Goal: Check status: Check status

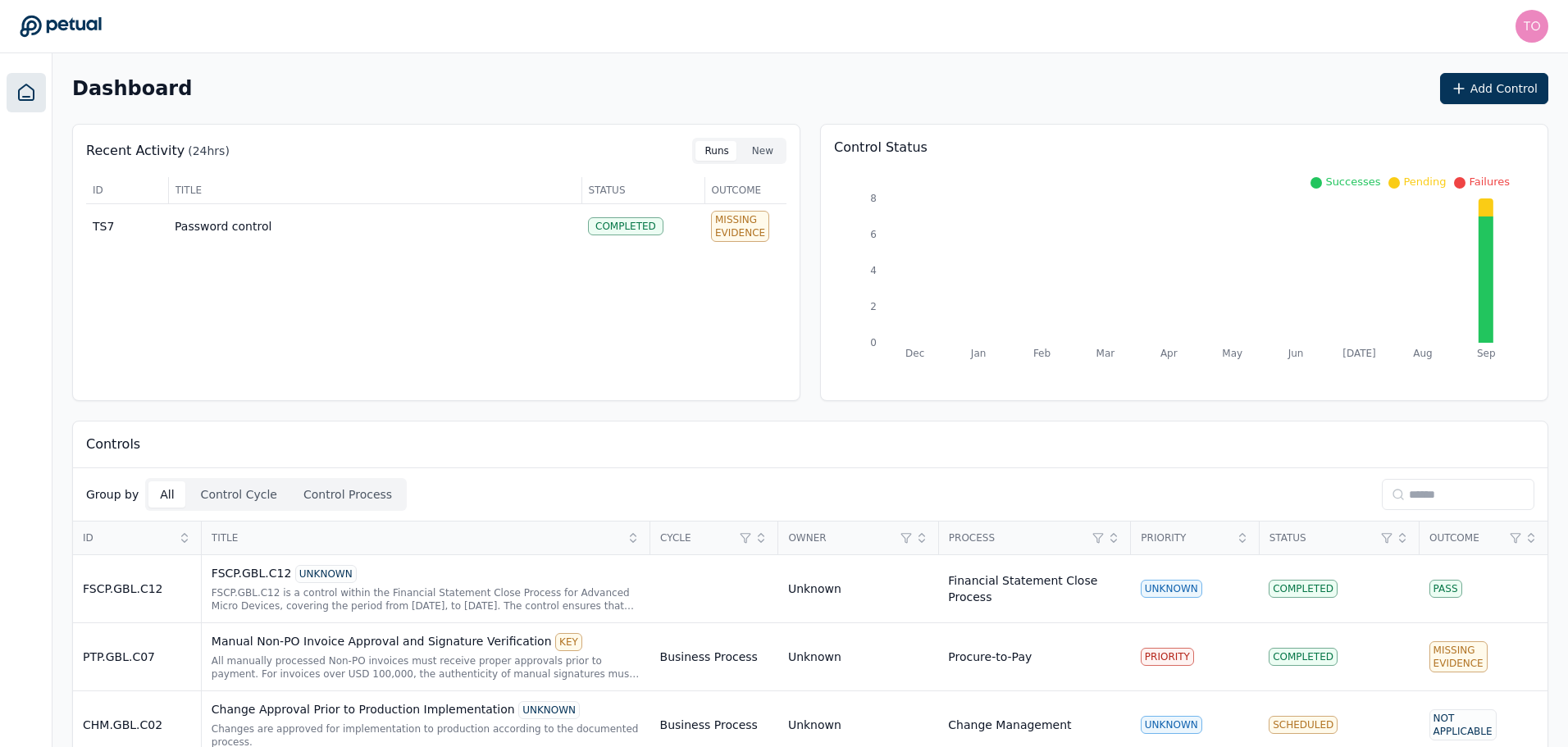
scroll to position [401, 0]
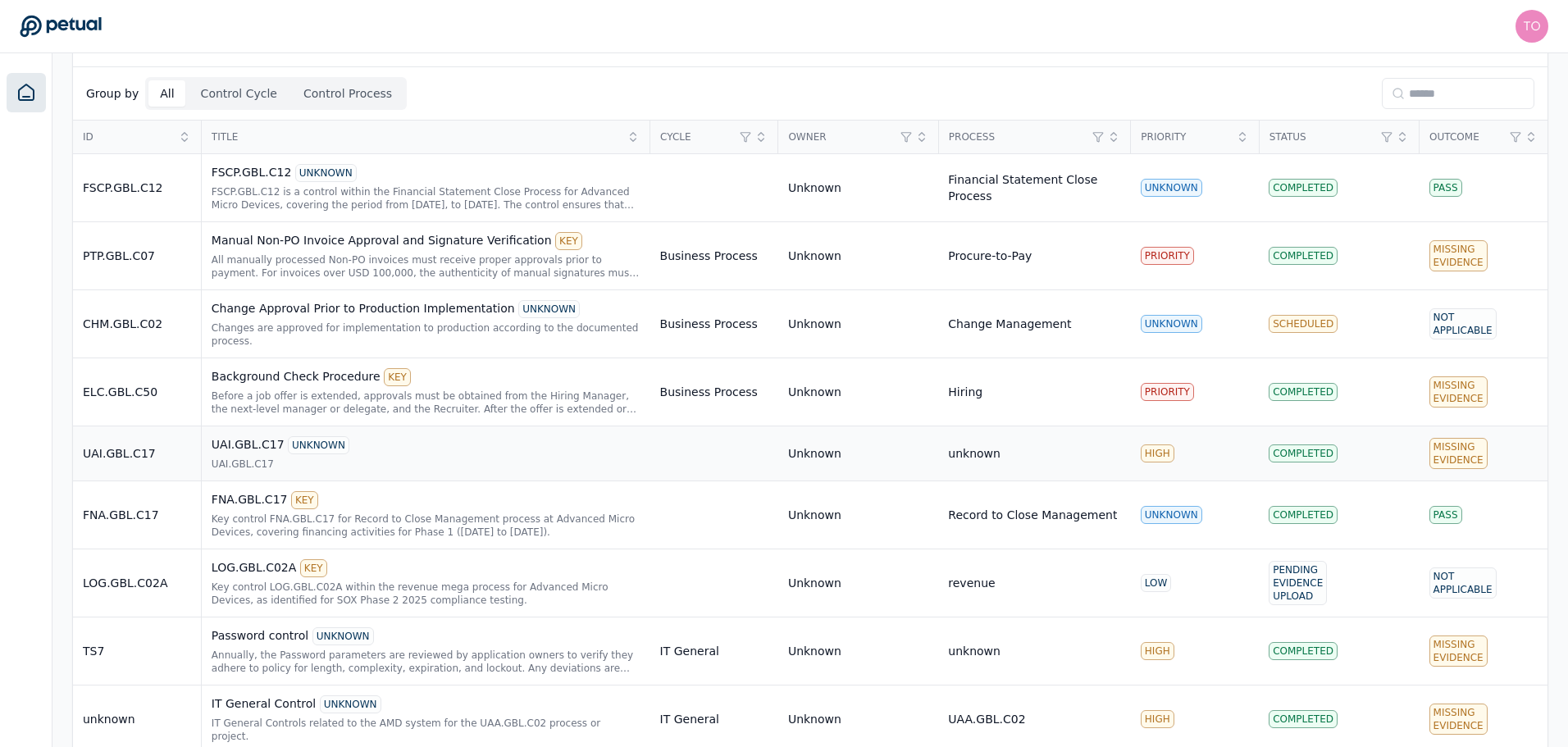
click at [438, 441] on div "UAI.GBL.C17 UNKNOWN UAI.GBL.C17" at bounding box center [426, 454] width 429 height 34
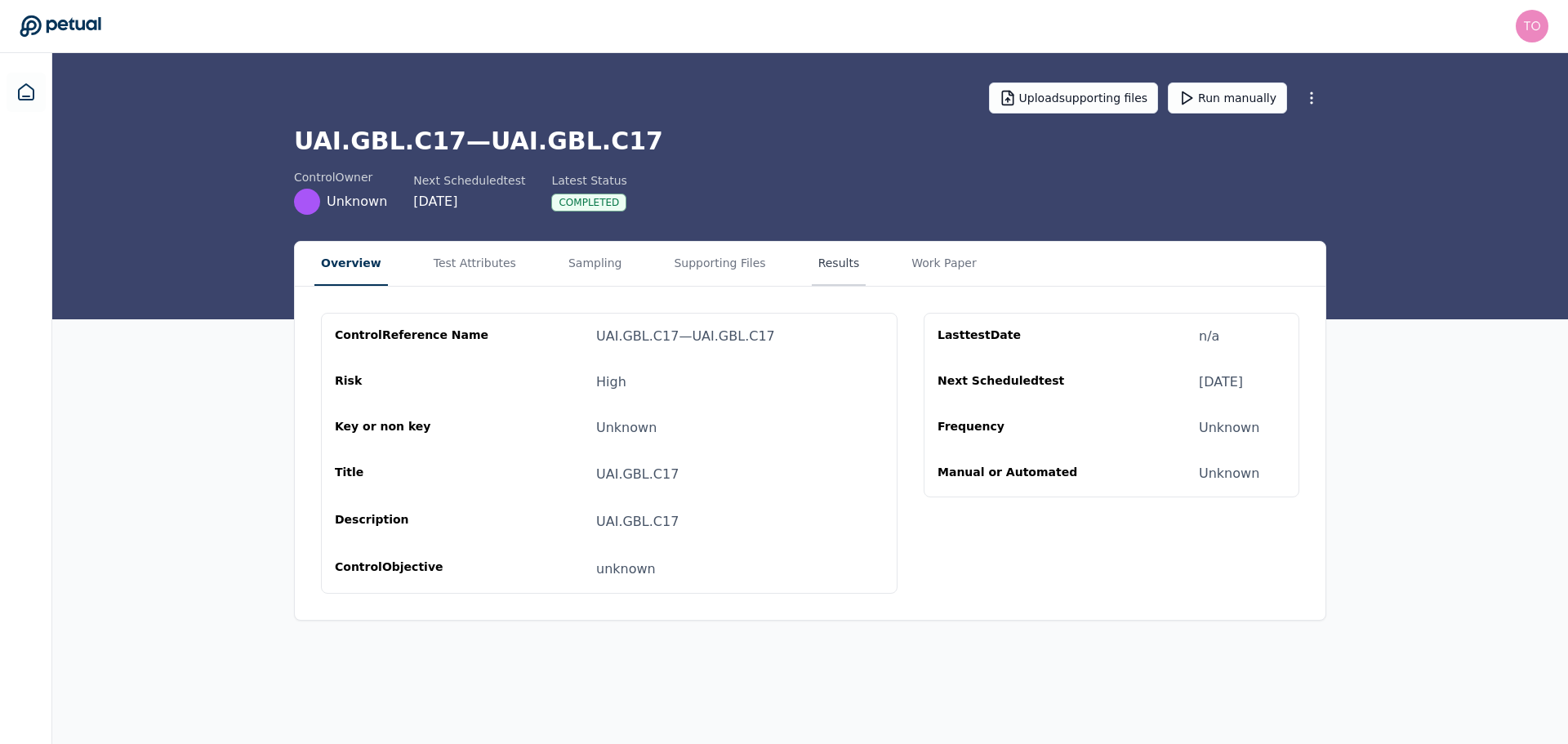
click at [811, 261] on button "Results" at bounding box center [839, 263] width 55 height 44
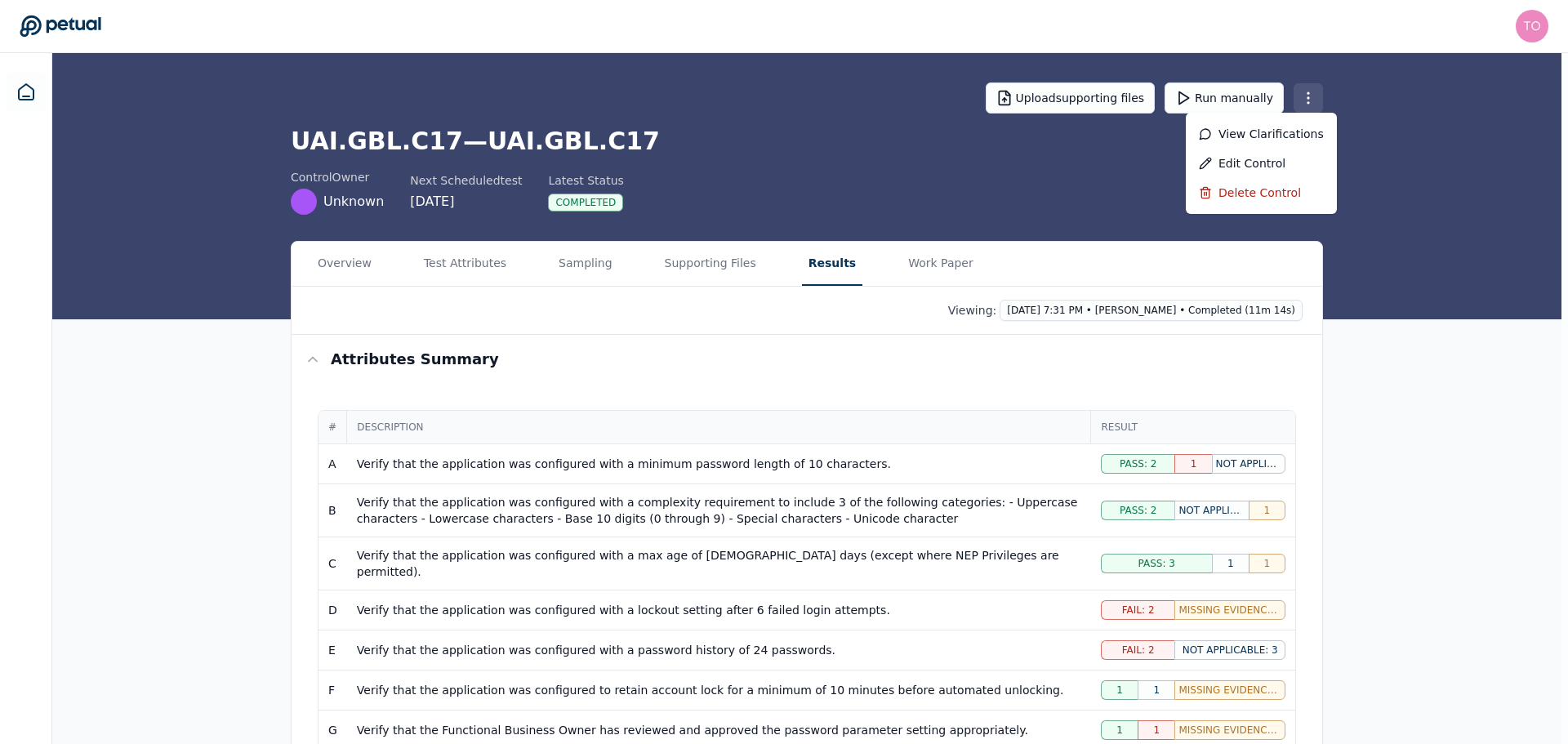
click at [1311, 99] on html "[PERSON_NAME][EMAIL_ADDRESS][PERSON_NAME][DOMAIN_NAME] [PERSON_NAME][DOMAIN_NAM…" at bounding box center [784, 587] width 1568 height 1175
click at [1236, 202] on div "Delete control" at bounding box center [1261, 193] width 151 height 29
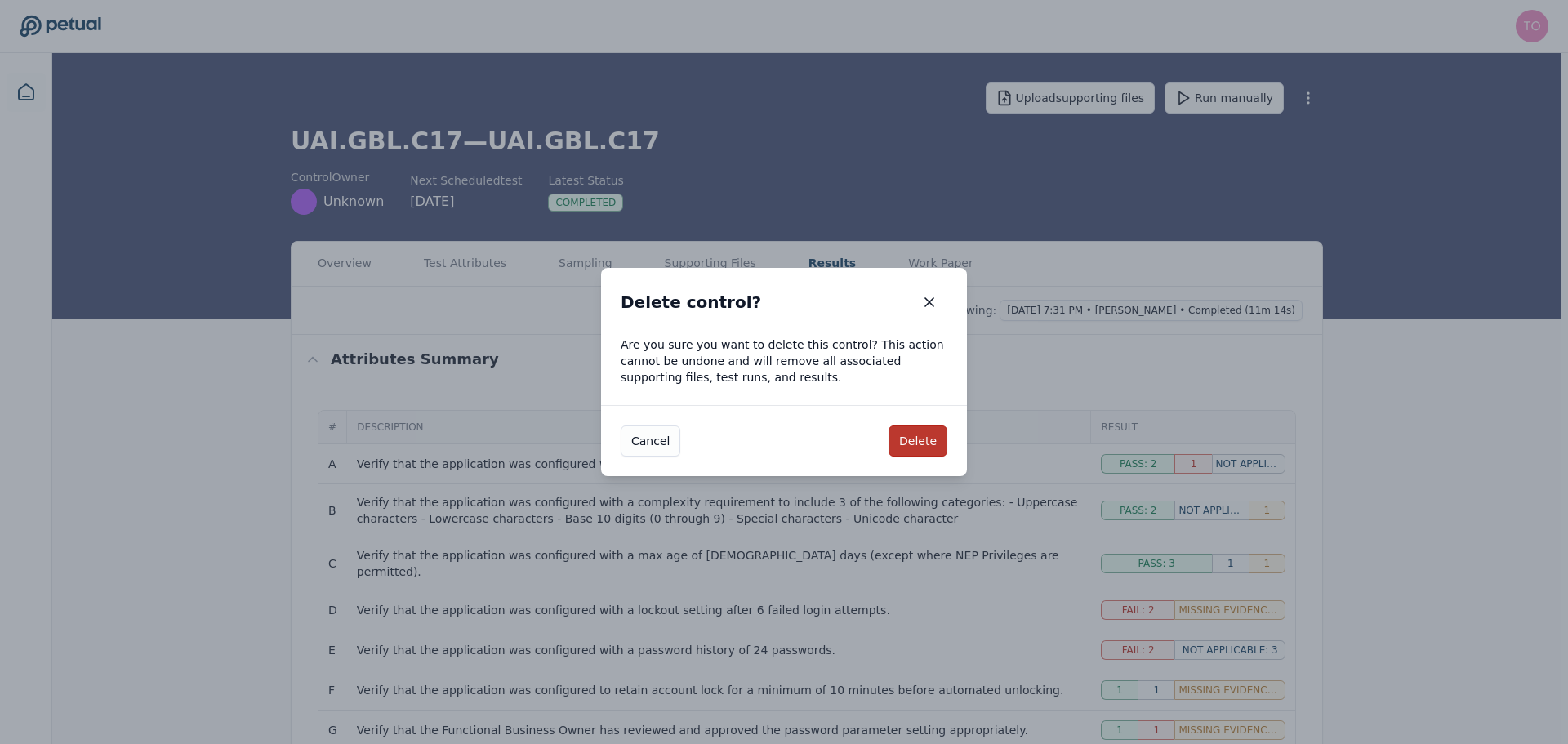
click at [928, 439] on button "Delete" at bounding box center [918, 441] width 59 height 31
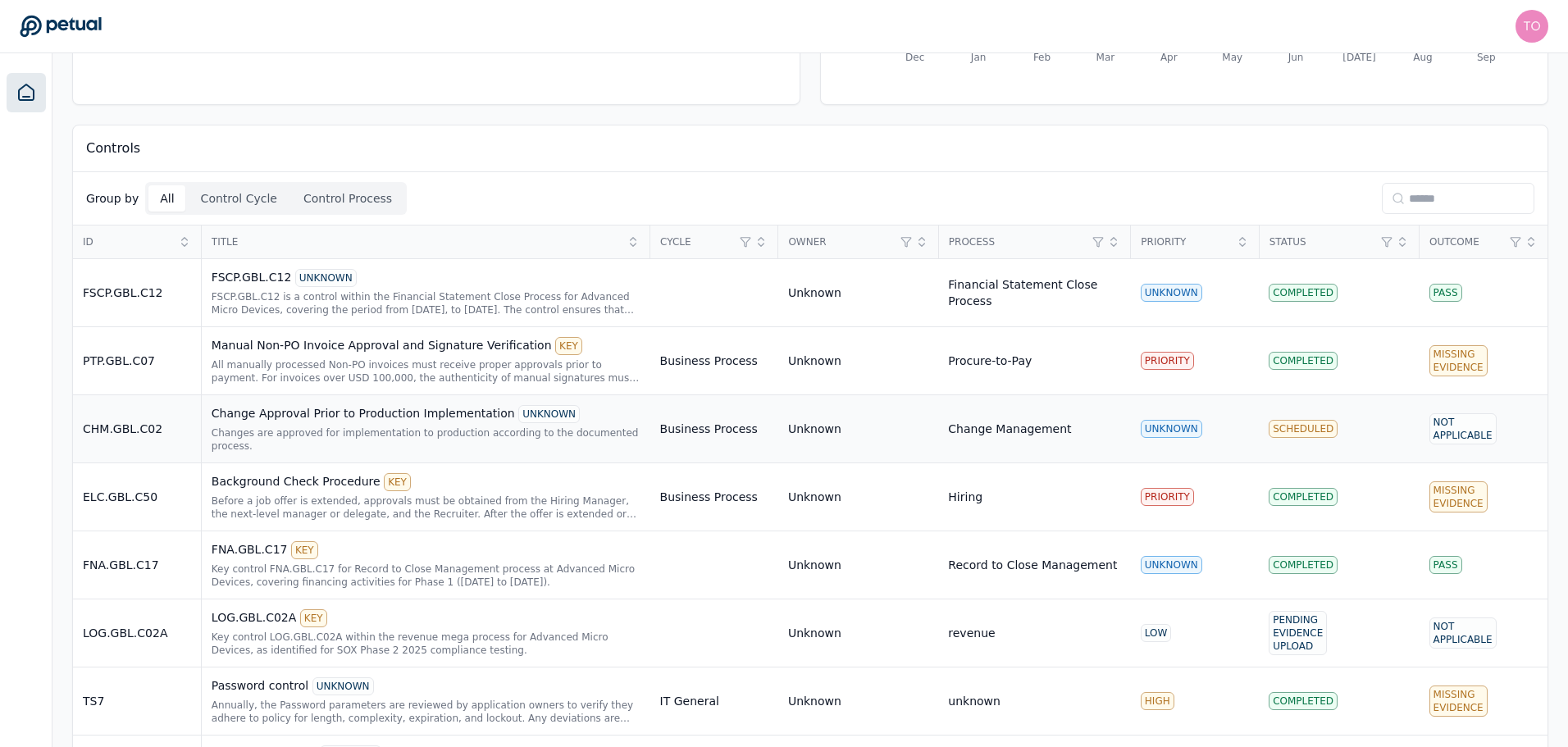
scroll to position [346, 0]
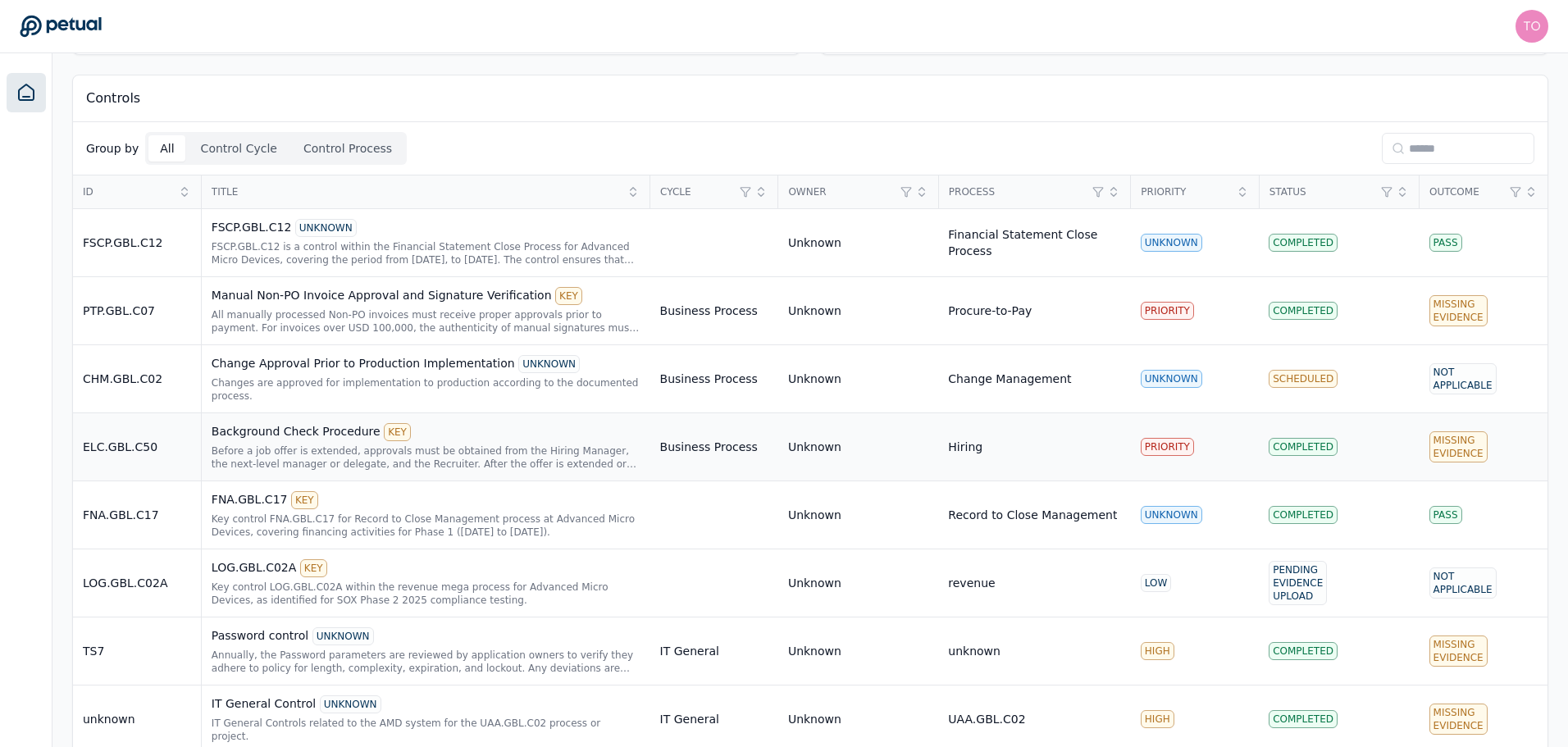
click at [577, 445] on div "Before a job offer is extended, approvals must be obtained from the Hiring Mana…" at bounding box center [426, 458] width 429 height 26
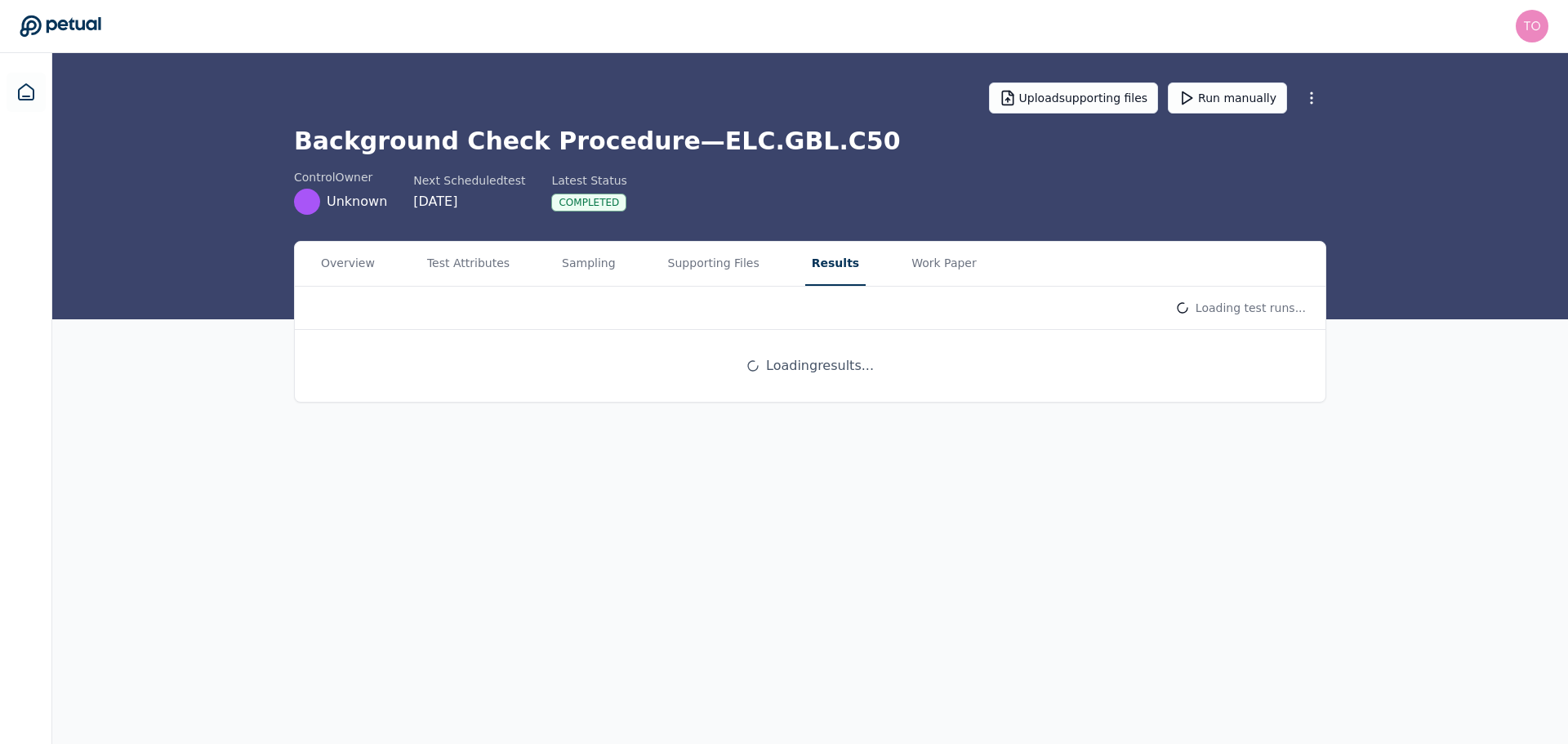
click at [805, 264] on button "Results" at bounding box center [835, 263] width 61 height 44
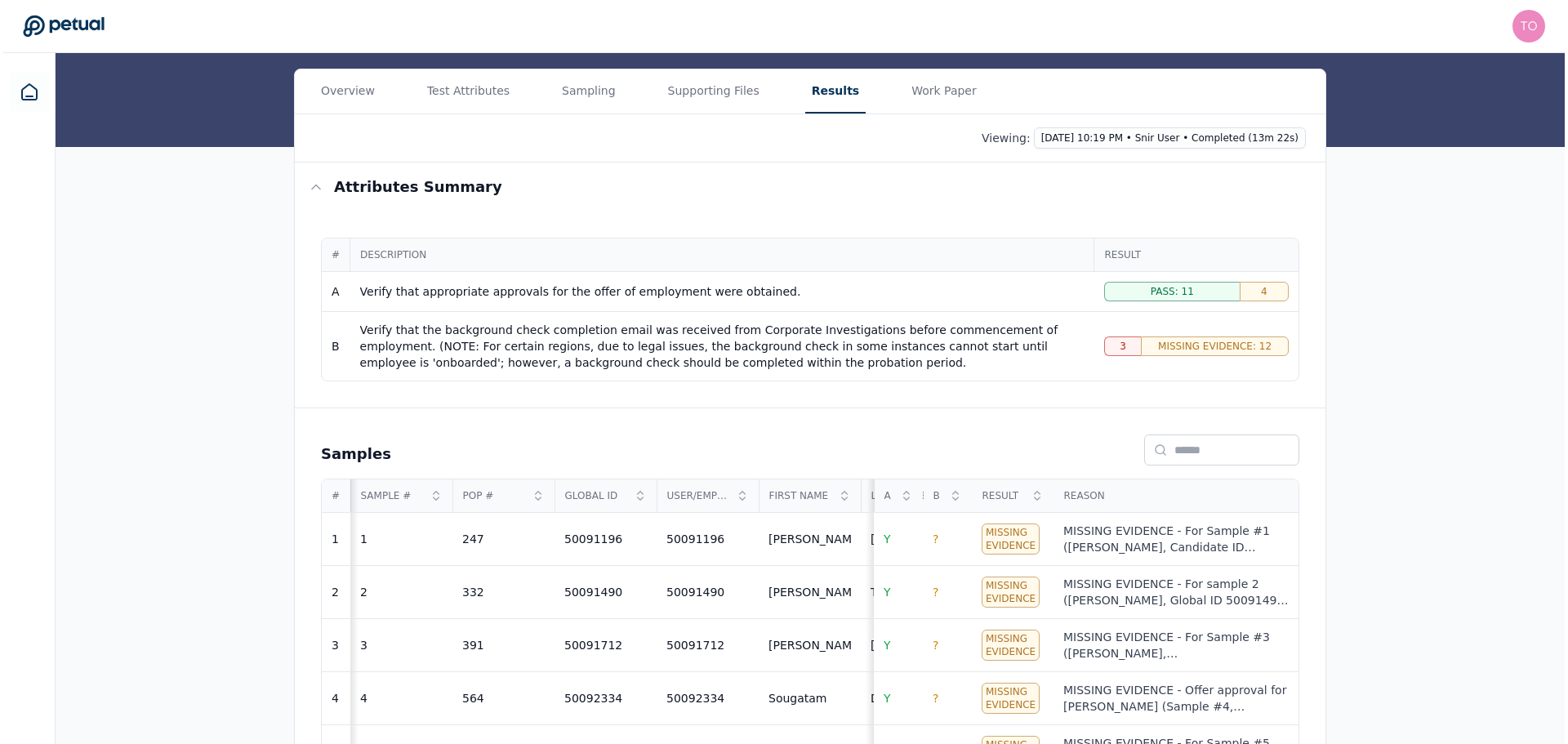
scroll to position [409, 0]
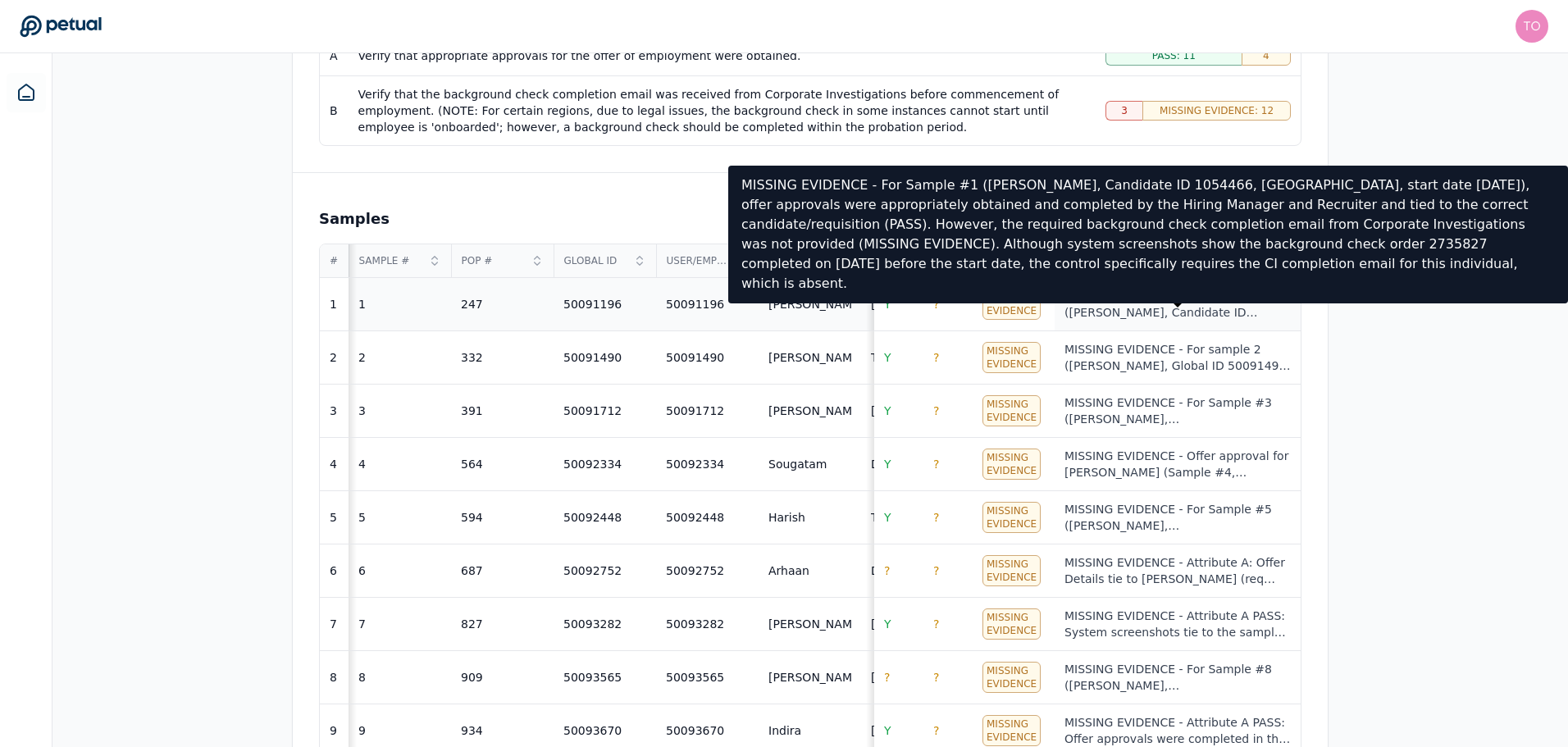
click at [1127, 292] on div "MISSING EVIDENCE - For Sample #1 (Matt Huff, Candidate ID 1054466, USA, start d…" at bounding box center [1177, 305] width 226 height 33
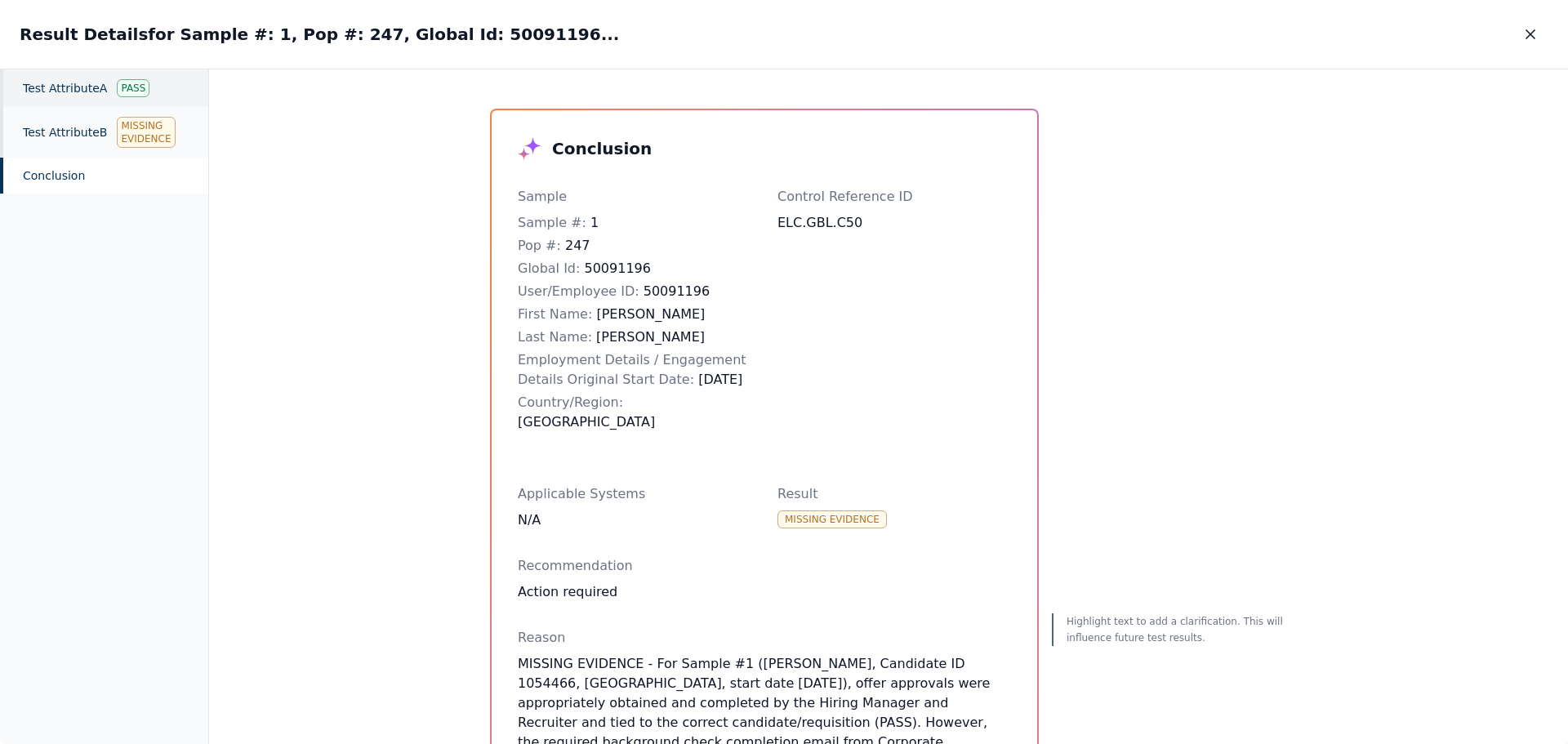
click at [63, 104] on div "Test Attribute A Pass" at bounding box center [104, 88] width 208 height 38
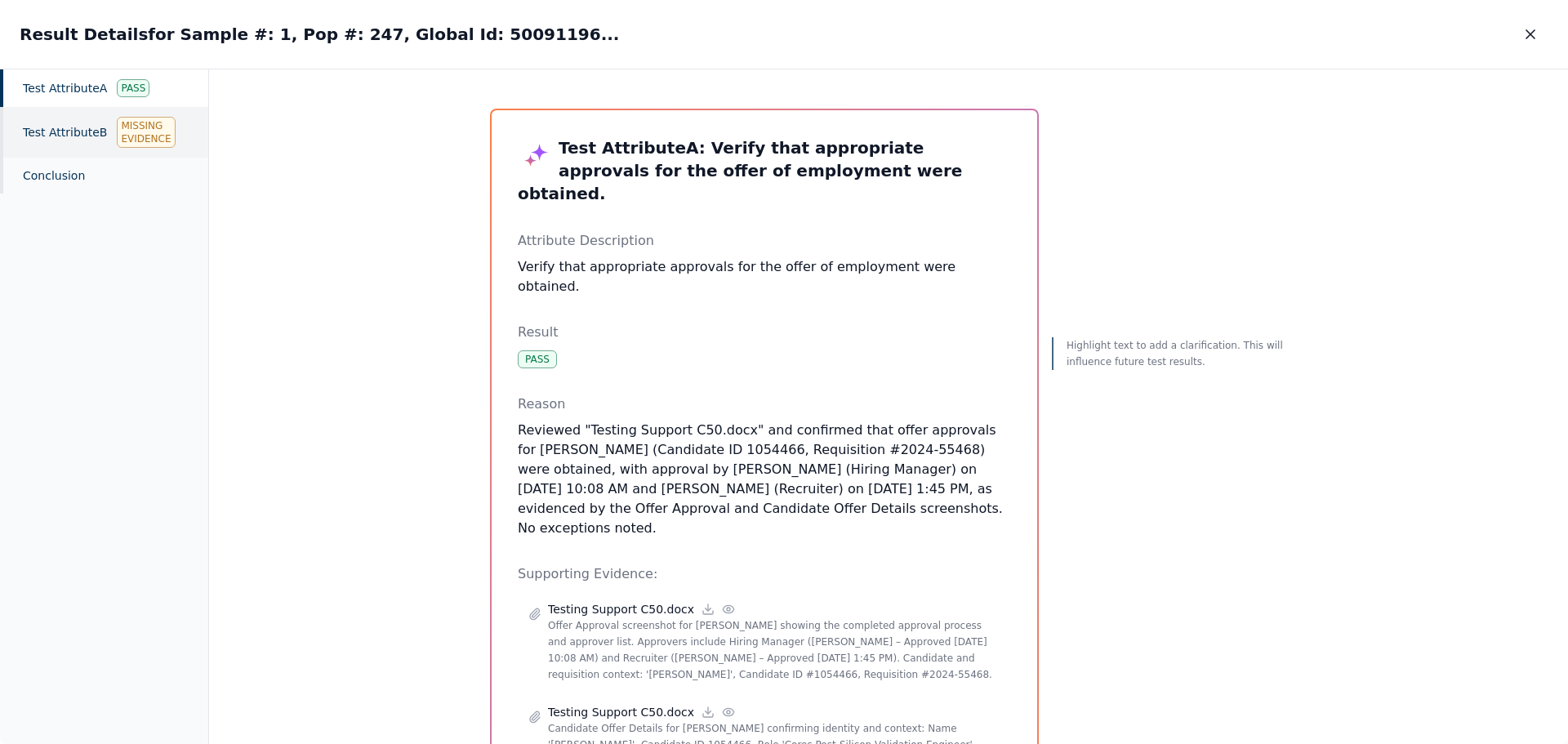
click at [117, 139] on div "Missing Evidence" at bounding box center [146, 132] width 58 height 31
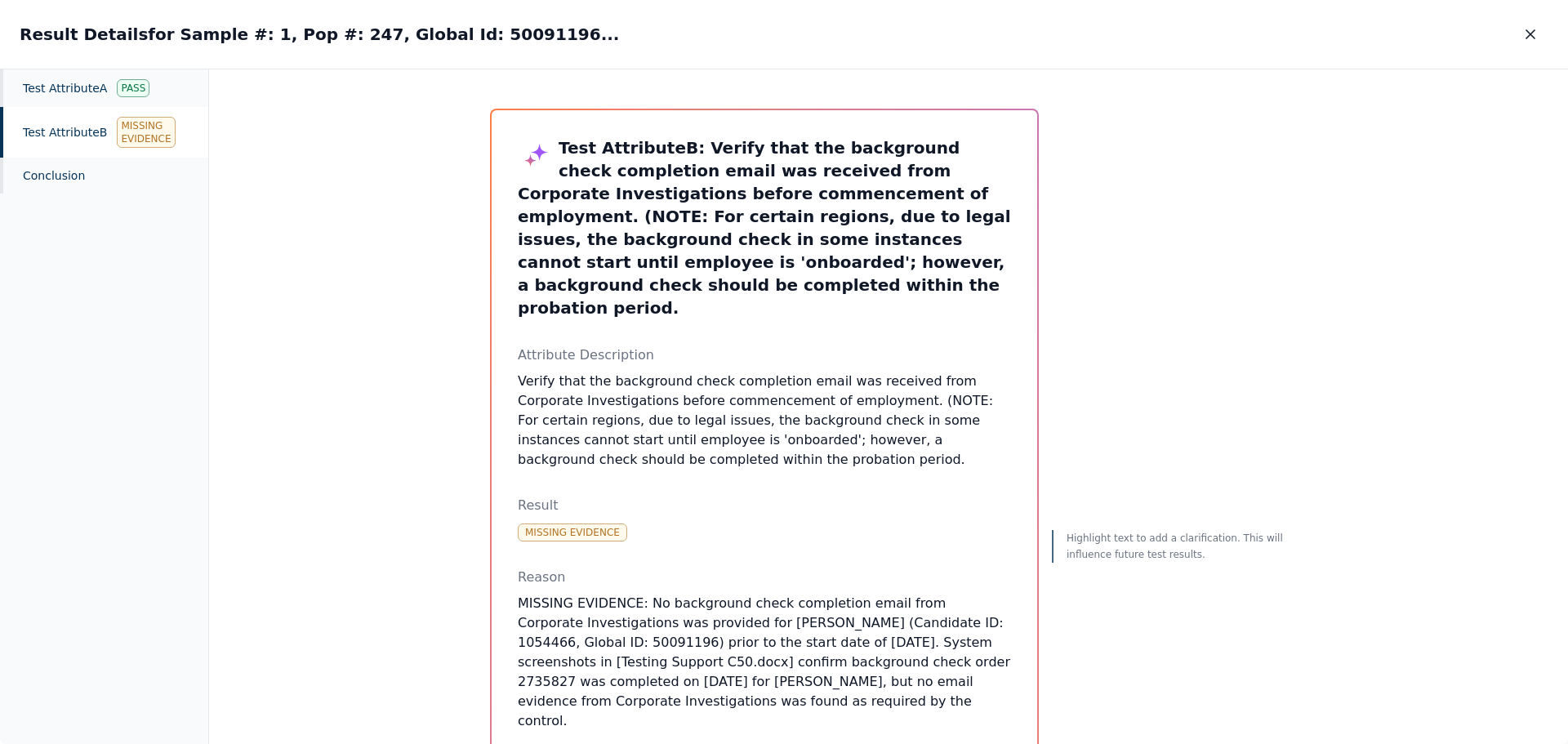
click at [1532, 31] on icon "button" at bounding box center [1530, 33] width 16 height 16
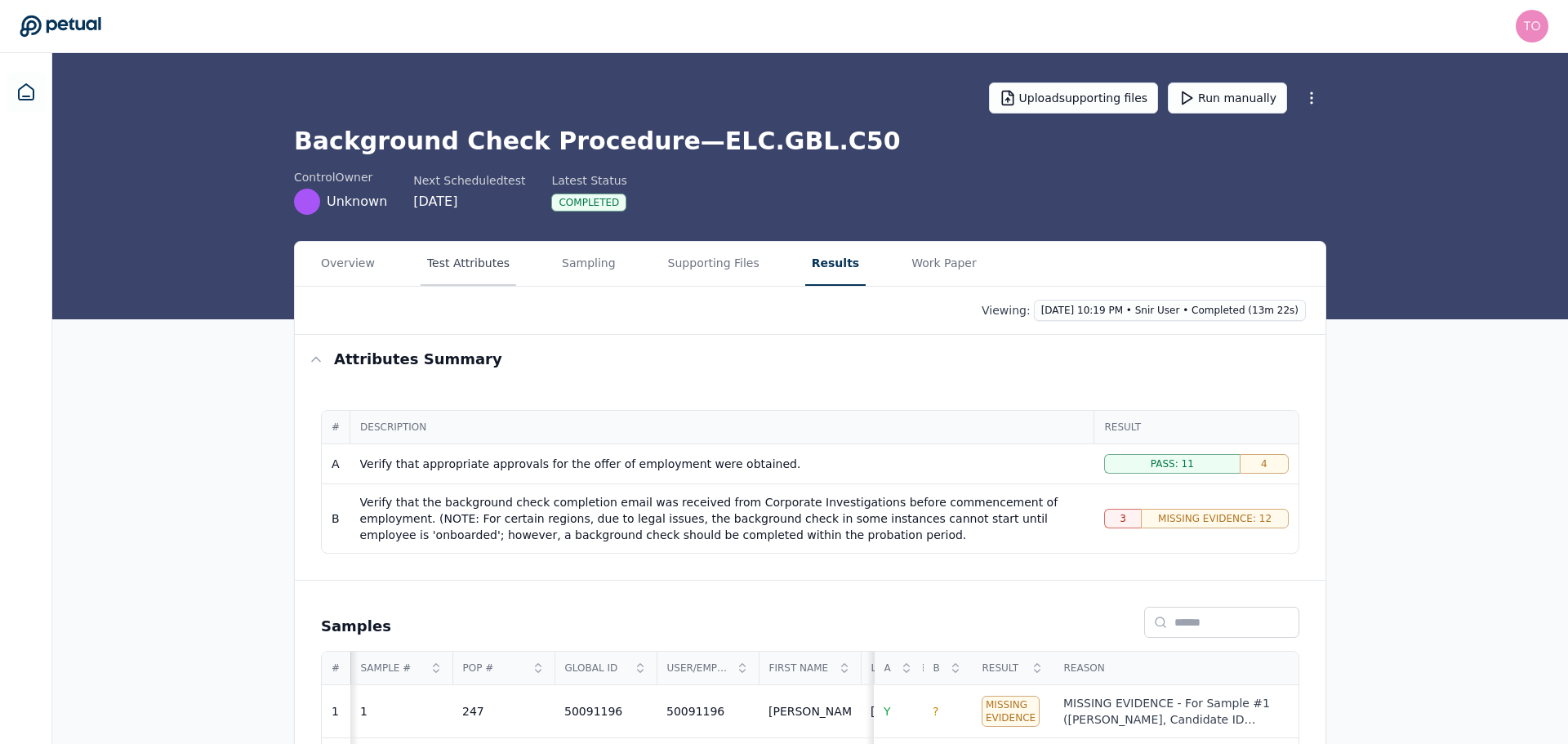
click at [438, 261] on button "Test Attributes" at bounding box center [469, 263] width 96 height 44
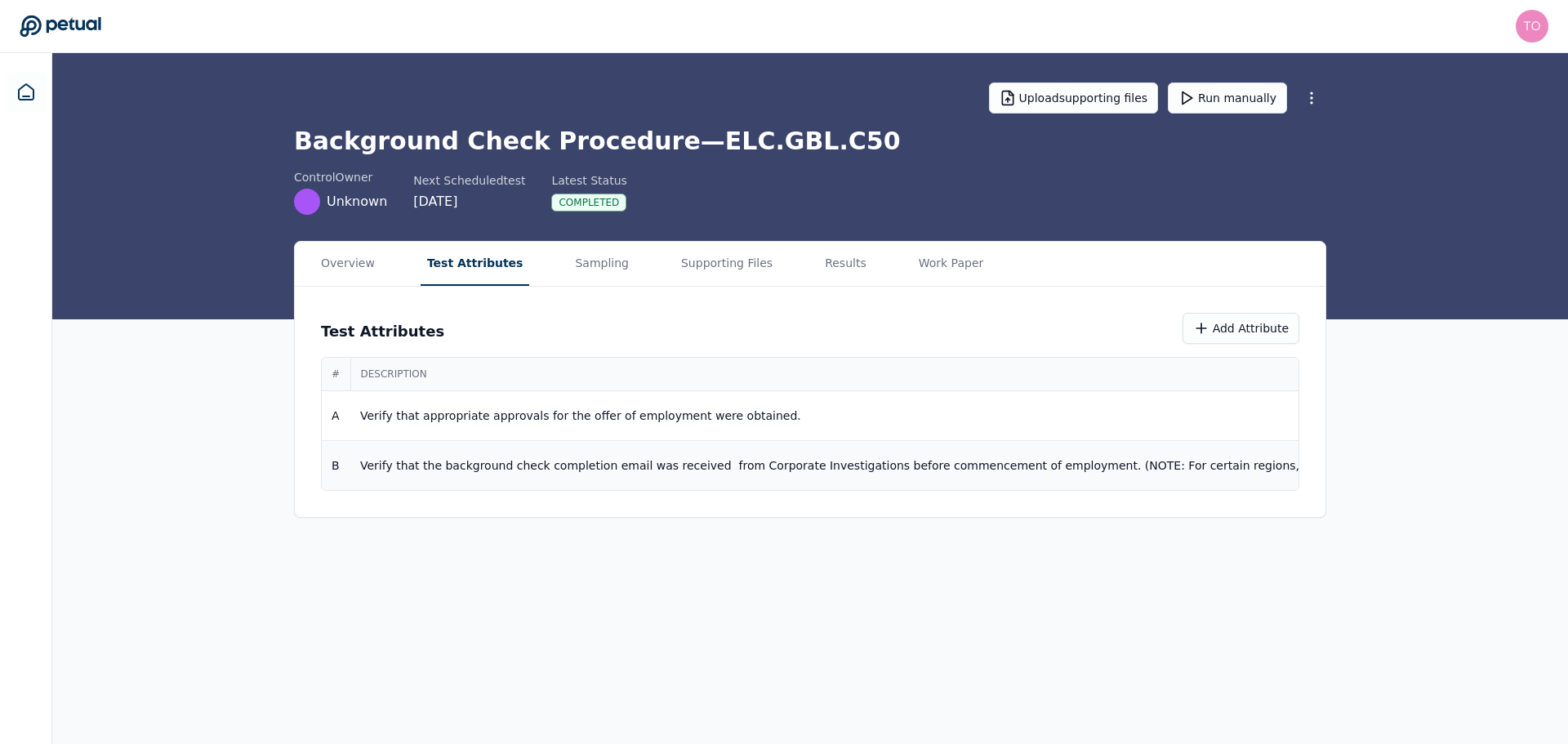
click at [891, 468] on p "Verify that the background check completion email was received from Corporate I…" at bounding box center [1362, 465] width 2003 height 16
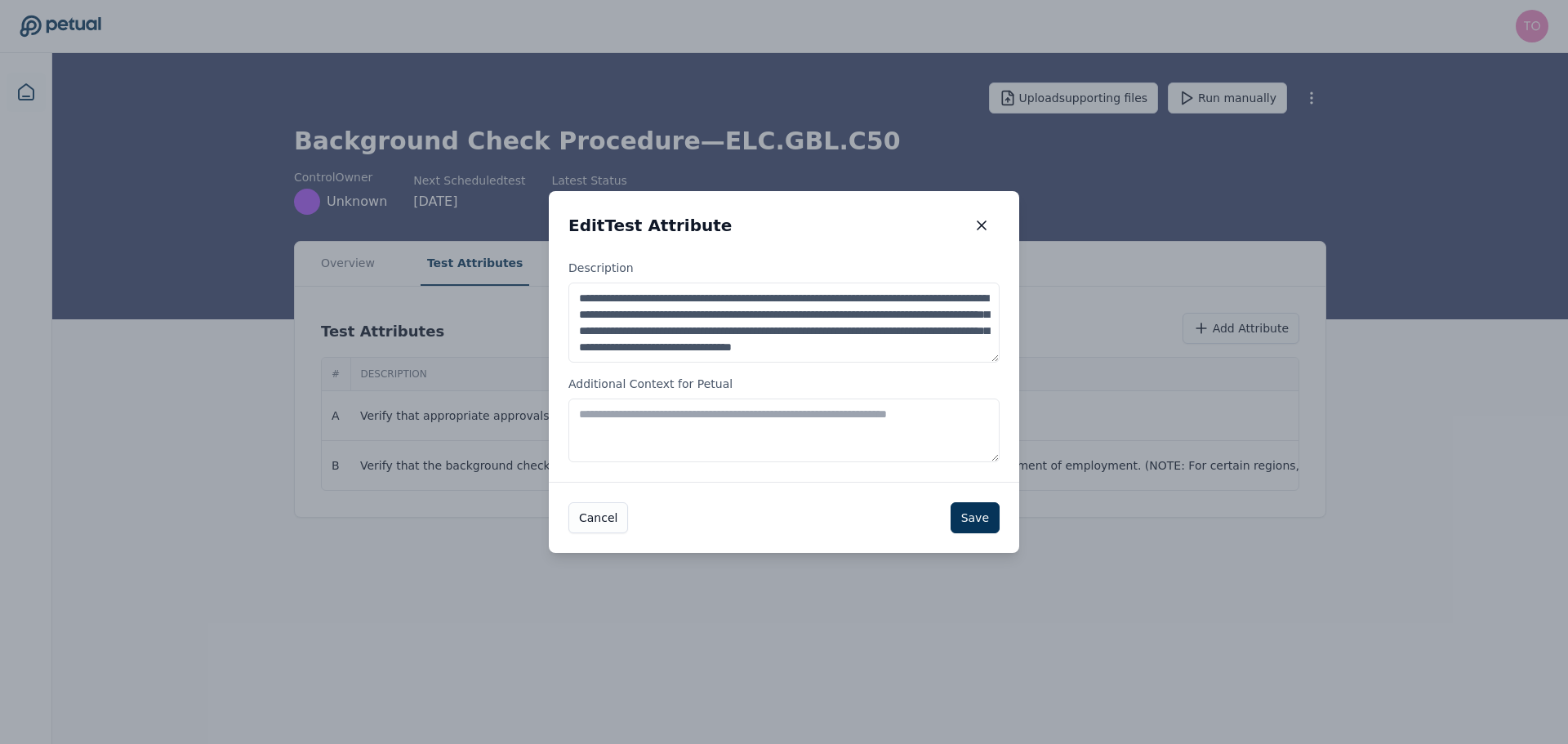
click at [766, 419] on textarea "Additional Context for Petual" at bounding box center [783, 430] width 431 height 63
click at [732, 447] on textarea "**********" at bounding box center [783, 430] width 431 height 63
click at [892, 440] on textarea "**********" at bounding box center [783, 430] width 431 height 63
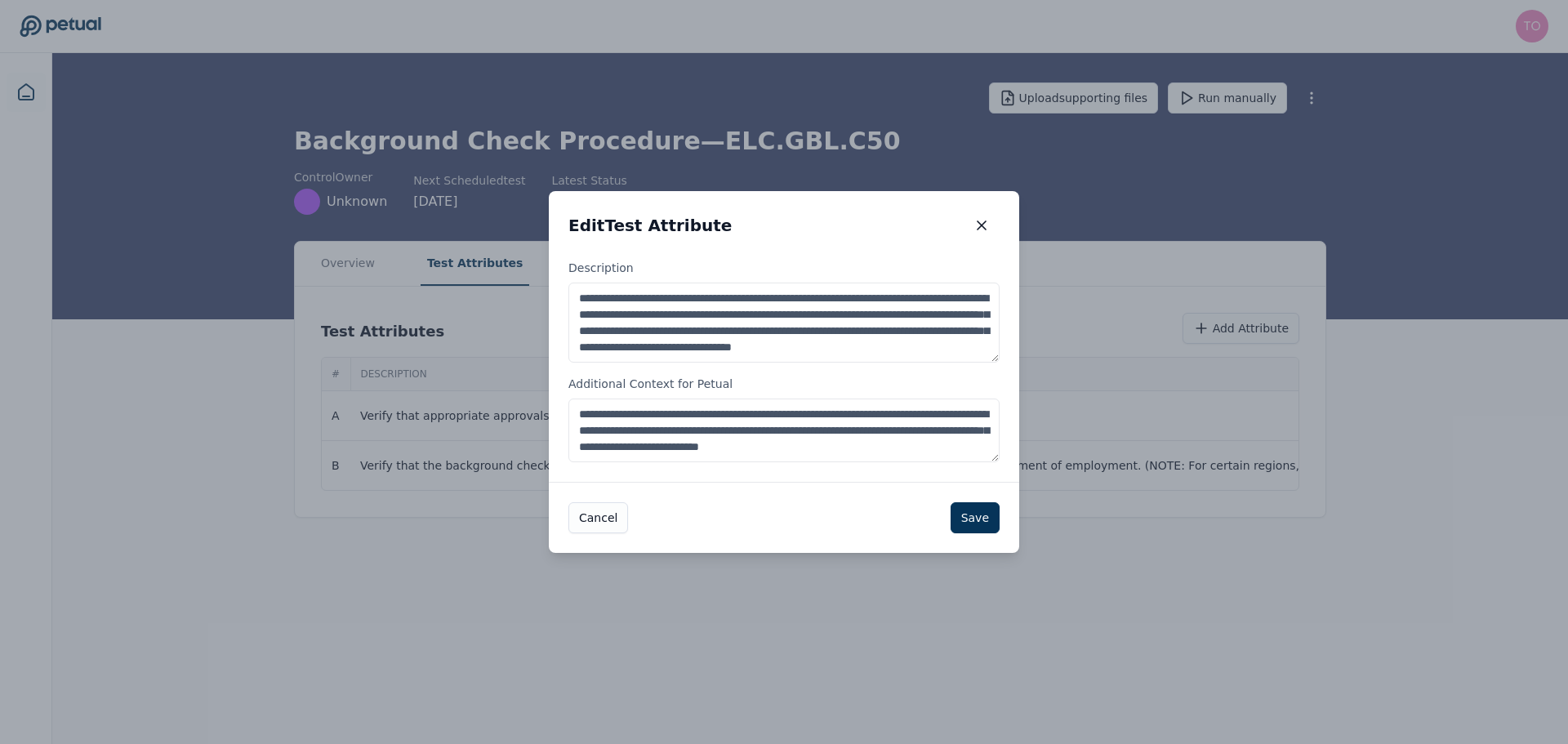
scroll to position [9, 0]
type textarea "**********"
click at [984, 515] on button "Save" at bounding box center [974, 518] width 49 height 31
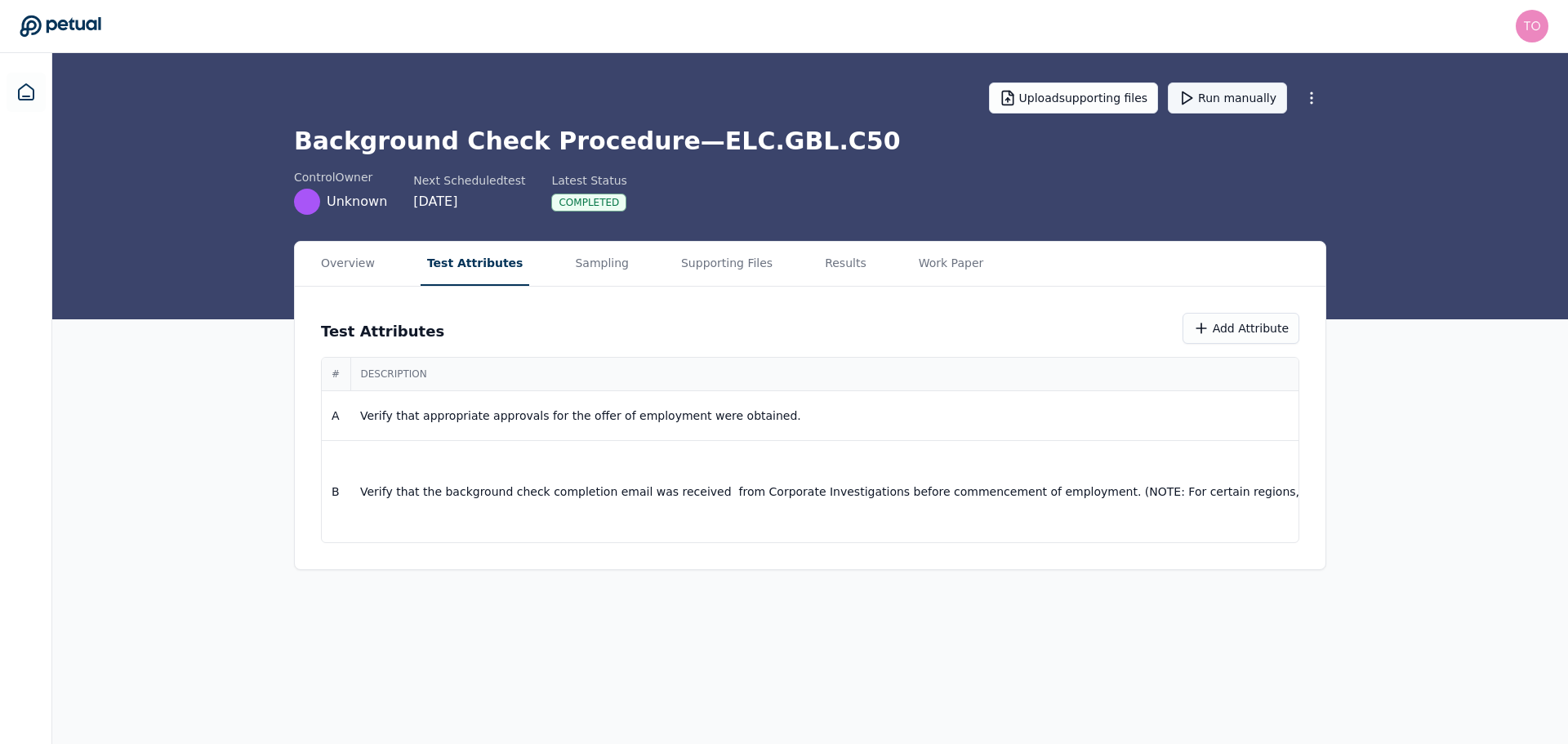
click at [1257, 95] on button "Run manually" at bounding box center [1227, 98] width 119 height 31
click at [820, 254] on button "Results" at bounding box center [846, 263] width 55 height 44
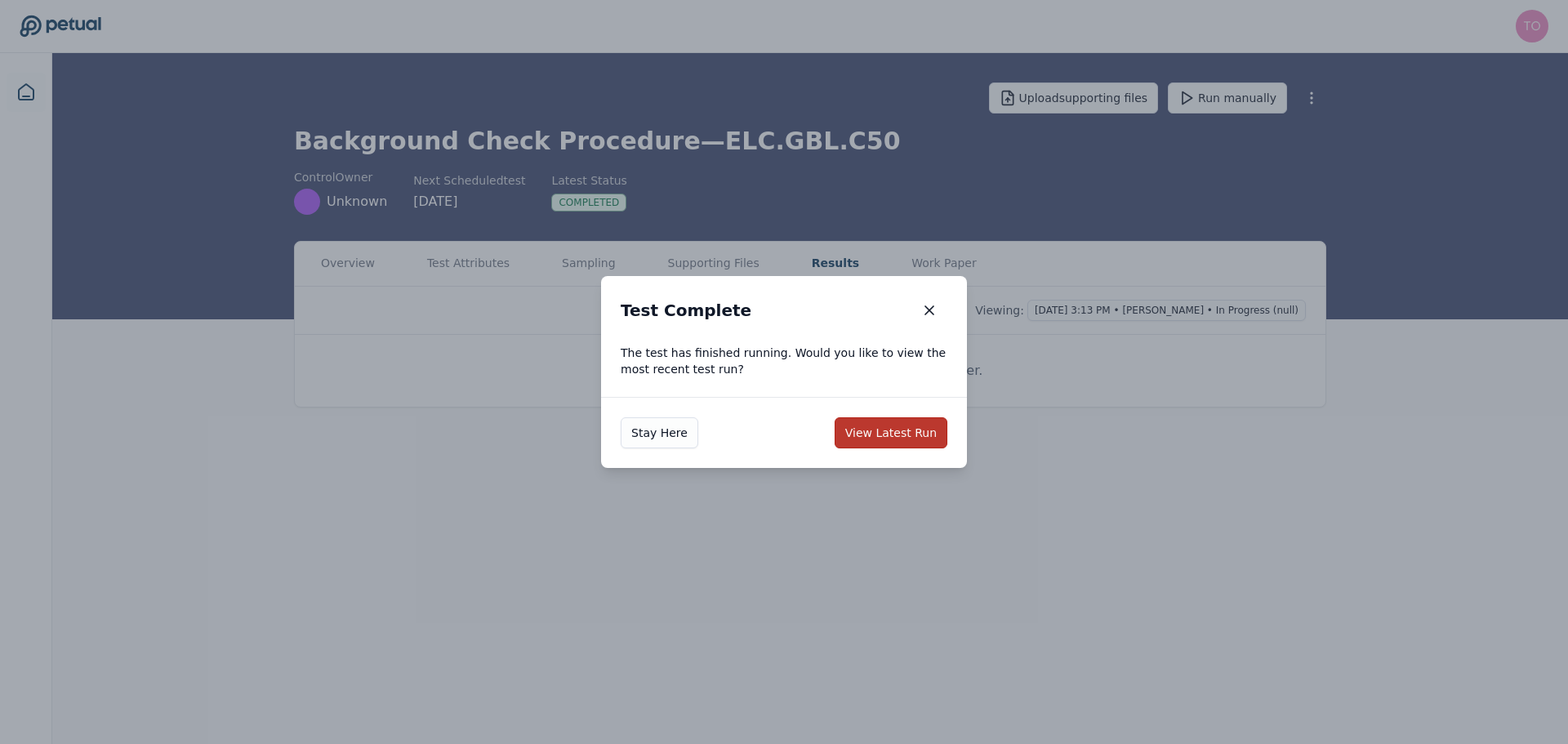
drag, startPoint x: 896, startPoint y: 415, endPoint x: 895, endPoint y: 424, distance: 9.1
click at [895, 415] on div "Stay Here View Latest Run" at bounding box center [783, 432] width 366 height 71
click at [901, 436] on button "View Latest Run" at bounding box center [891, 433] width 113 height 31
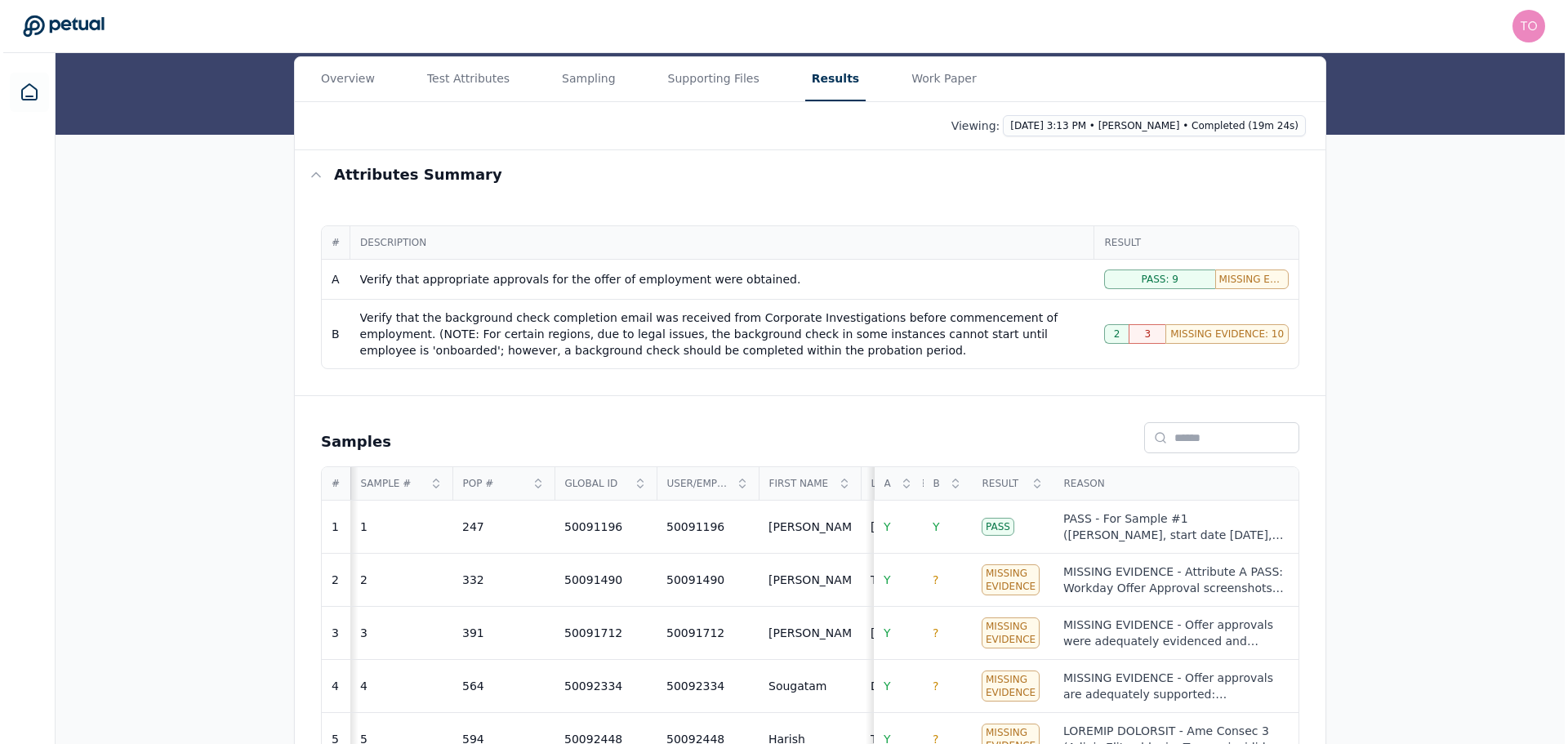
scroll to position [572, 0]
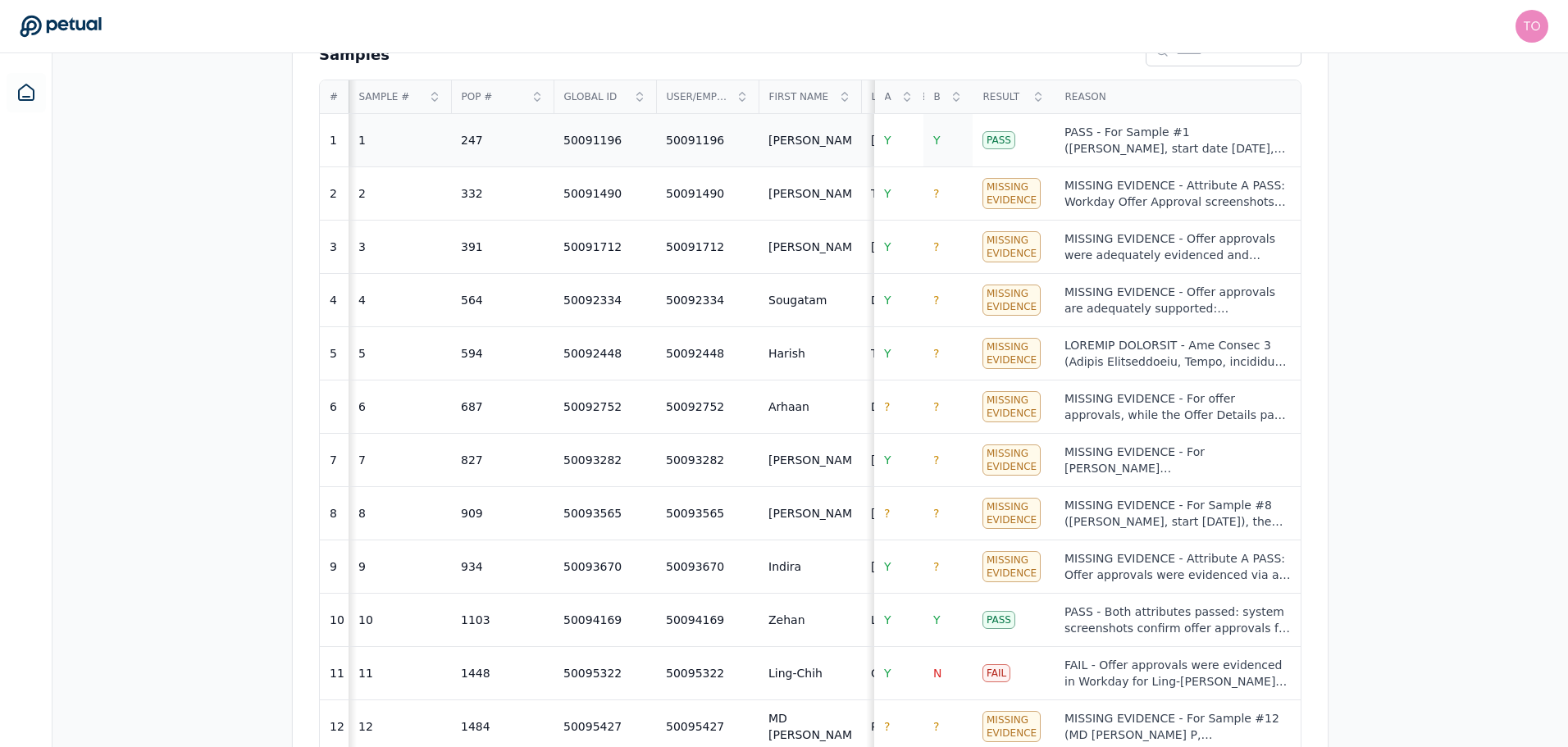
click at [937, 142] on span "Y" at bounding box center [937, 139] width 8 height 13
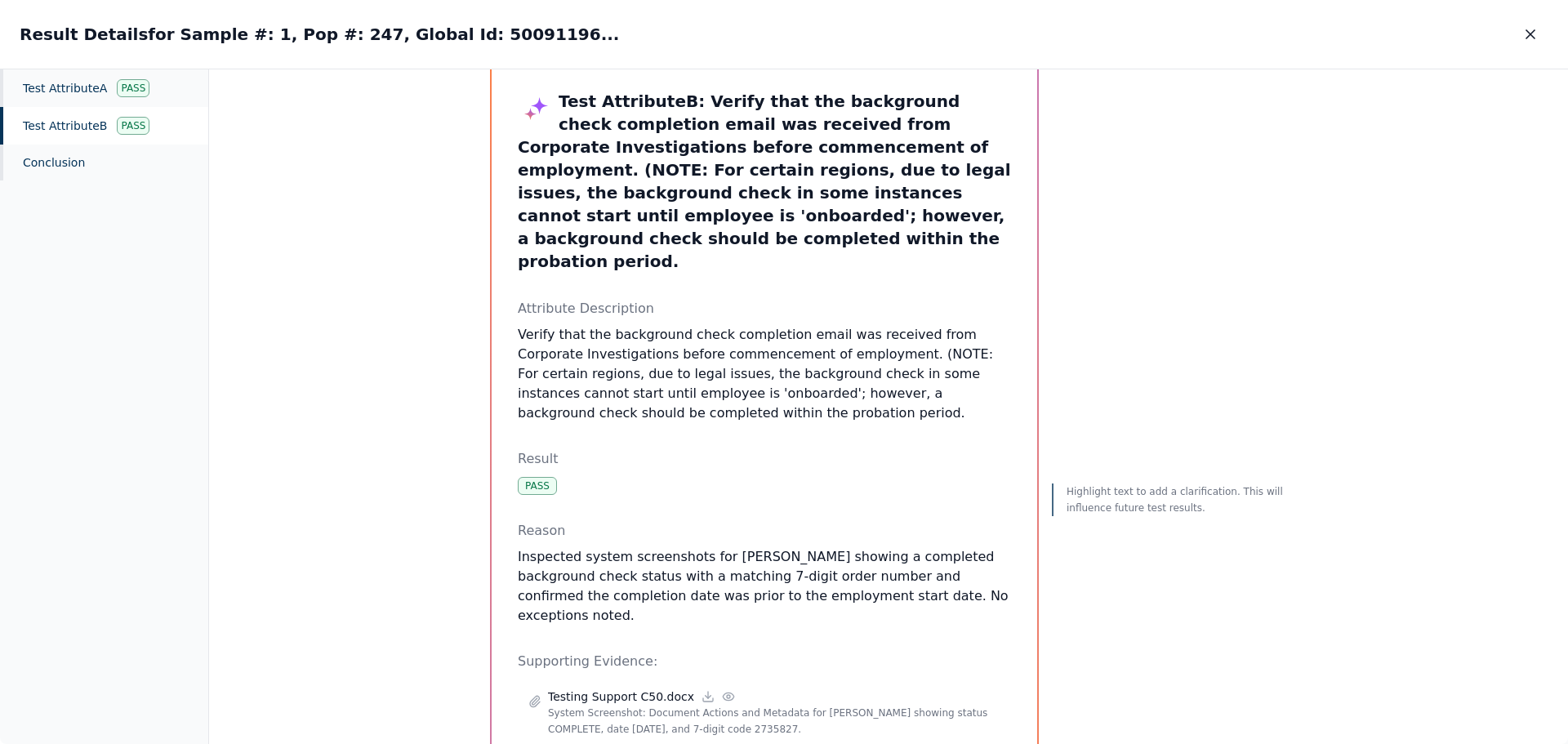
scroll to position [151, 0]
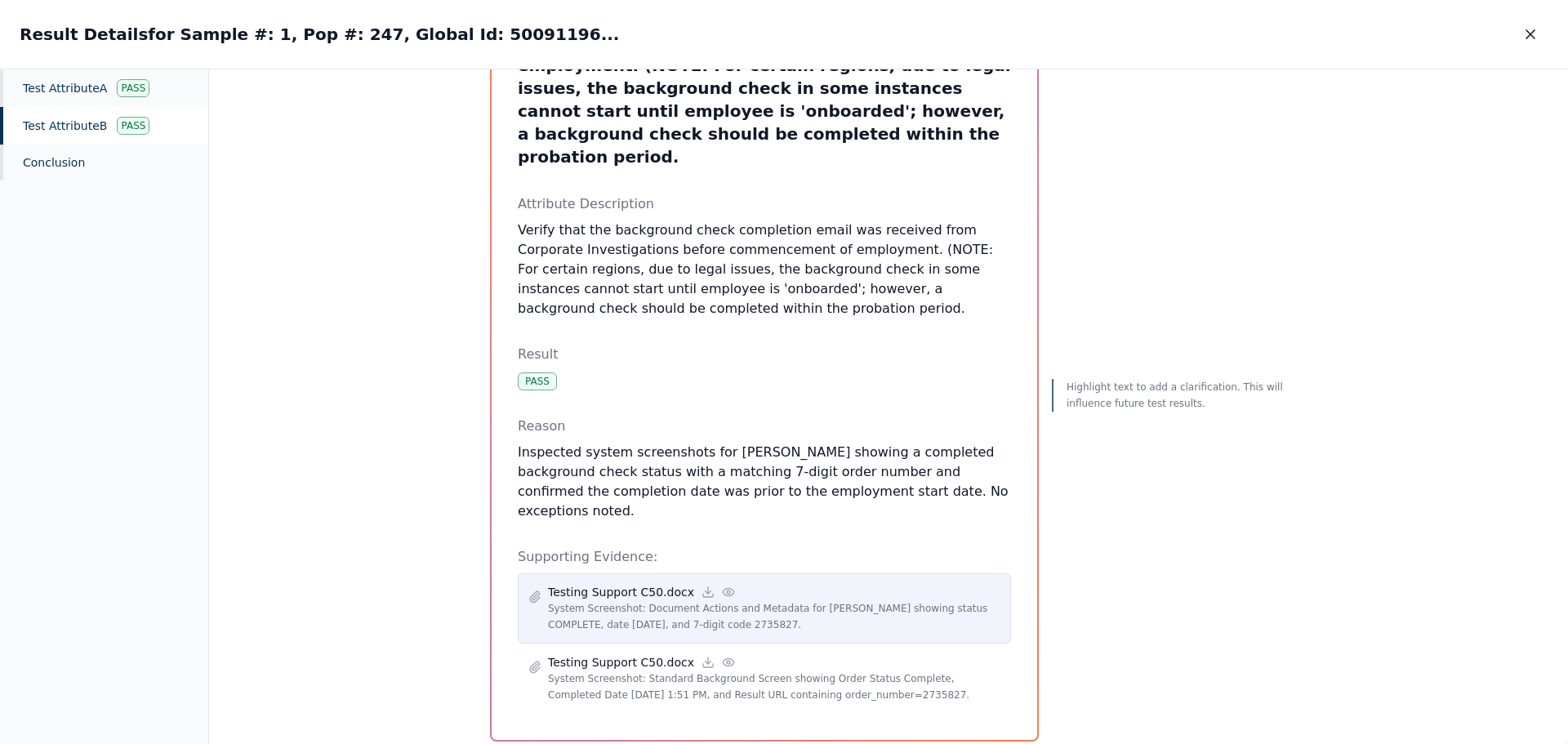
click at [722, 588] on icon at bounding box center [727, 591] width 10 height 8
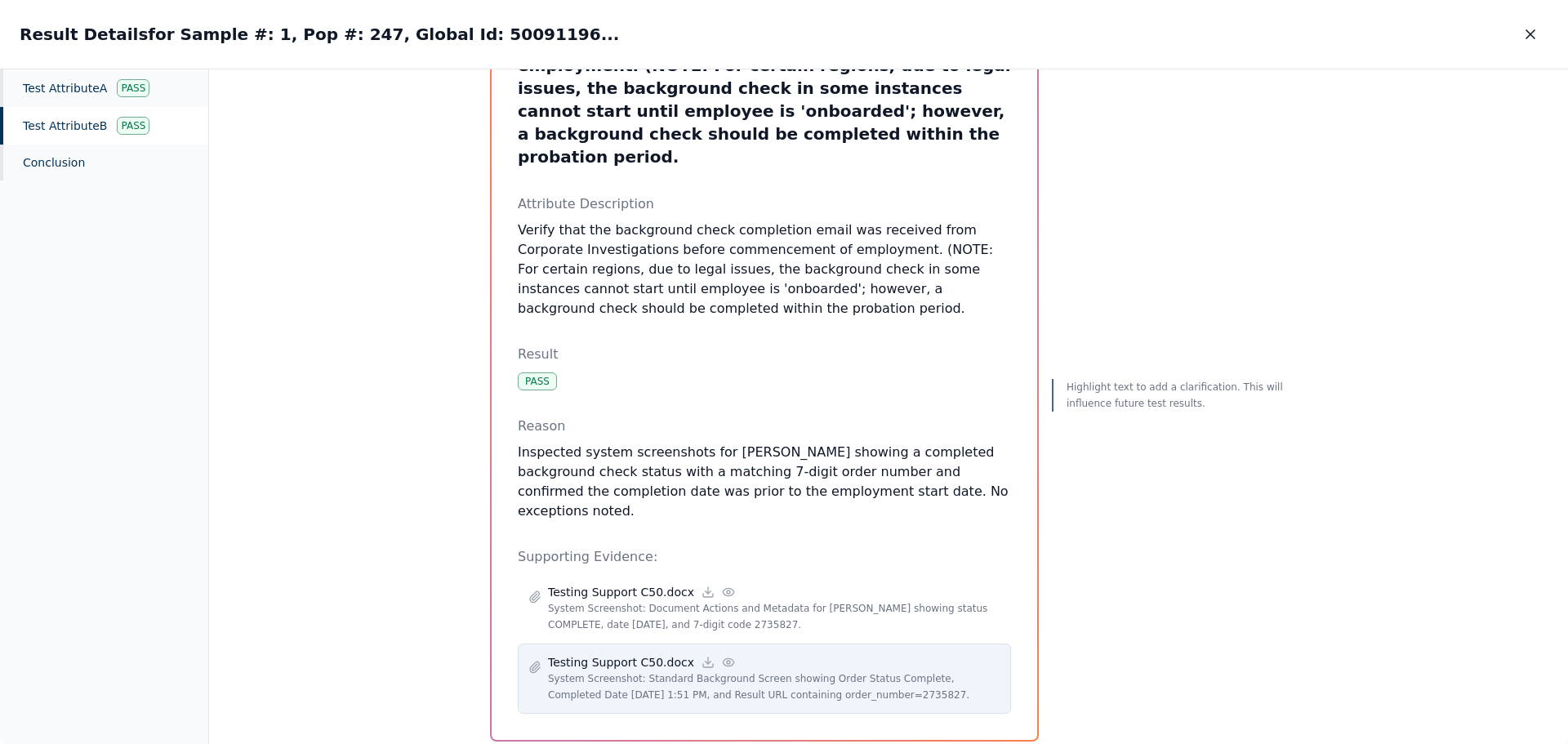
click at [722, 656] on icon at bounding box center [728, 662] width 13 height 13
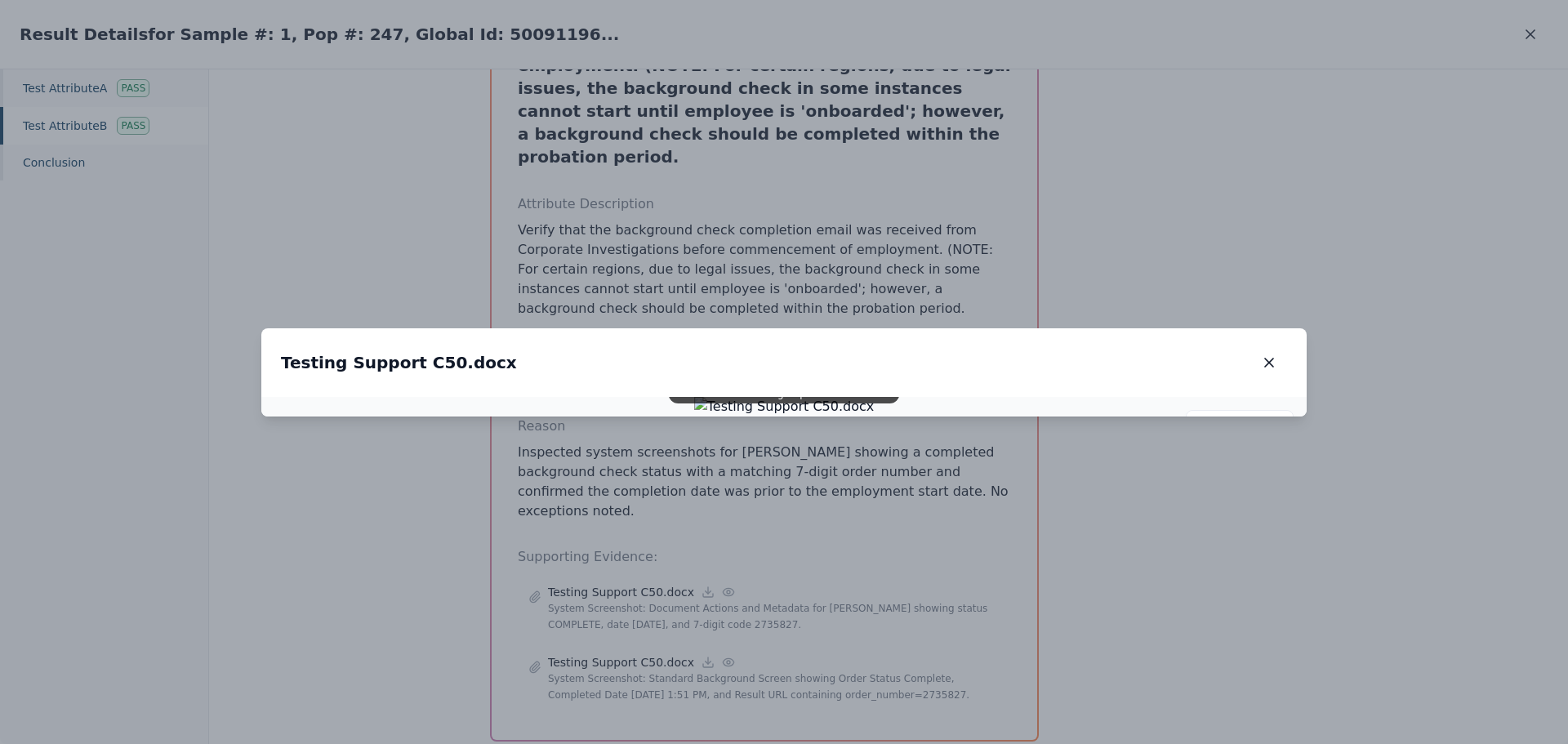
click at [1267, 355] on icon "button" at bounding box center [1269, 363] width 16 height 16
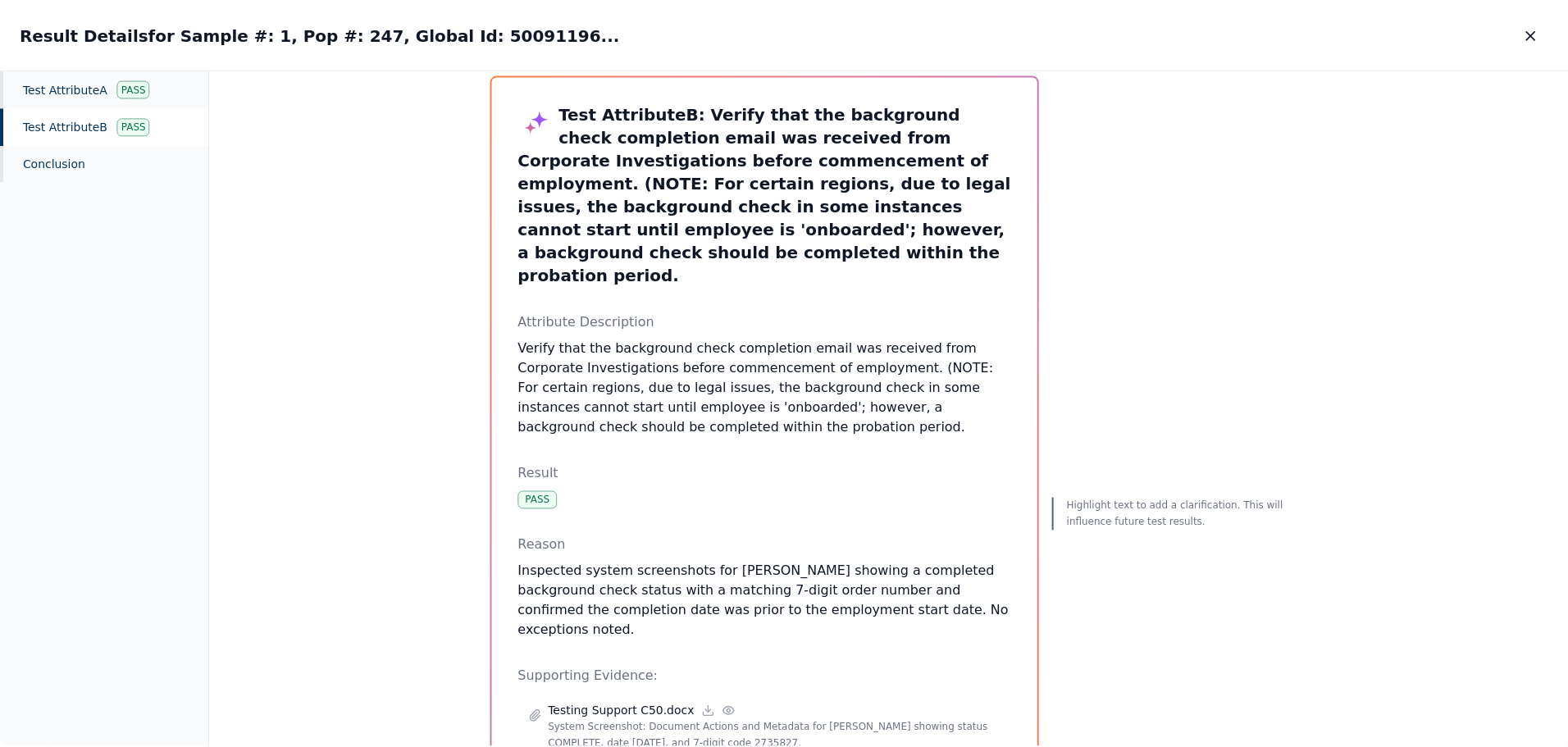
scroll to position [0, 0]
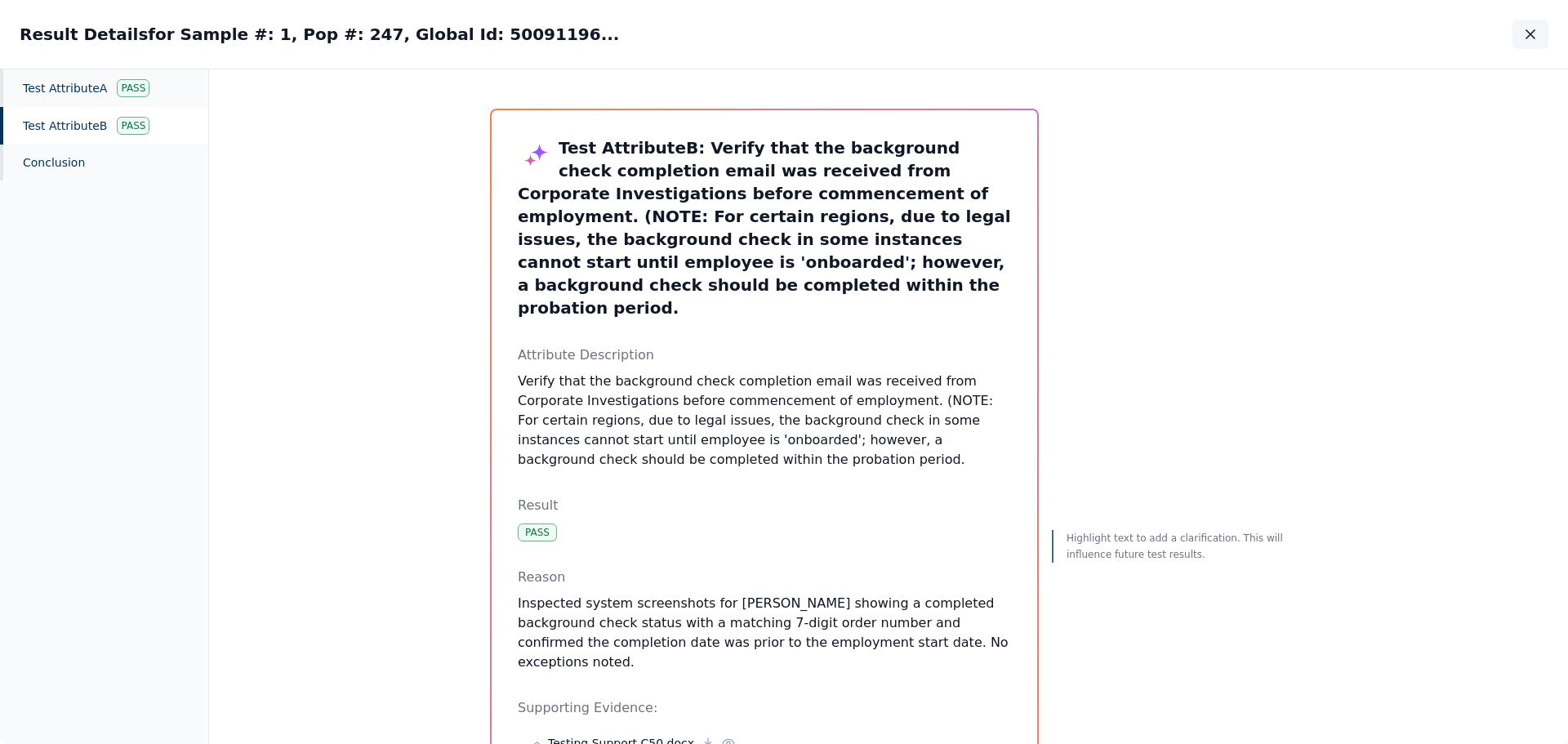
click at [1531, 36] on icon "button" at bounding box center [1530, 34] width 9 height 9
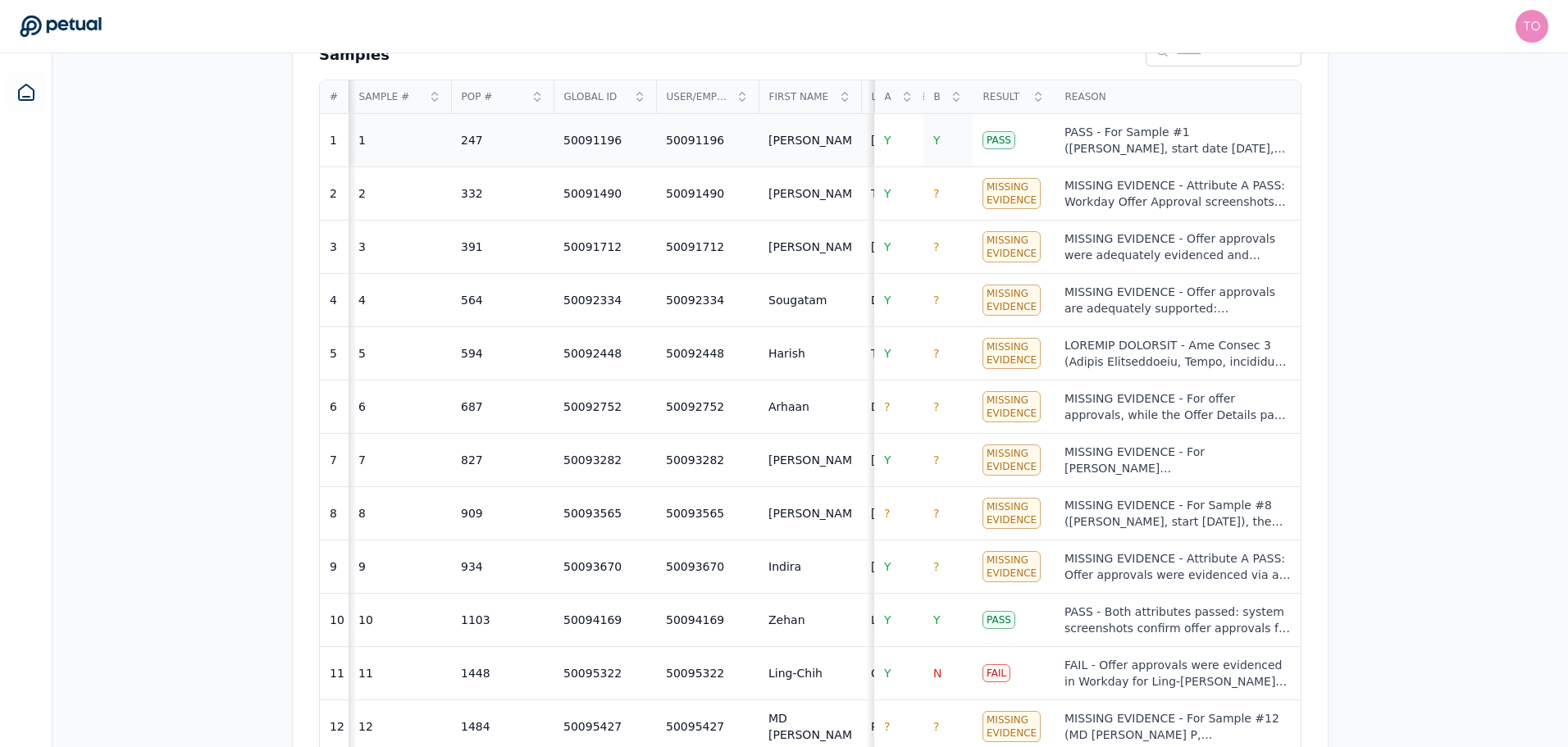
click at [936, 137] on span "Y" at bounding box center [937, 139] width 8 height 13
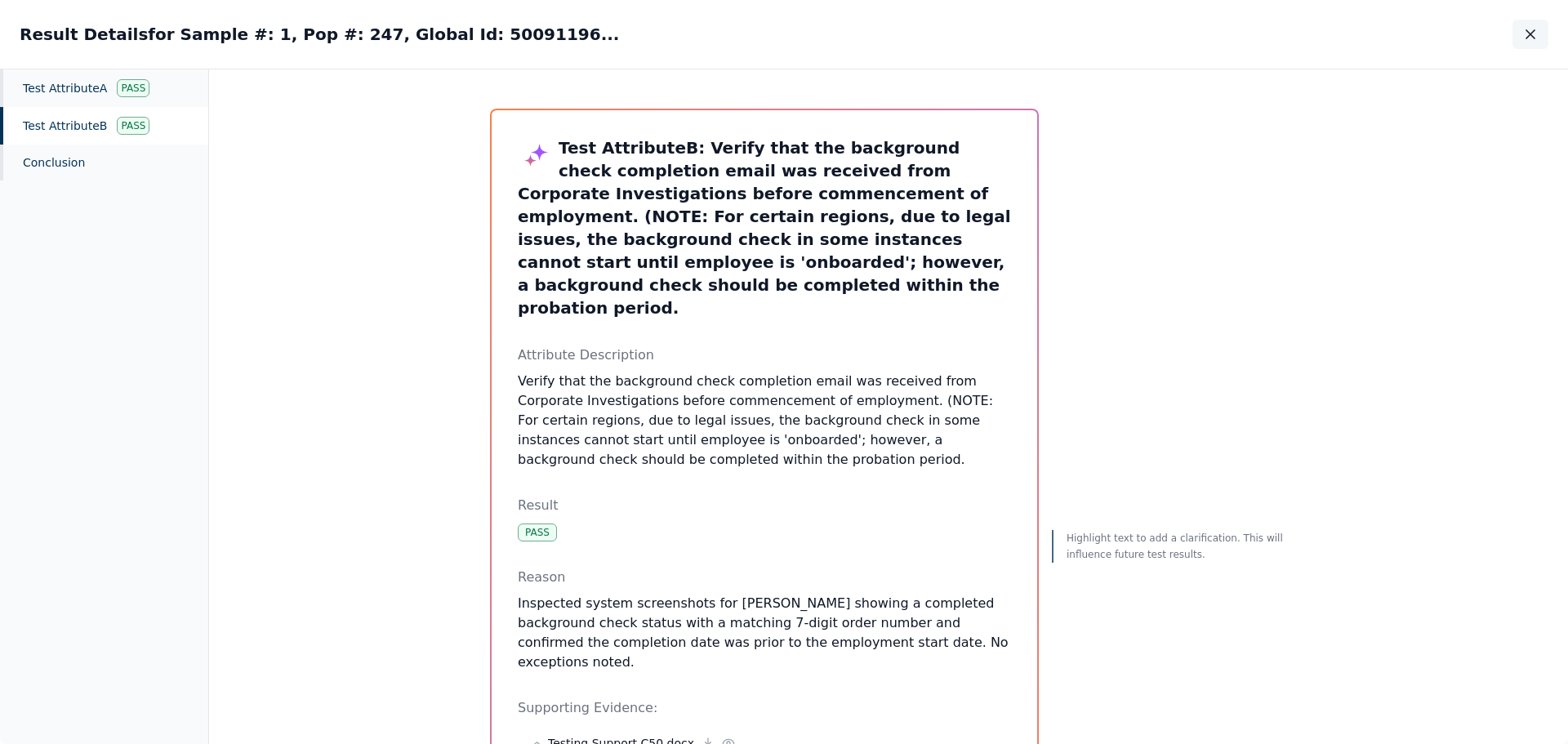
click at [1535, 36] on icon "button" at bounding box center [1530, 33] width 16 height 16
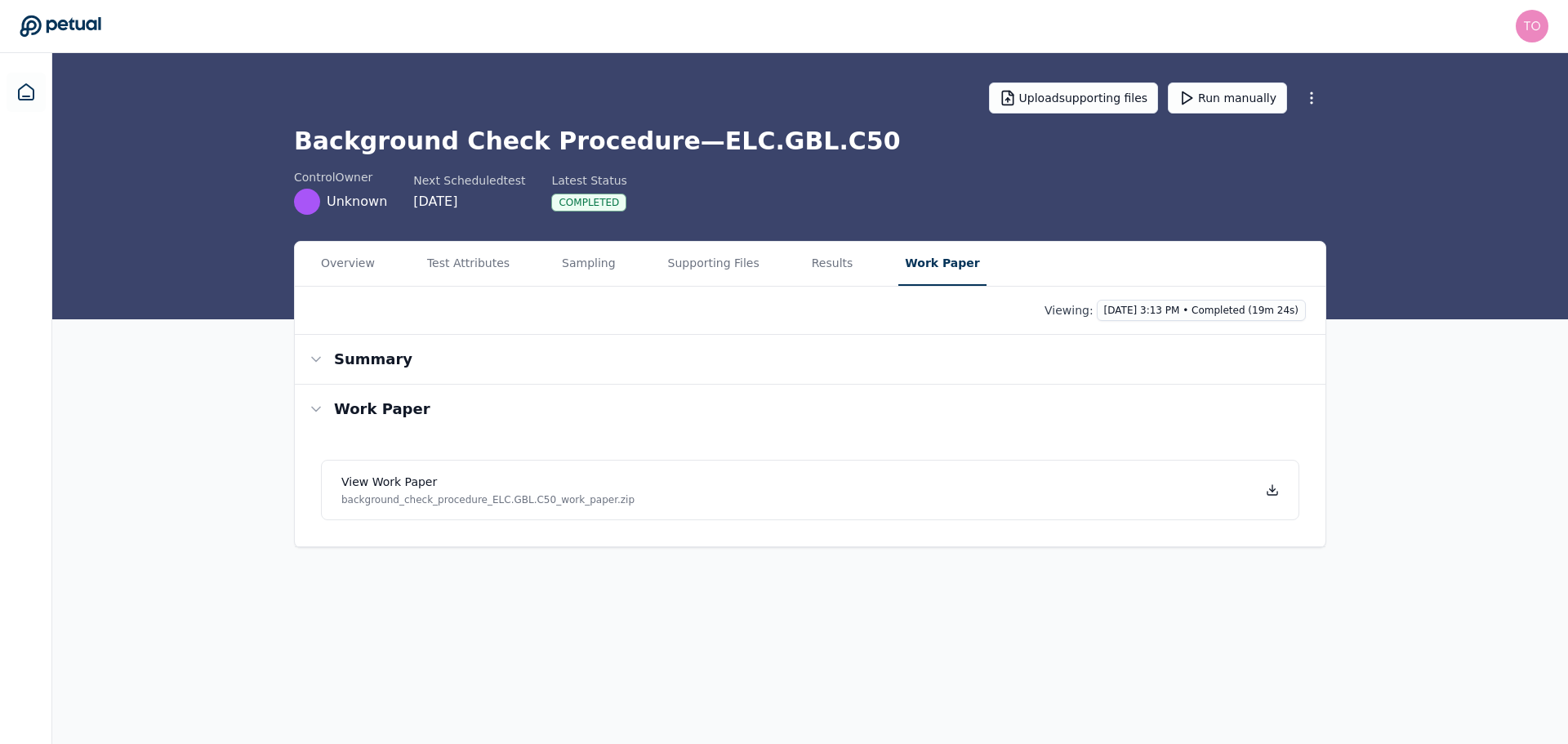
click at [913, 183] on main "Upload supporting files Run manually Background Check Procedure — ELC.GBL.C50 c…" at bounding box center [810, 399] width 1516 height 691
click at [1011, 513] on link "View work paper background_check_procedure_ELC.GBL.C50_work_paper.zip" at bounding box center [811, 490] width 979 height 61
drag, startPoint x: 811, startPoint y: 261, endPoint x: 809, endPoint y: 278, distance: 17.1
click at [811, 261] on button "Results" at bounding box center [833, 263] width 55 height 44
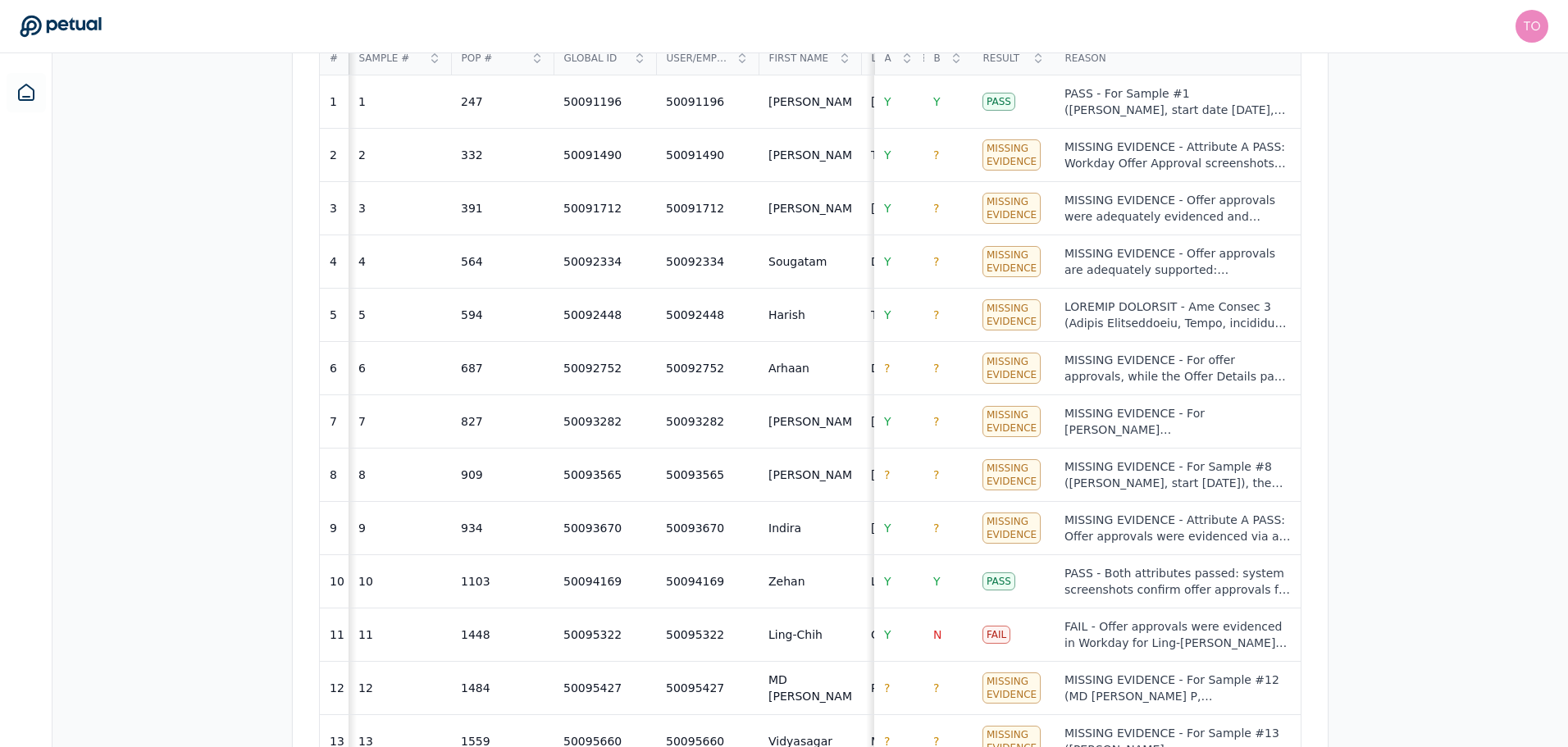
scroll to position [574, 0]
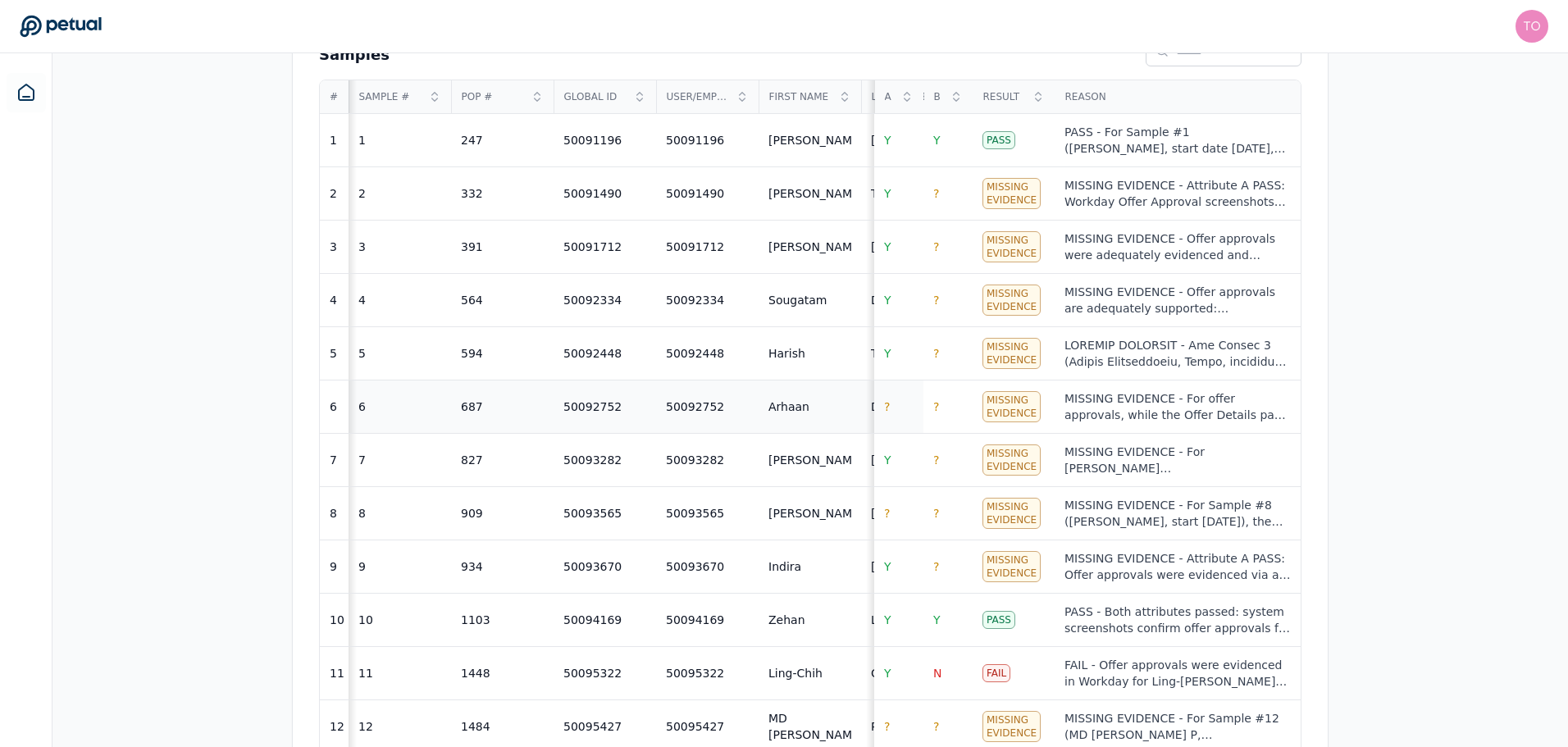
click at [886, 405] on span "?" at bounding box center [886, 406] width 6 height 13
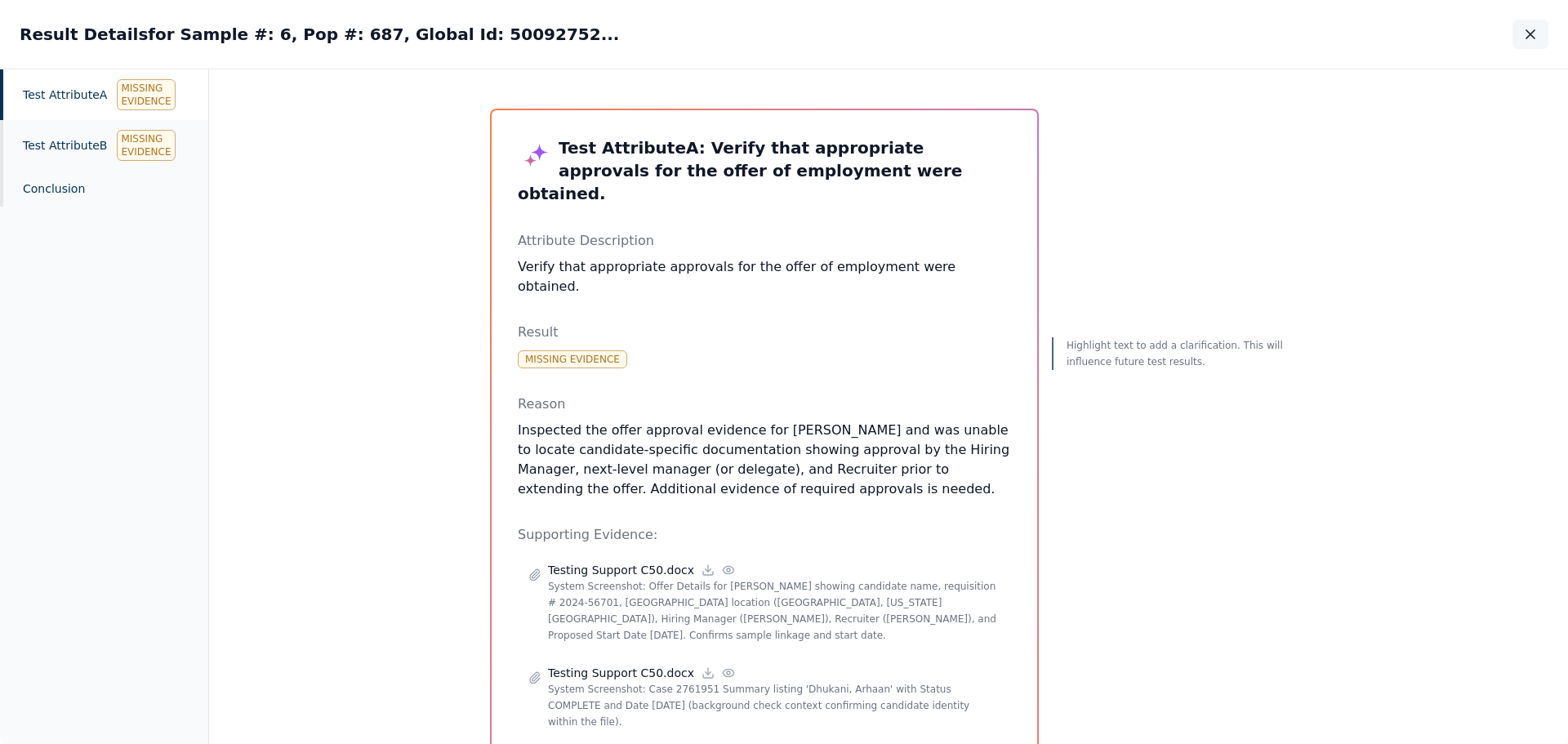
click at [1526, 30] on icon "button" at bounding box center [1530, 34] width 9 height 9
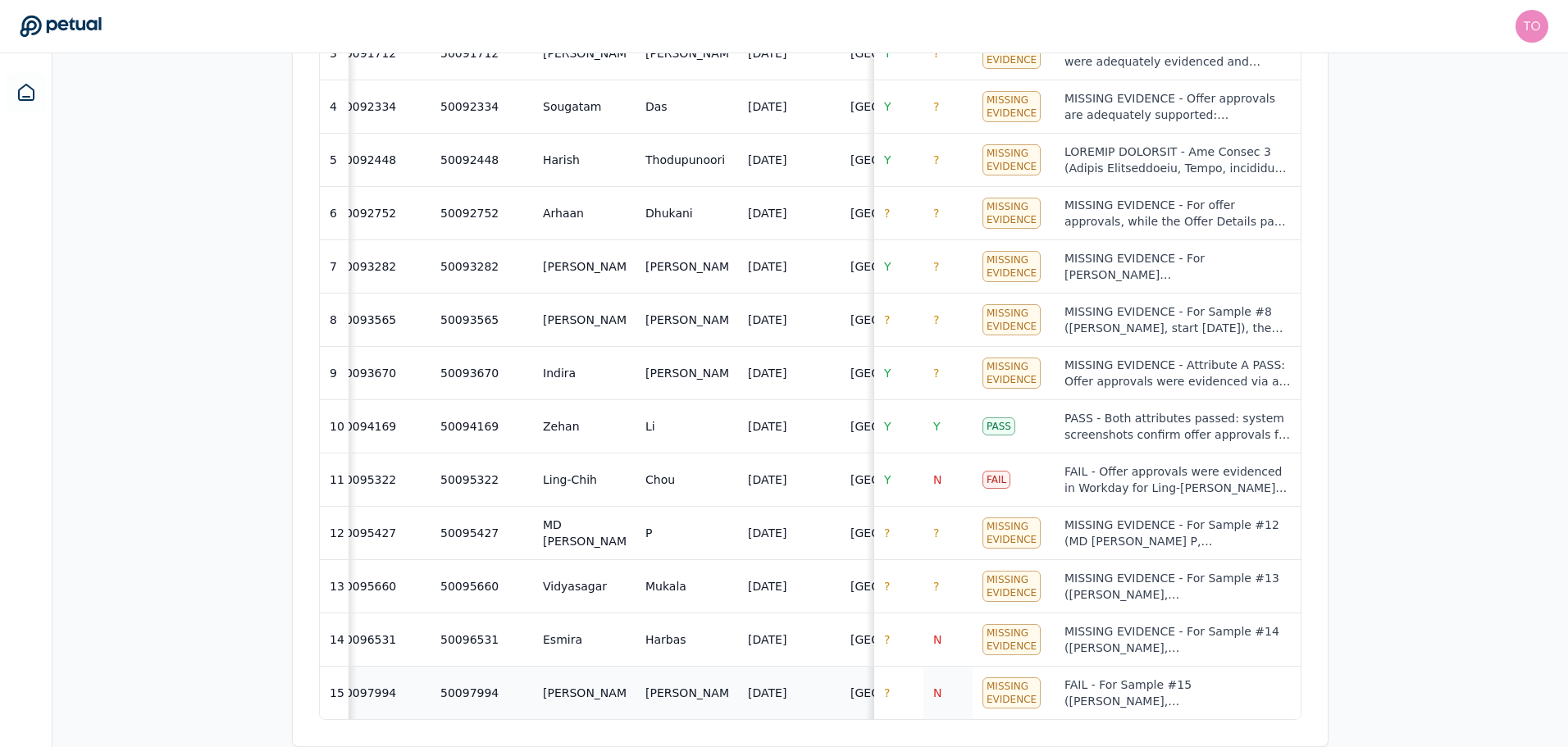
scroll to position [0, 294]
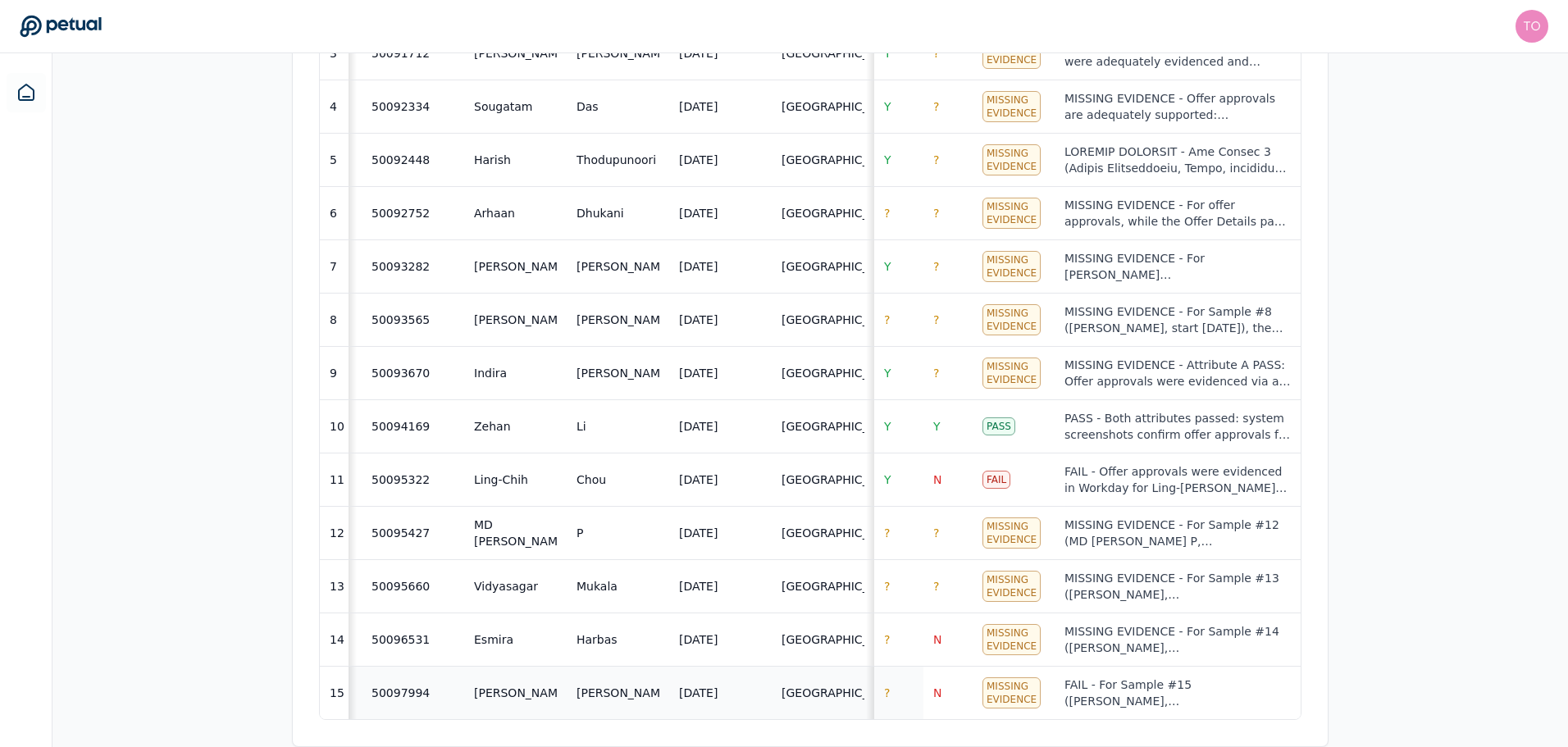
click at [888, 687] on span "?" at bounding box center [886, 693] width 6 height 13
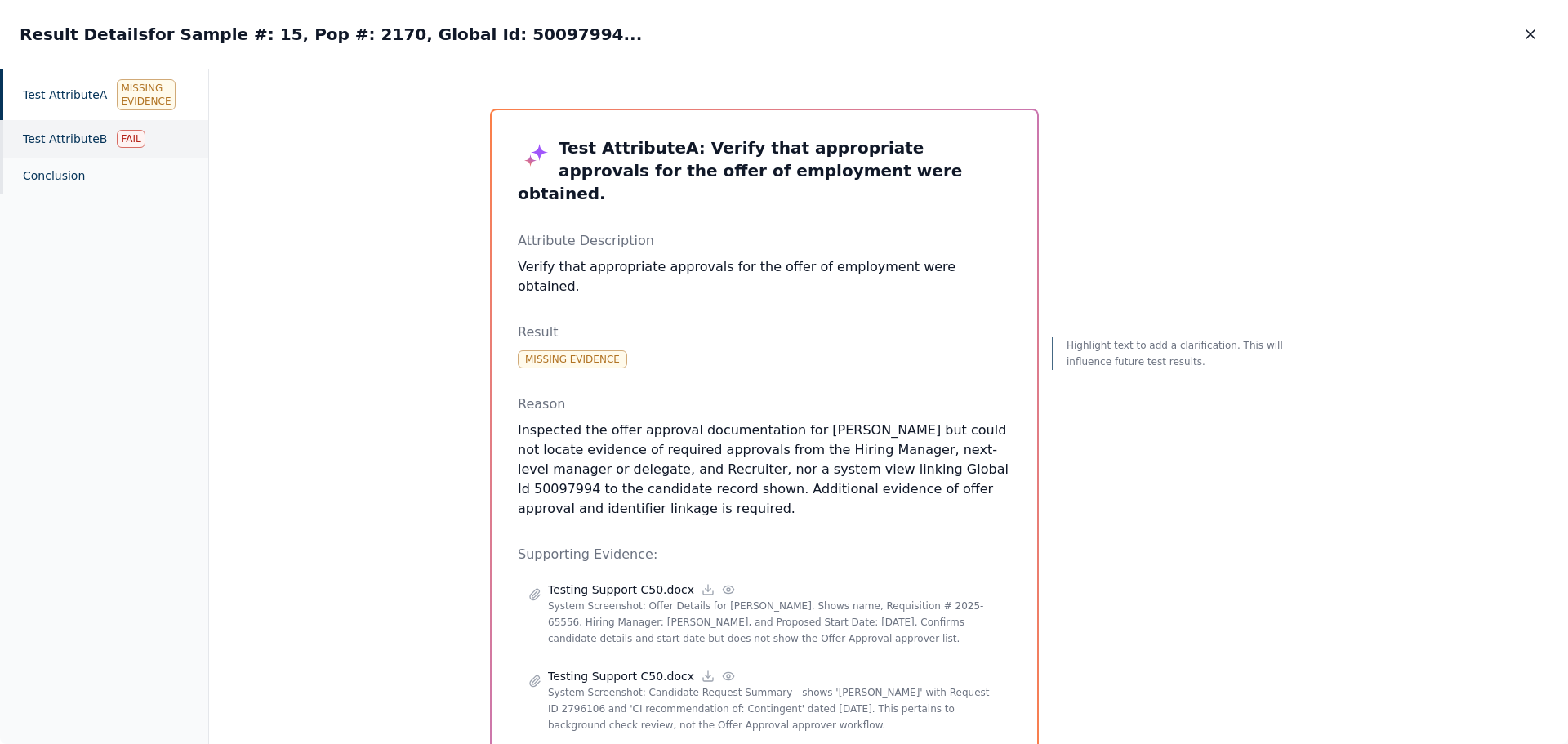
click at [157, 131] on div "Test Attribute B Fail" at bounding box center [104, 139] width 208 height 38
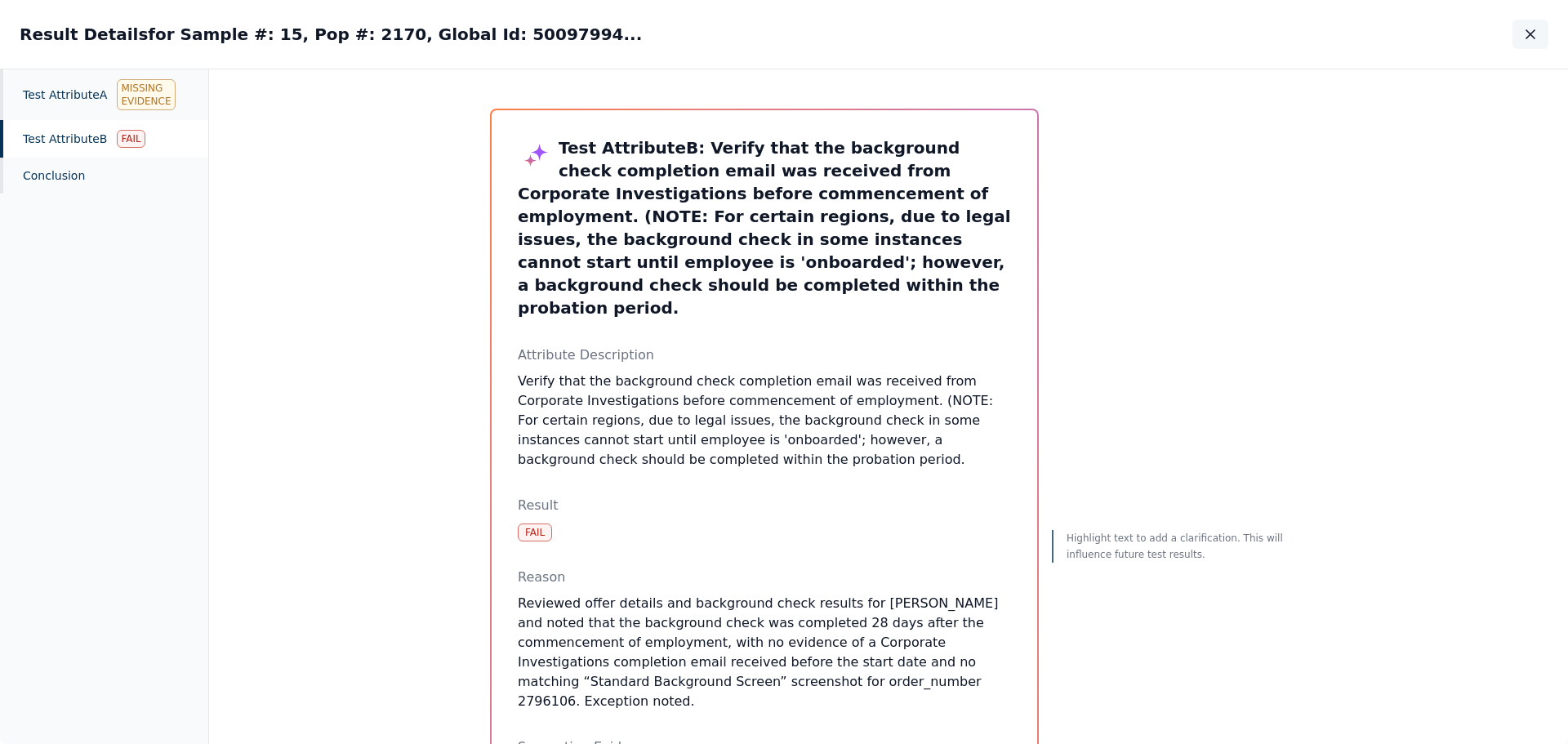
click at [1535, 35] on icon "button" at bounding box center [1530, 33] width 16 height 16
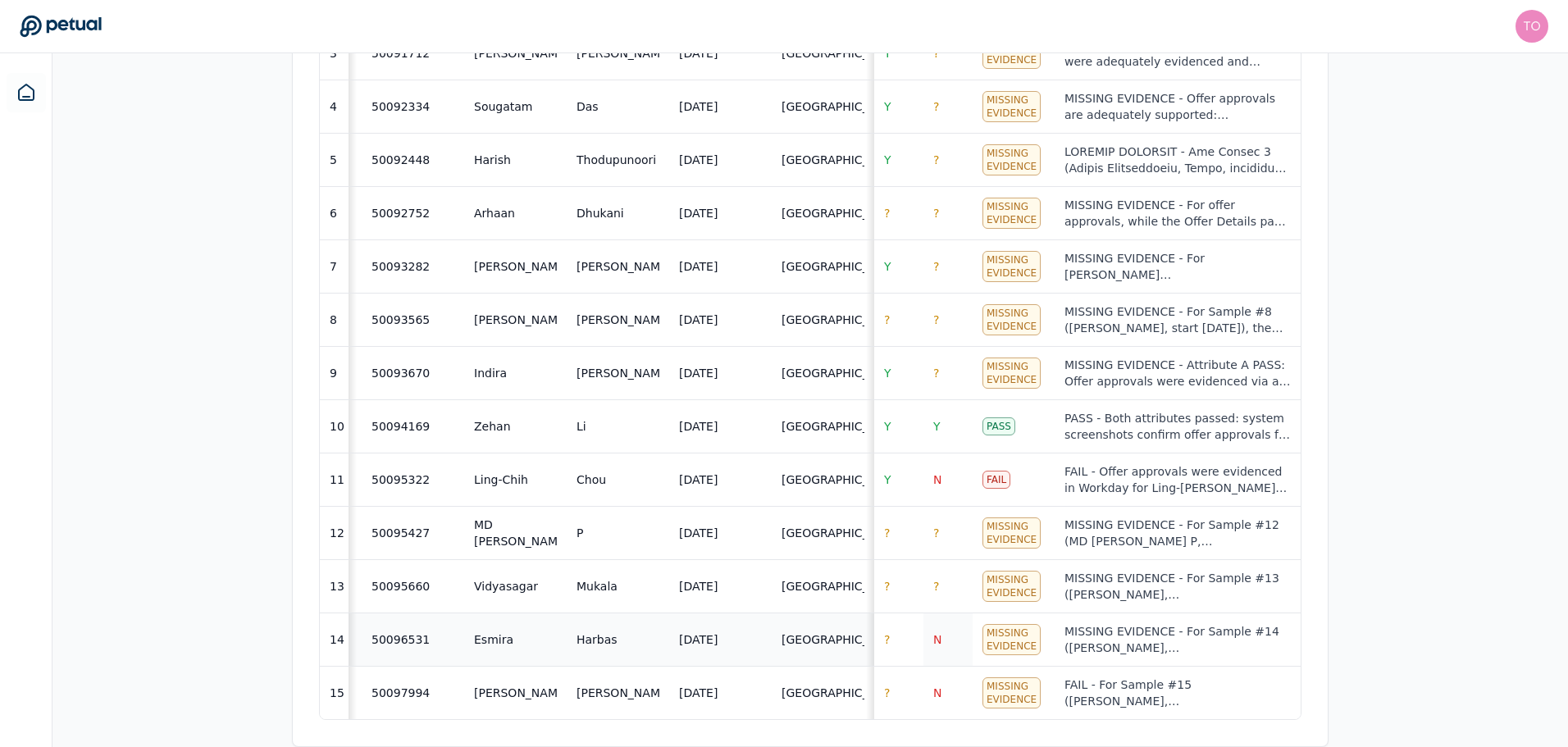
click at [935, 633] on span "N" at bounding box center [938, 639] width 9 height 13
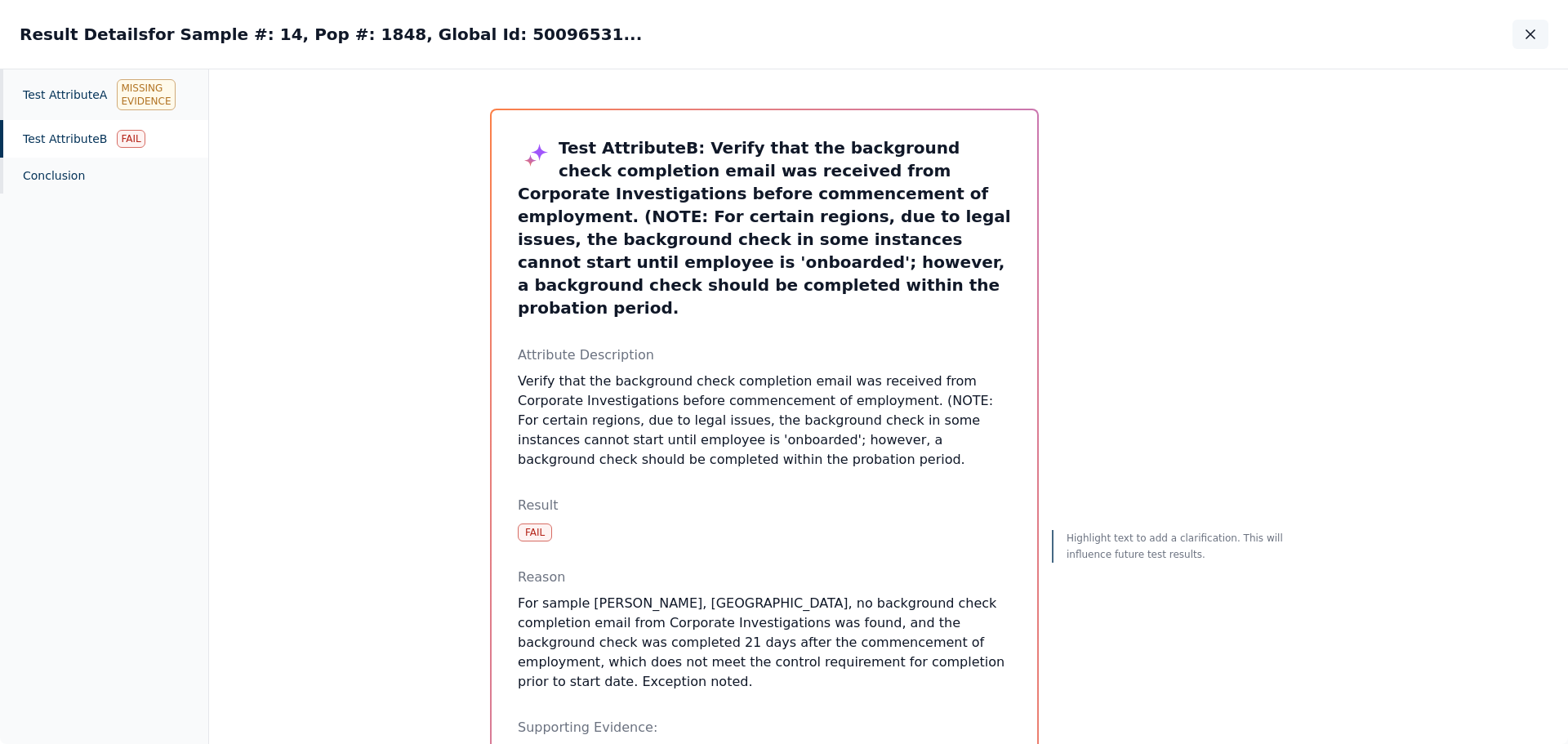
click at [1532, 32] on icon "button" at bounding box center [1530, 33] width 16 height 16
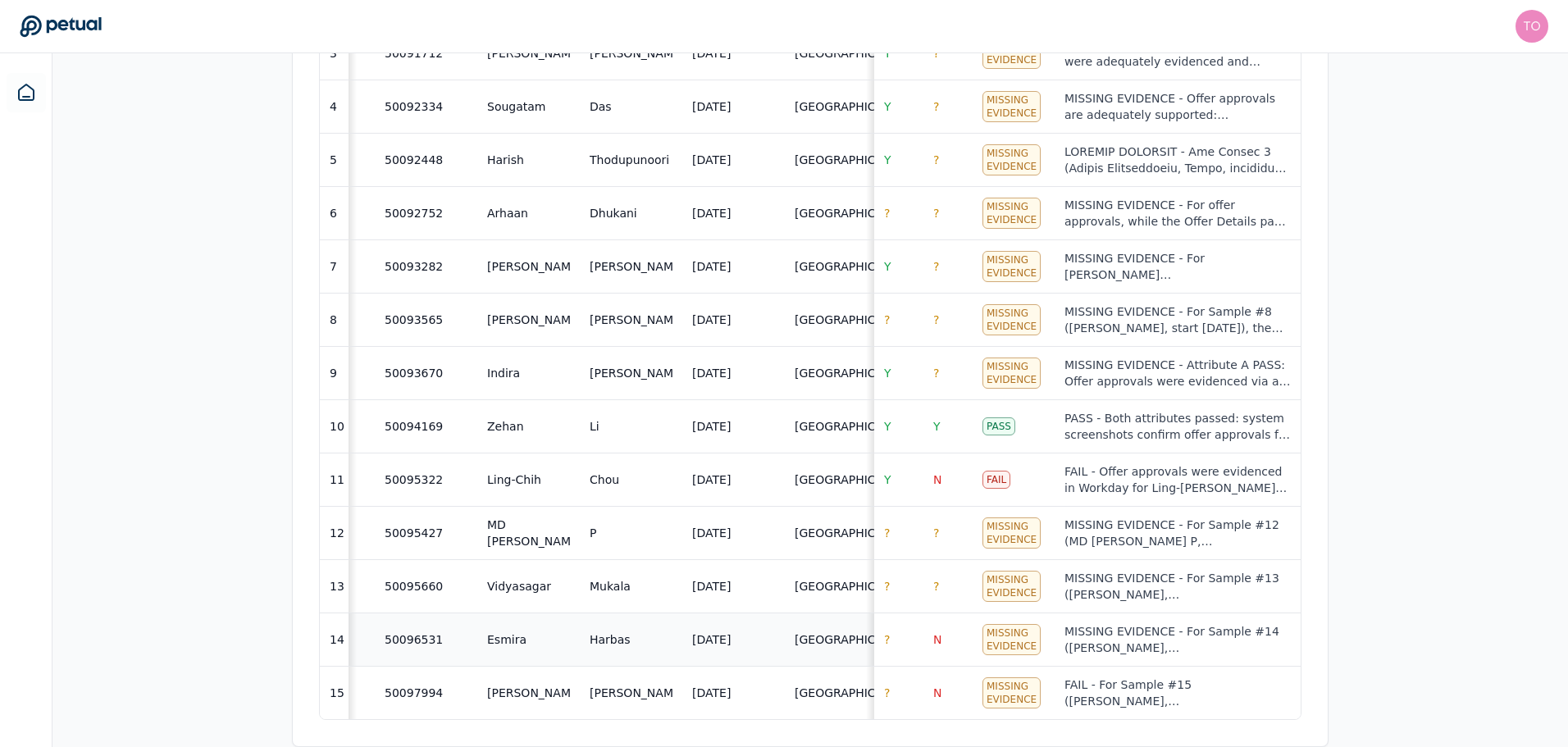
scroll to position [0, 294]
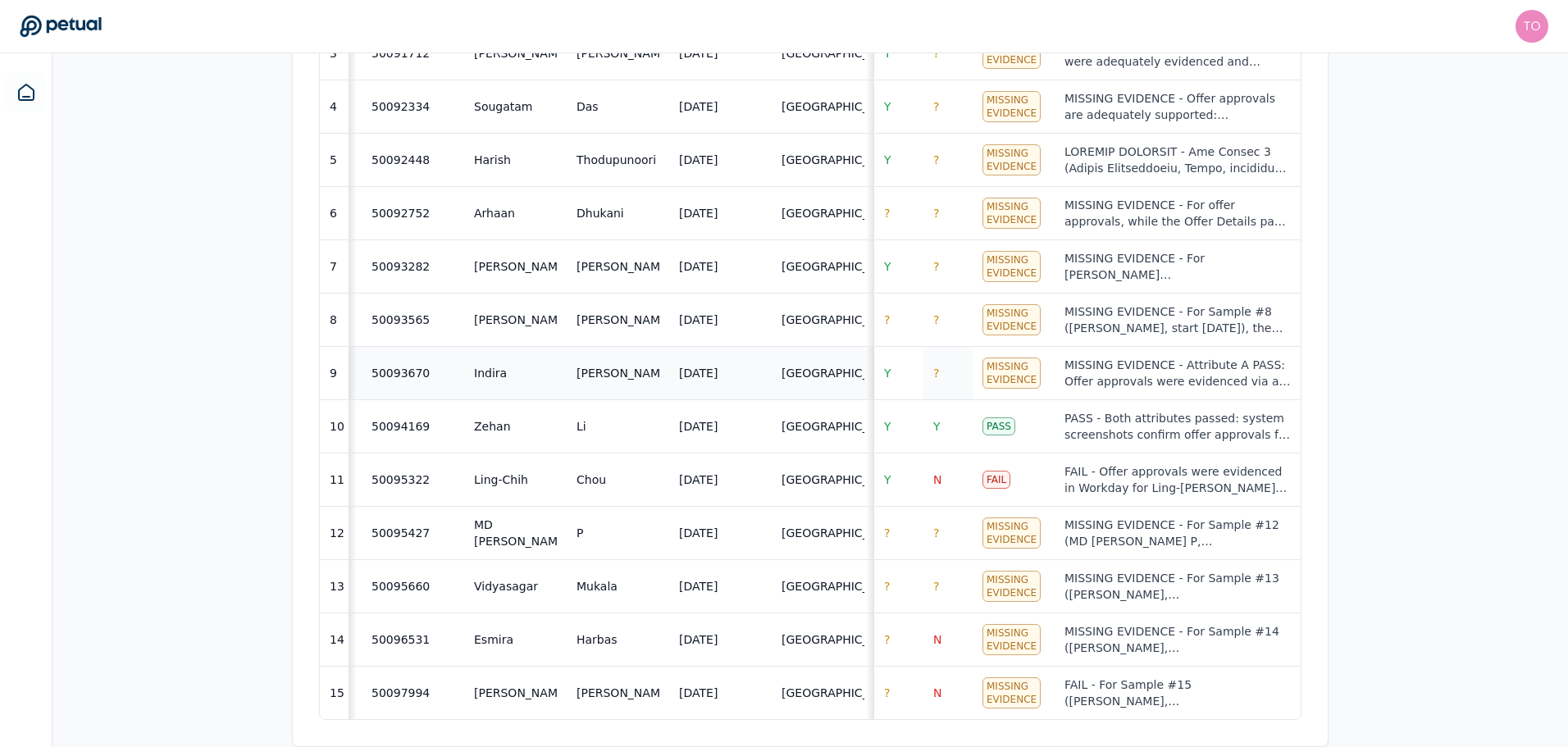
click at [936, 367] on span "?" at bounding box center [936, 373] width 6 height 13
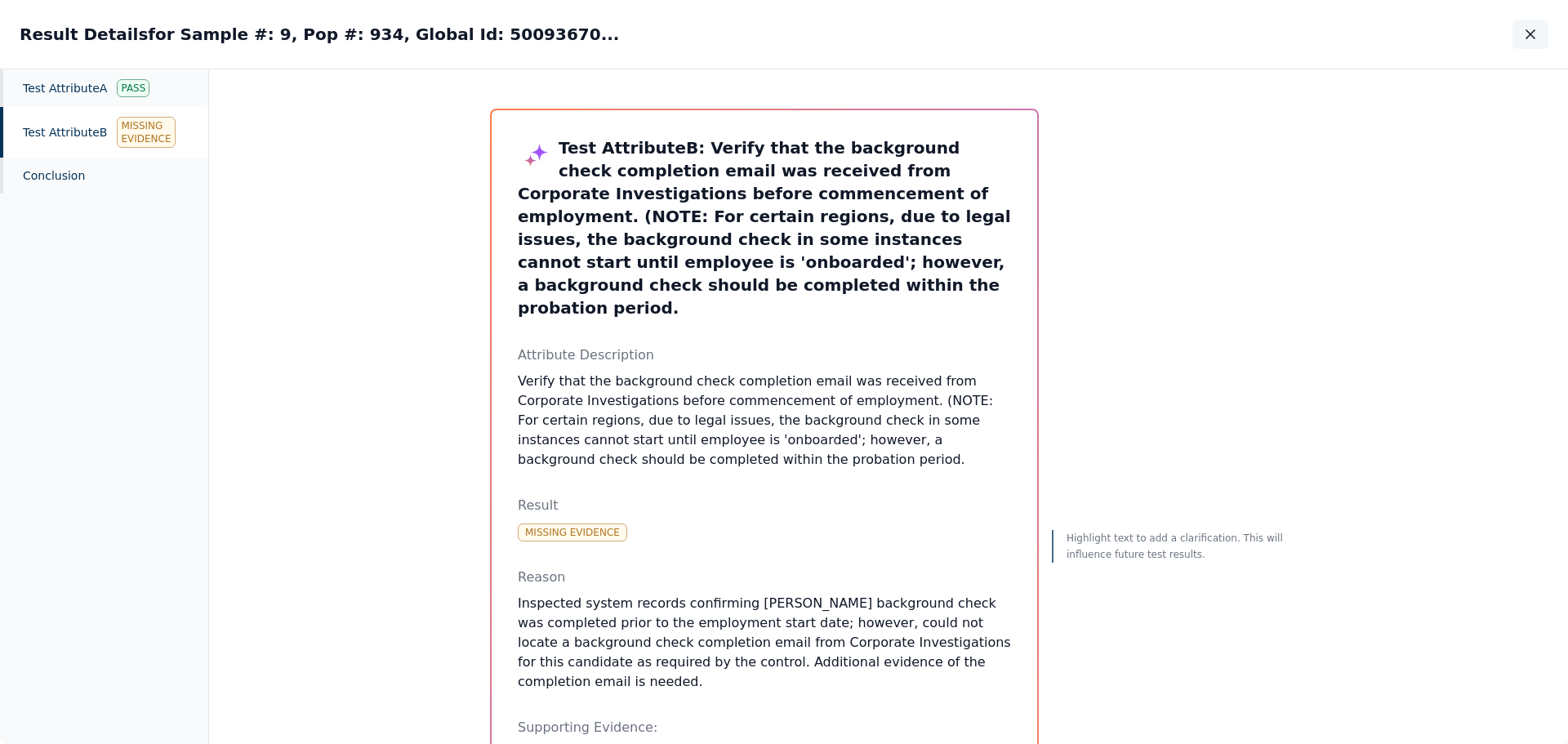
click at [1542, 32] on button "button" at bounding box center [1530, 34] width 36 height 29
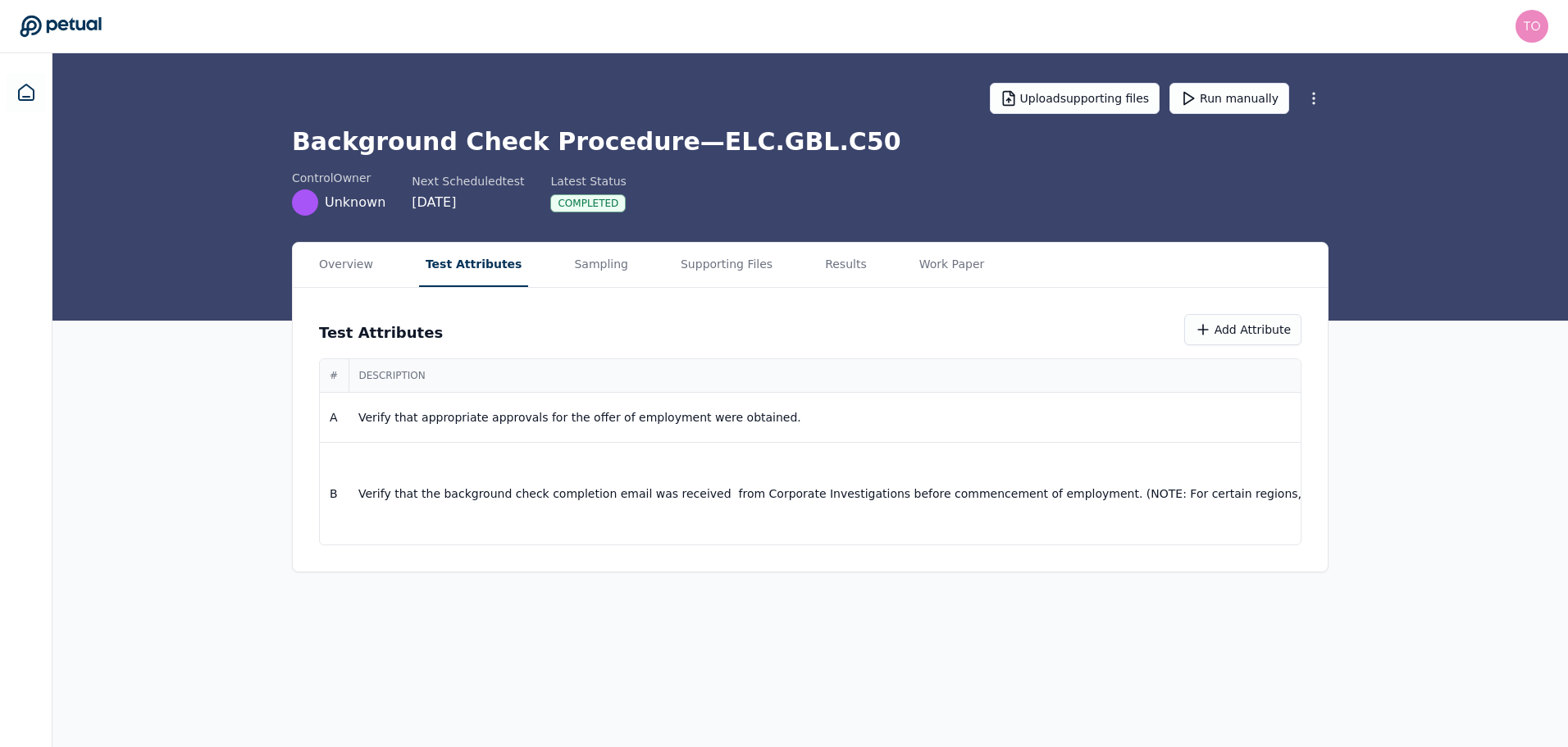
click at [474, 270] on button "Test Attributes" at bounding box center [474, 264] width 110 height 44
click at [1090, 487] on p "Verify that the background check completion email was received from Corporate I…" at bounding box center [1367, 493] width 2012 height 16
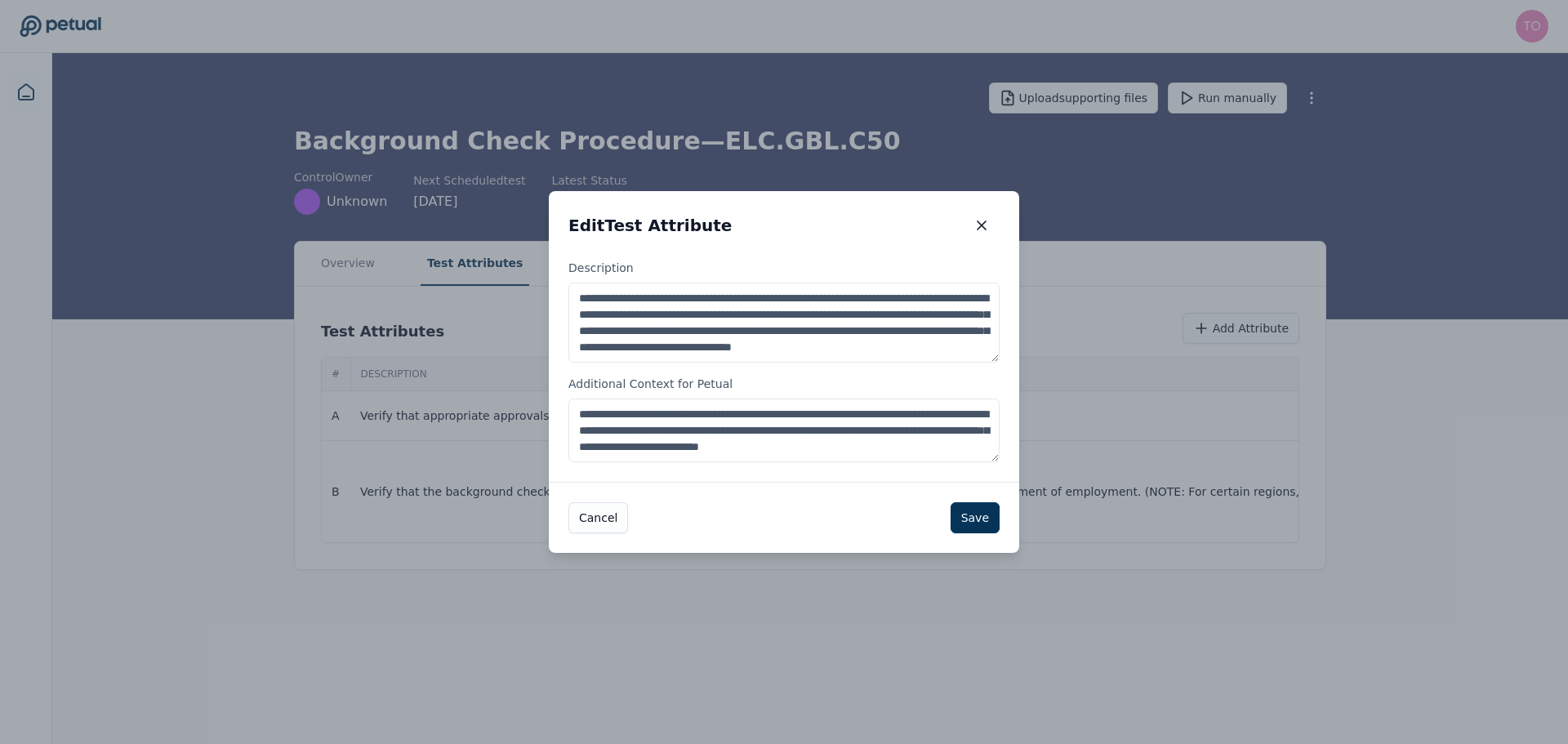
drag, startPoint x: 842, startPoint y: 413, endPoint x: 883, endPoint y: 417, distance: 41.2
click at [887, 416] on textarea "**********" at bounding box center [783, 430] width 431 height 63
drag, startPoint x: 672, startPoint y: 413, endPoint x: 835, endPoint y: 409, distance: 163.0
click at [835, 409] on textarea "**********" at bounding box center [783, 430] width 431 height 63
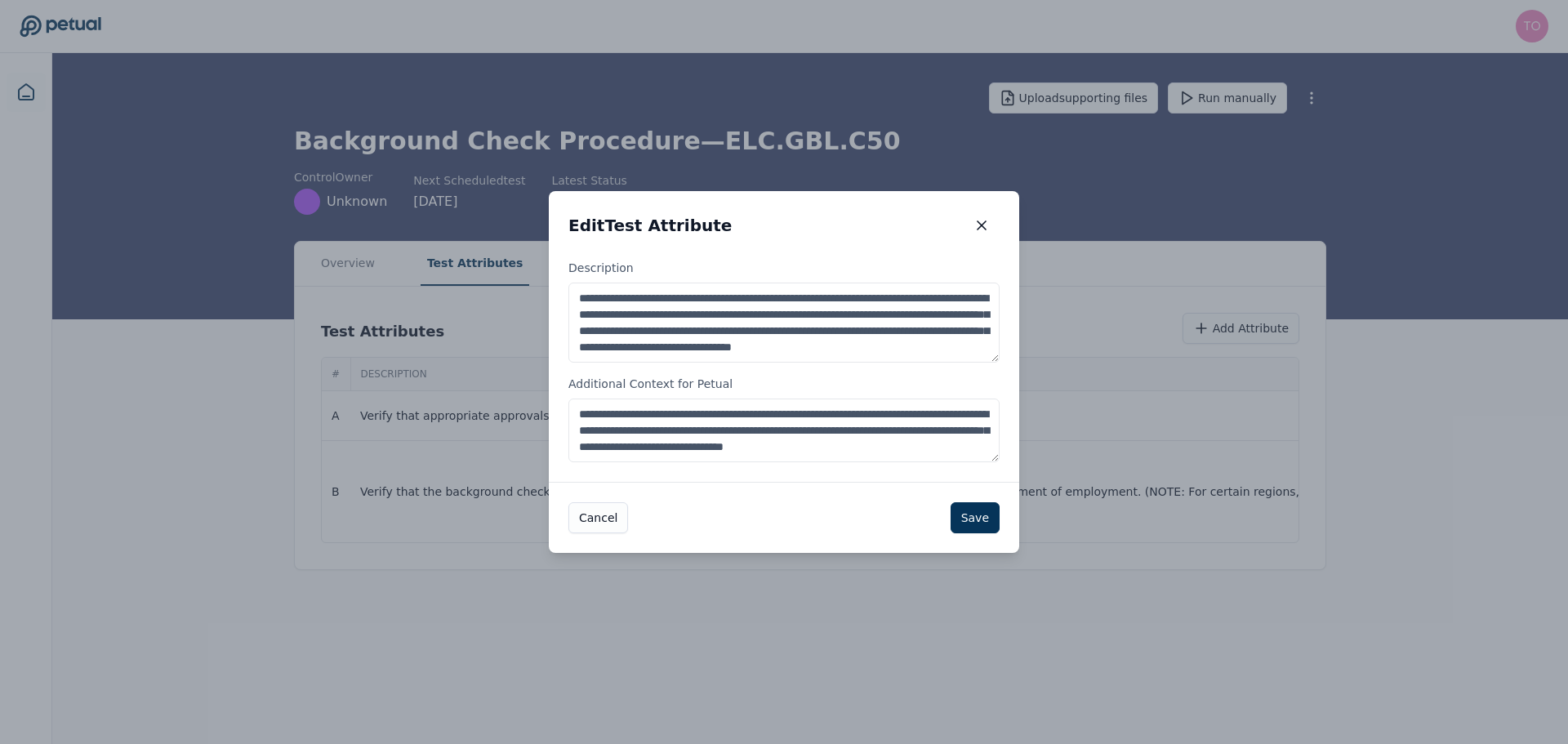
click at [722, 445] on textarea "**********" at bounding box center [783, 430] width 431 height 63
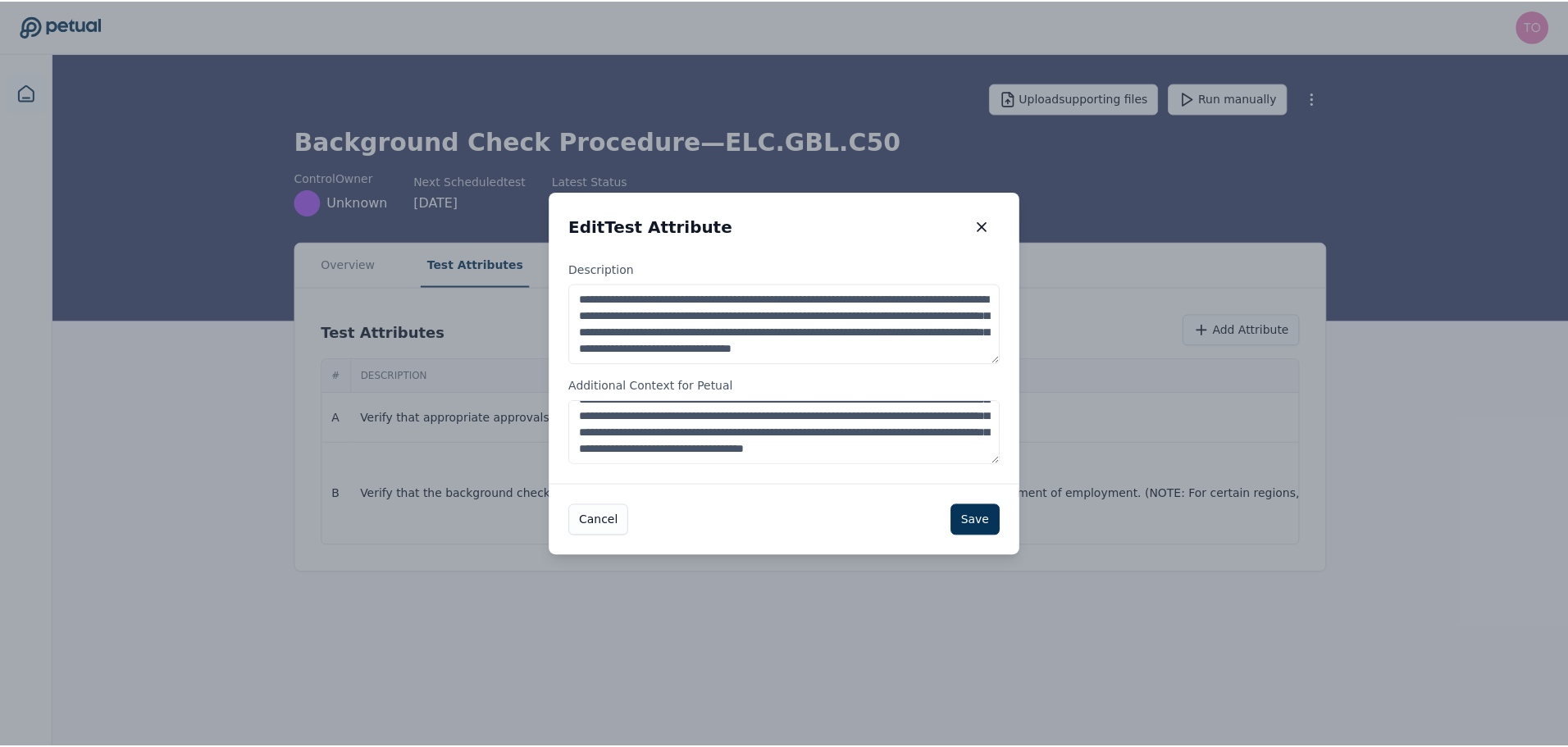
scroll to position [59, 0]
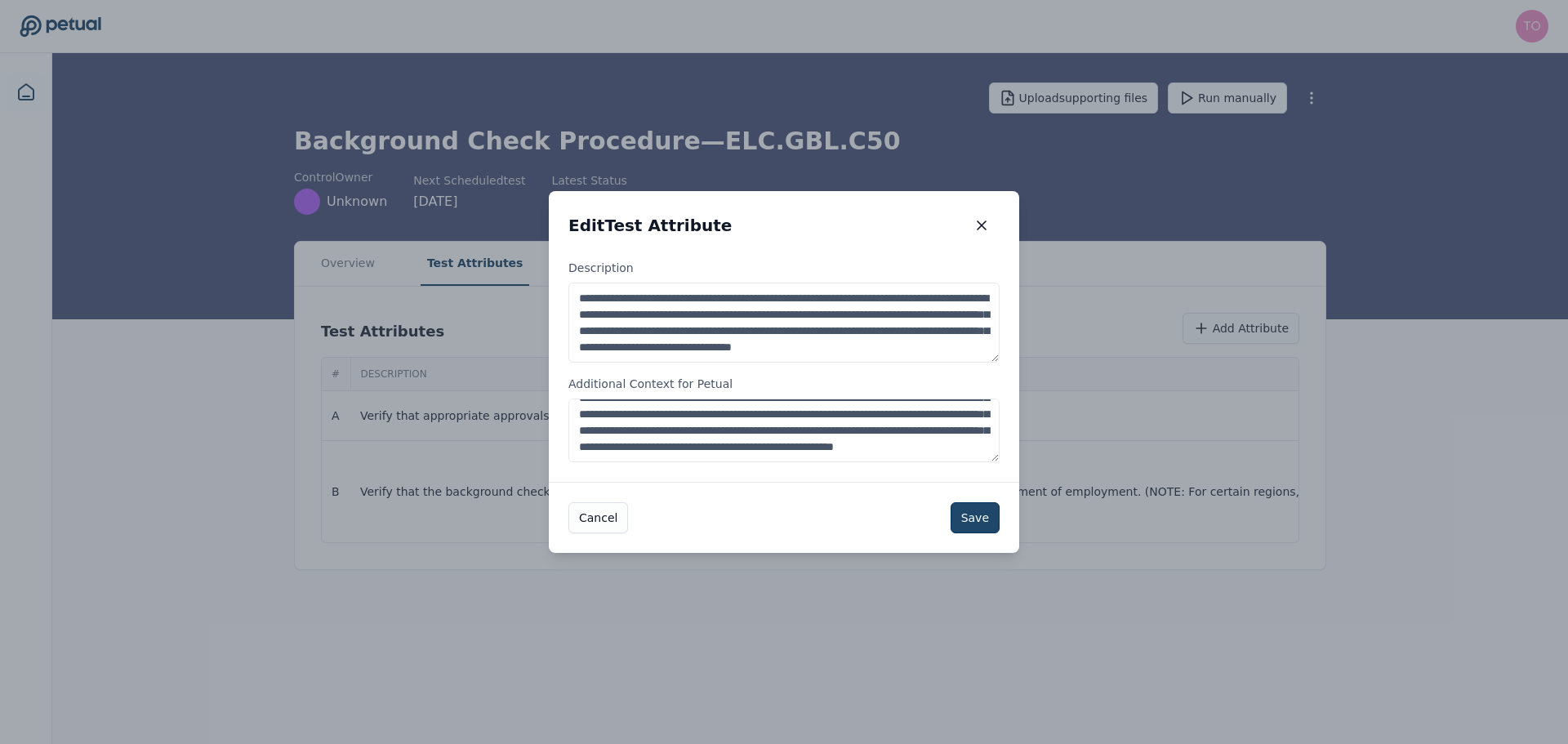
type textarea "**********"
click at [976, 519] on button "Save" at bounding box center [974, 518] width 49 height 31
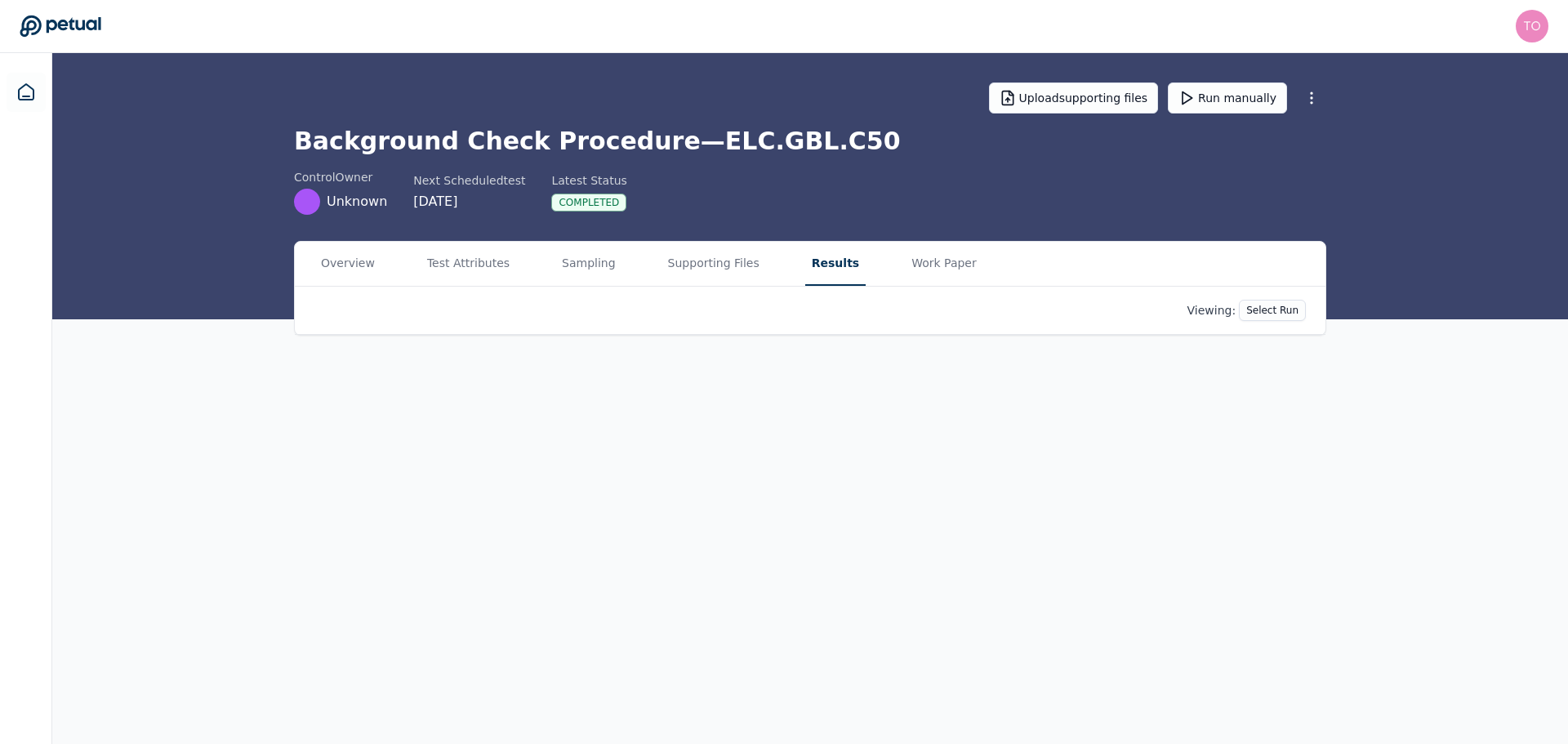
click at [805, 264] on button "Results" at bounding box center [835, 263] width 61 height 44
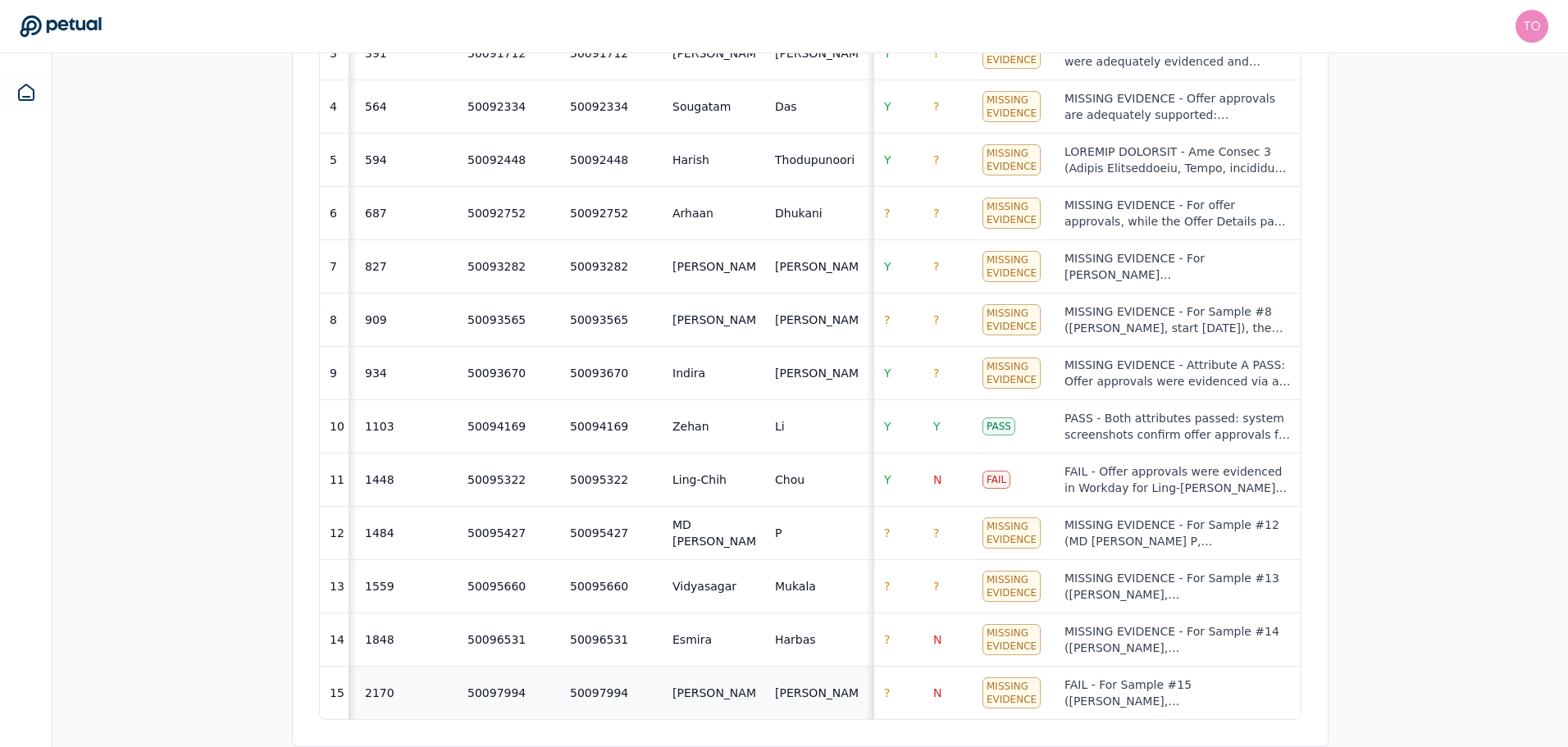
scroll to position [0, 294]
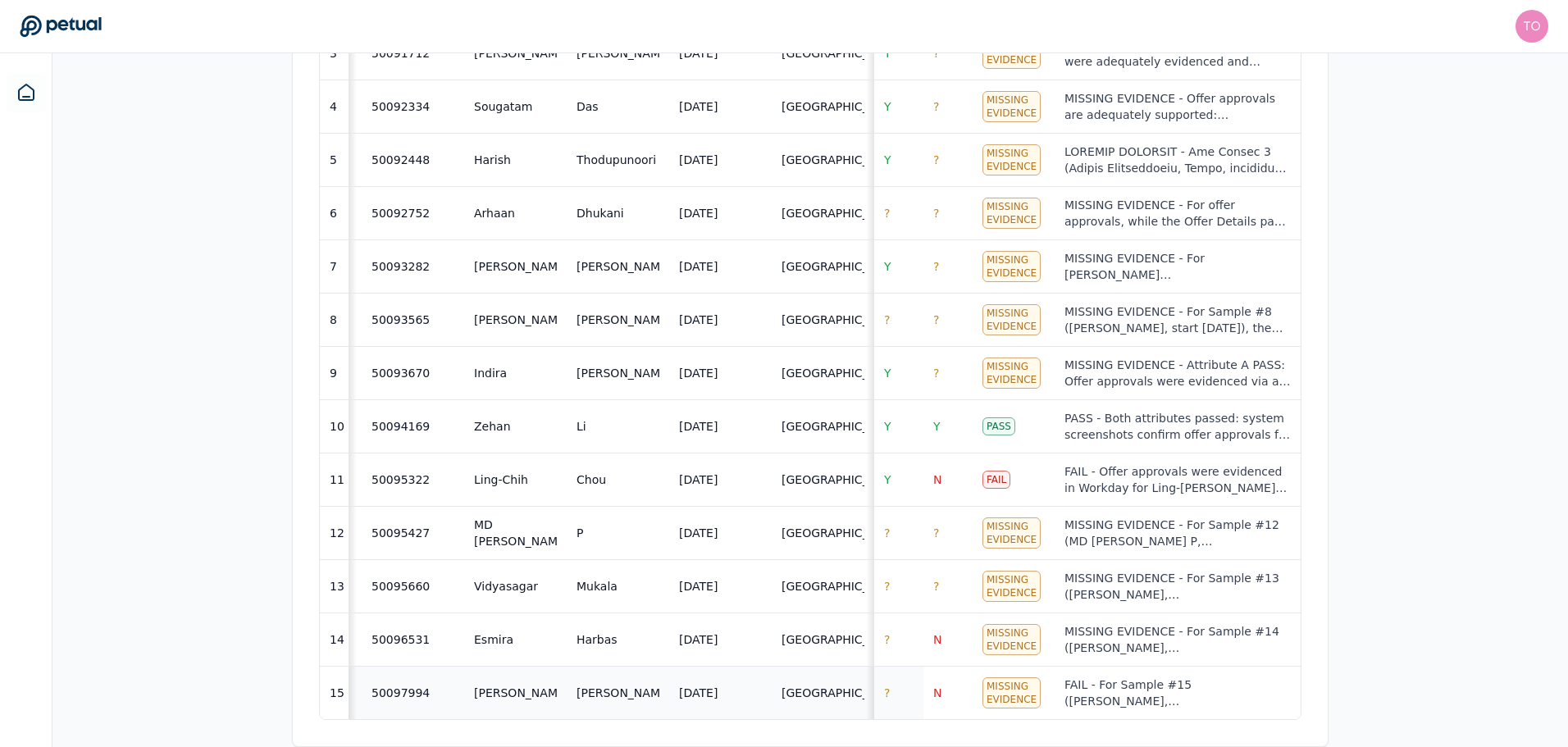
click at [887, 687] on span "?" at bounding box center [886, 693] width 6 height 13
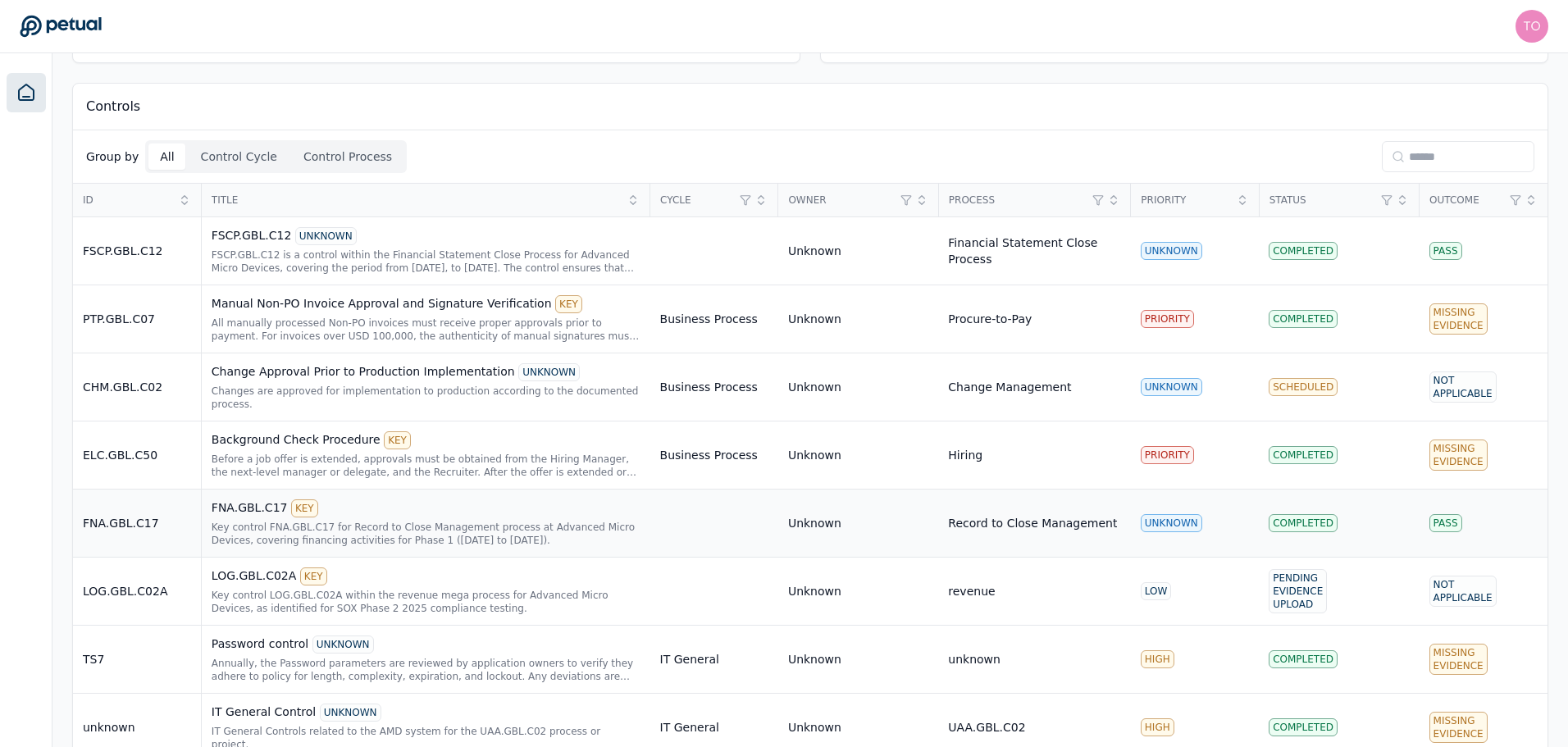
scroll to position [346, 0]
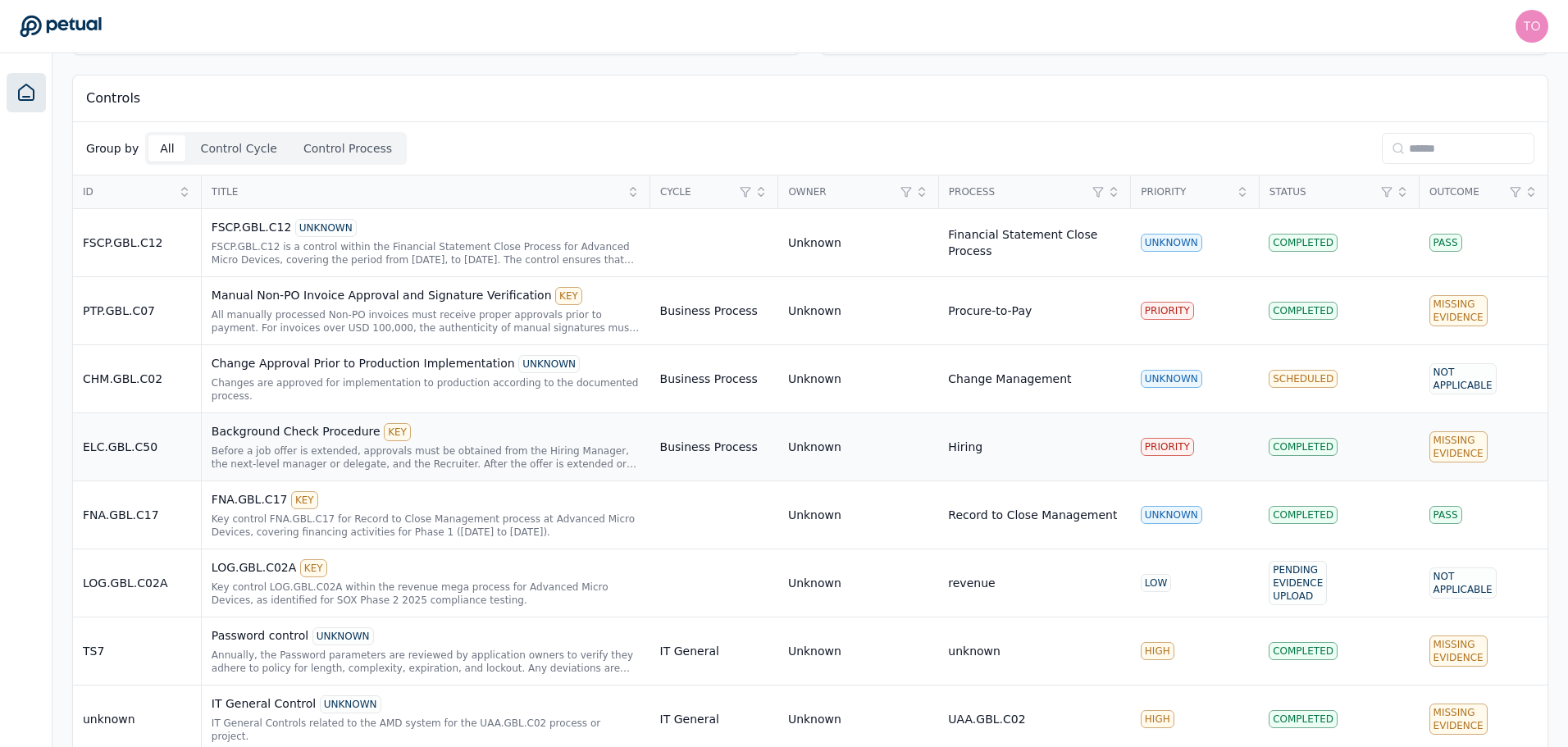
click at [393, 445] on div "Before a job offer is extended, approvals must be obtained from the Hiring Mana…" at bounding box center [426, 458] width 429 height 26
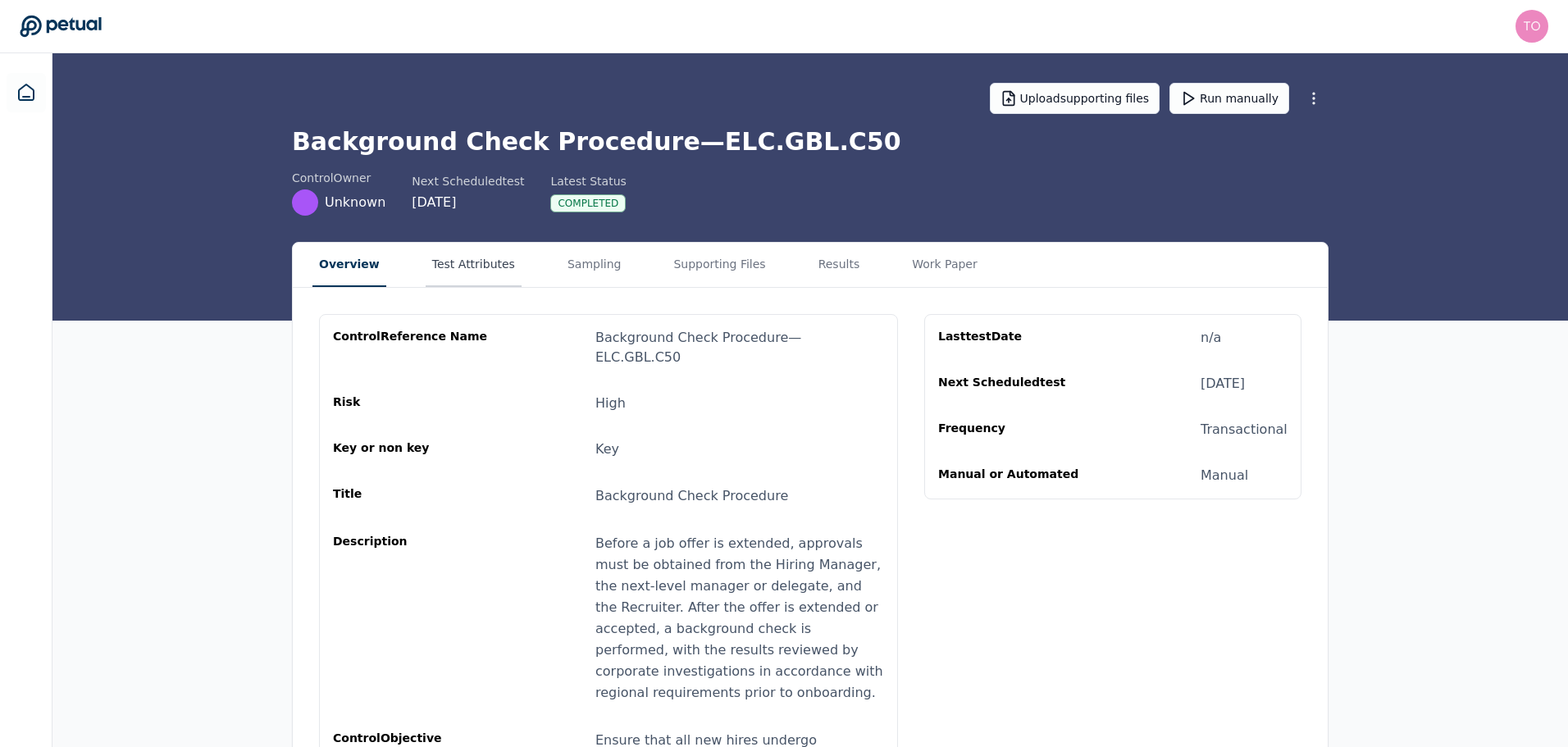
click at [470, 263] on button "Test Attributes" at bounding box center [474, 264] width 96 height 44
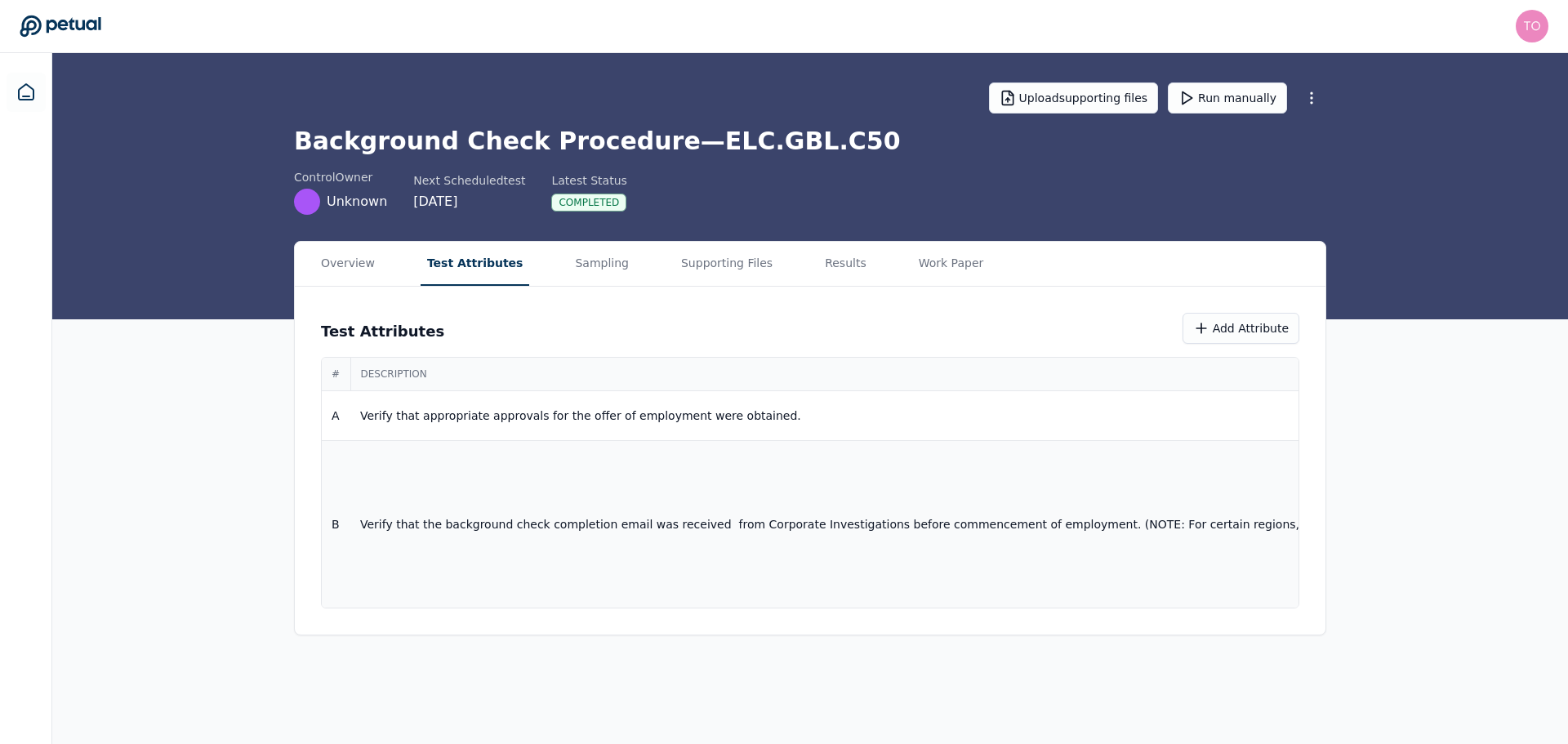
click at [787, 537] on td "Verify that the background check completion email was received from Corporate I…" at bounding box center [1362, 525] width 2023 height 167
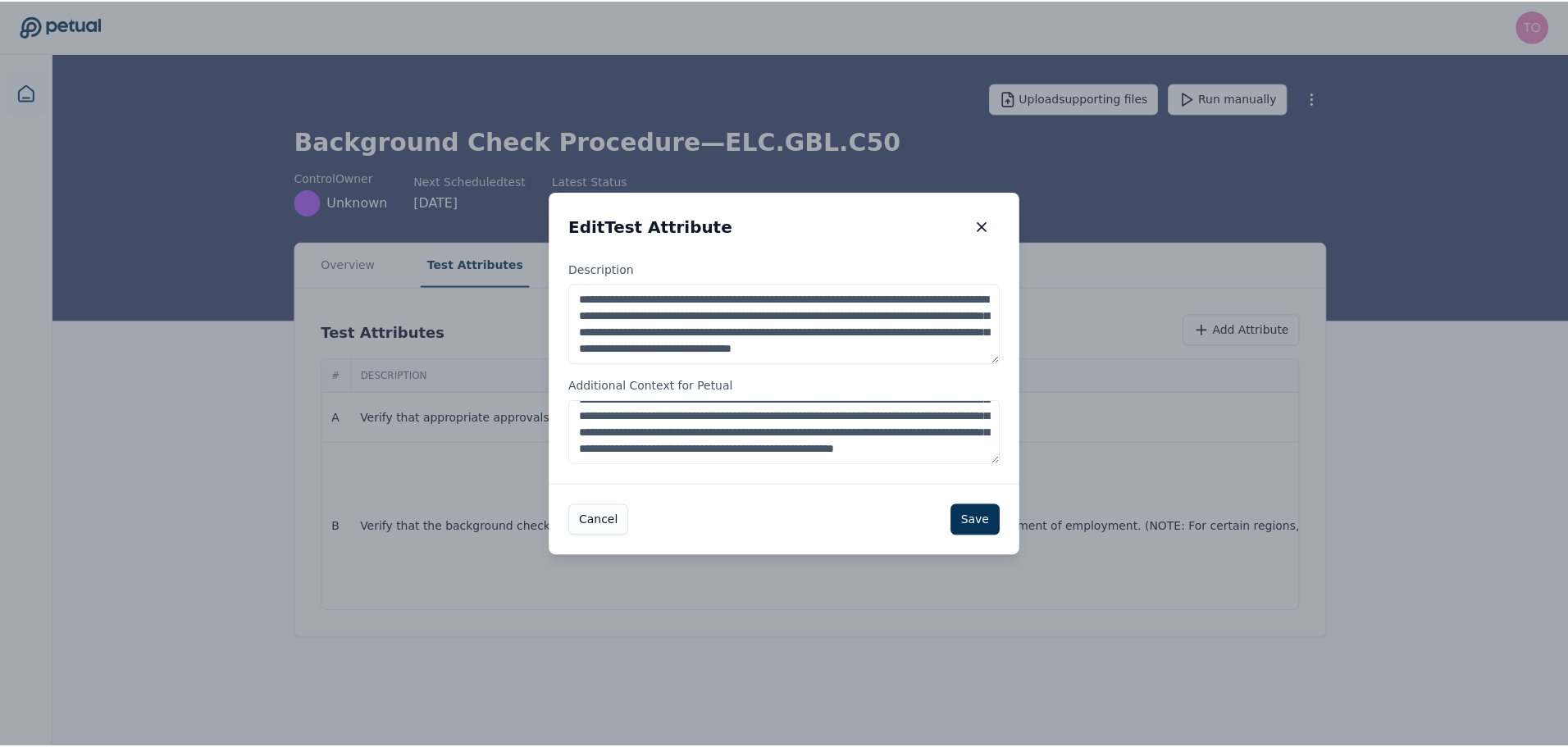
scroll to position [65, 0]
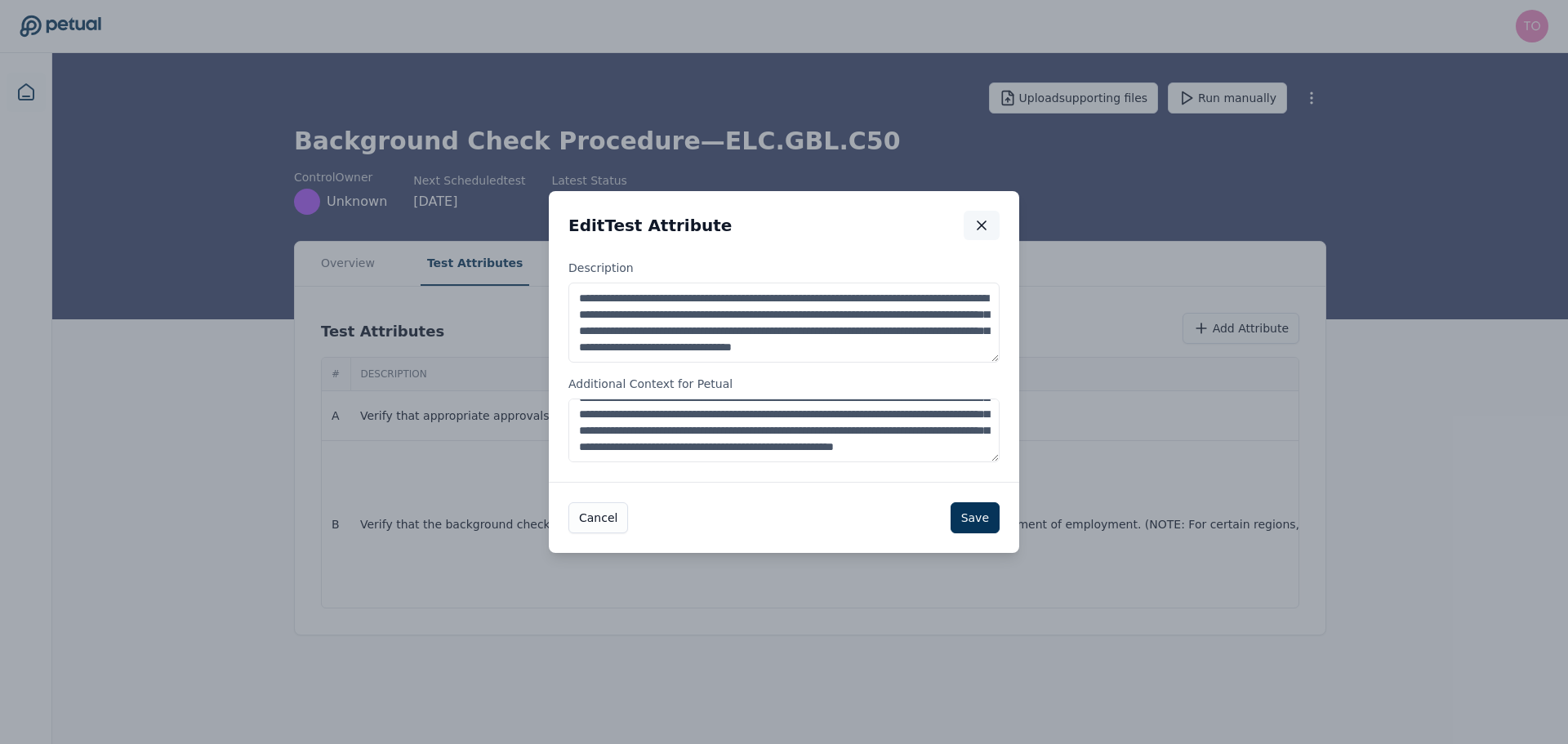
click at [981, 219] on icon "button" at bounding box center [981, 225] width 16 height 16
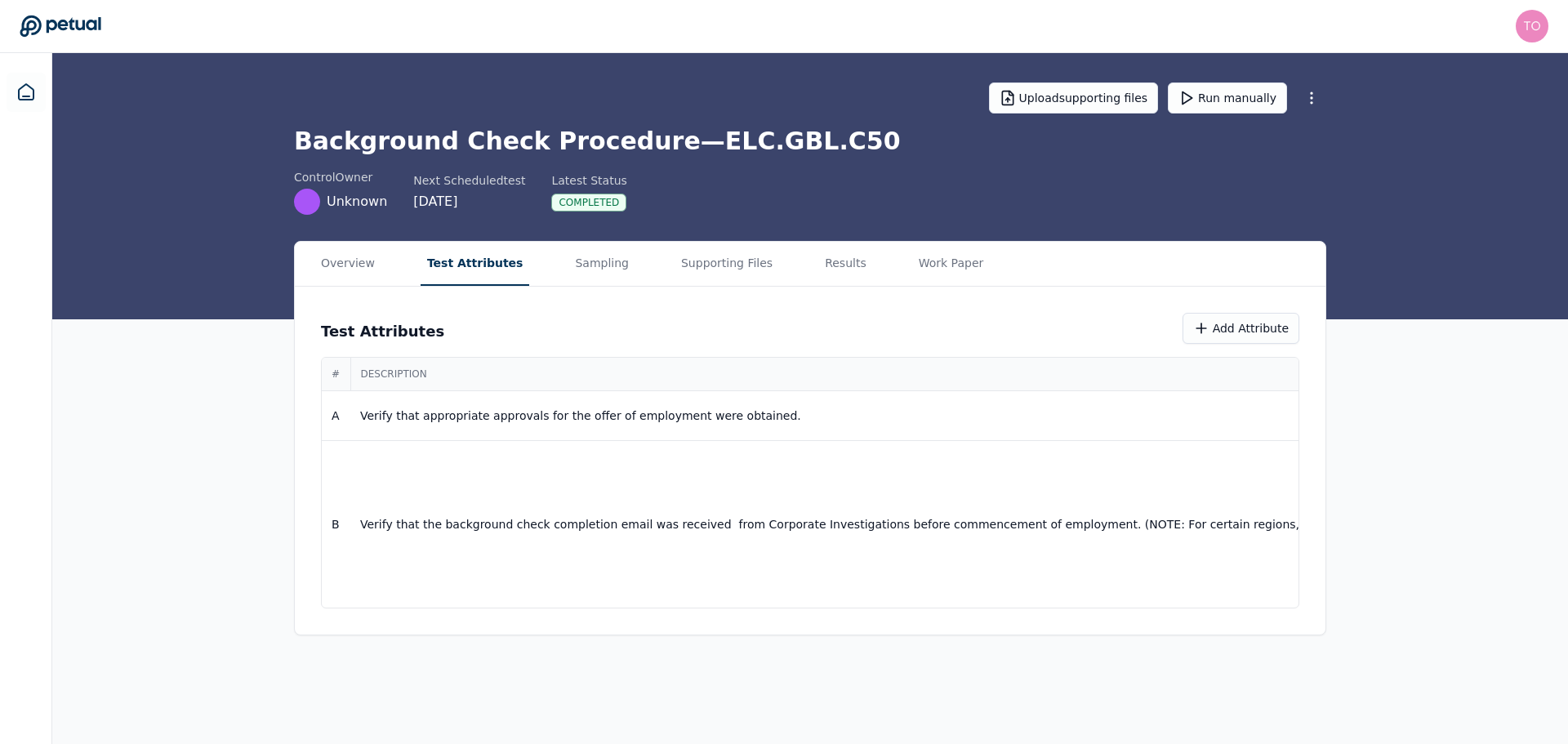
click at [832, 248] on div "Overview Test Attributes Sampling Supporting Files Results Work Paper" at bounding box center [810, 264] width 1031 height 45
click at [818, 266] on button "Results" at bounding box center [846, 263] width 55 height 44
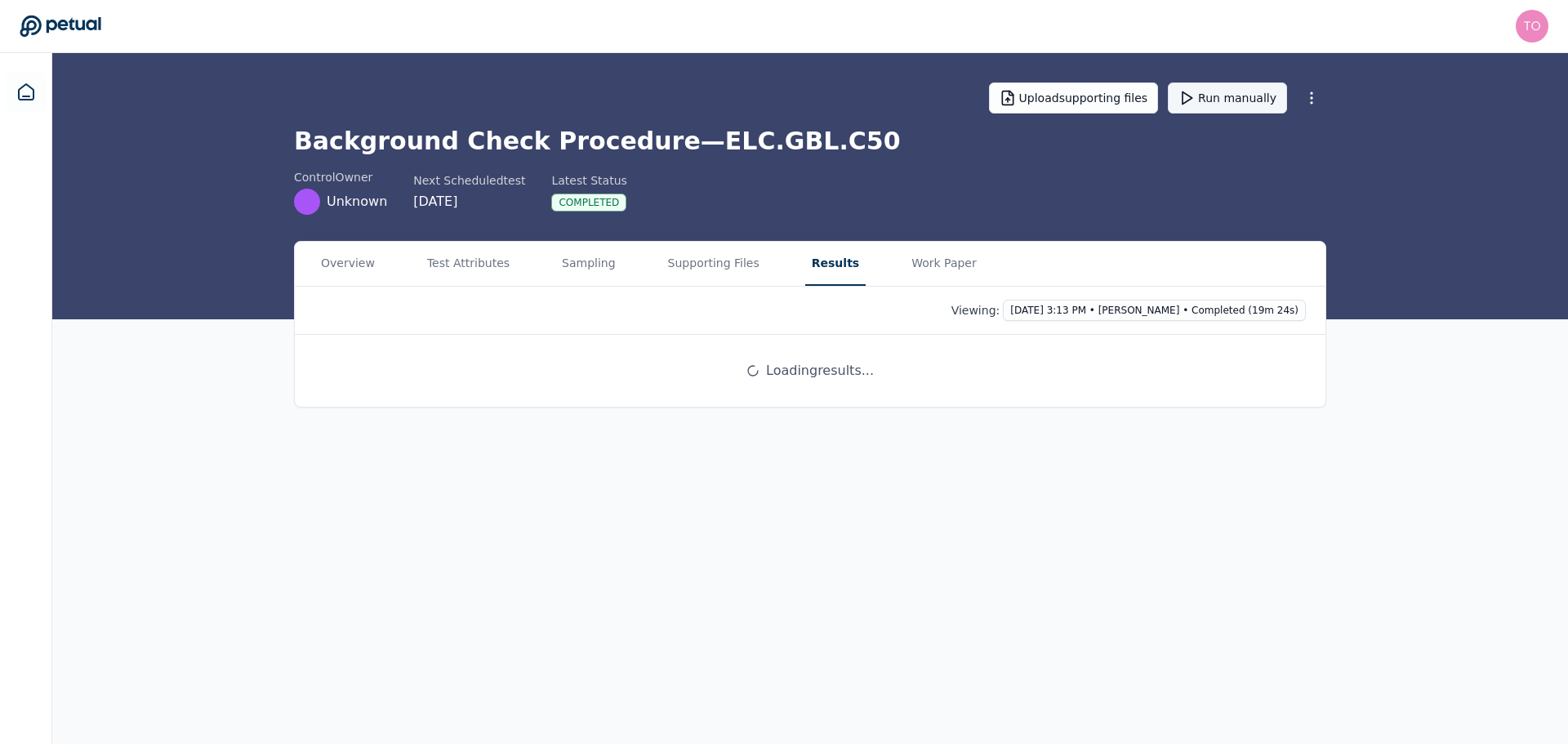
click at [1240, 97] on button "Run manually" at bounding box center [1227, 98] width 119 height 31
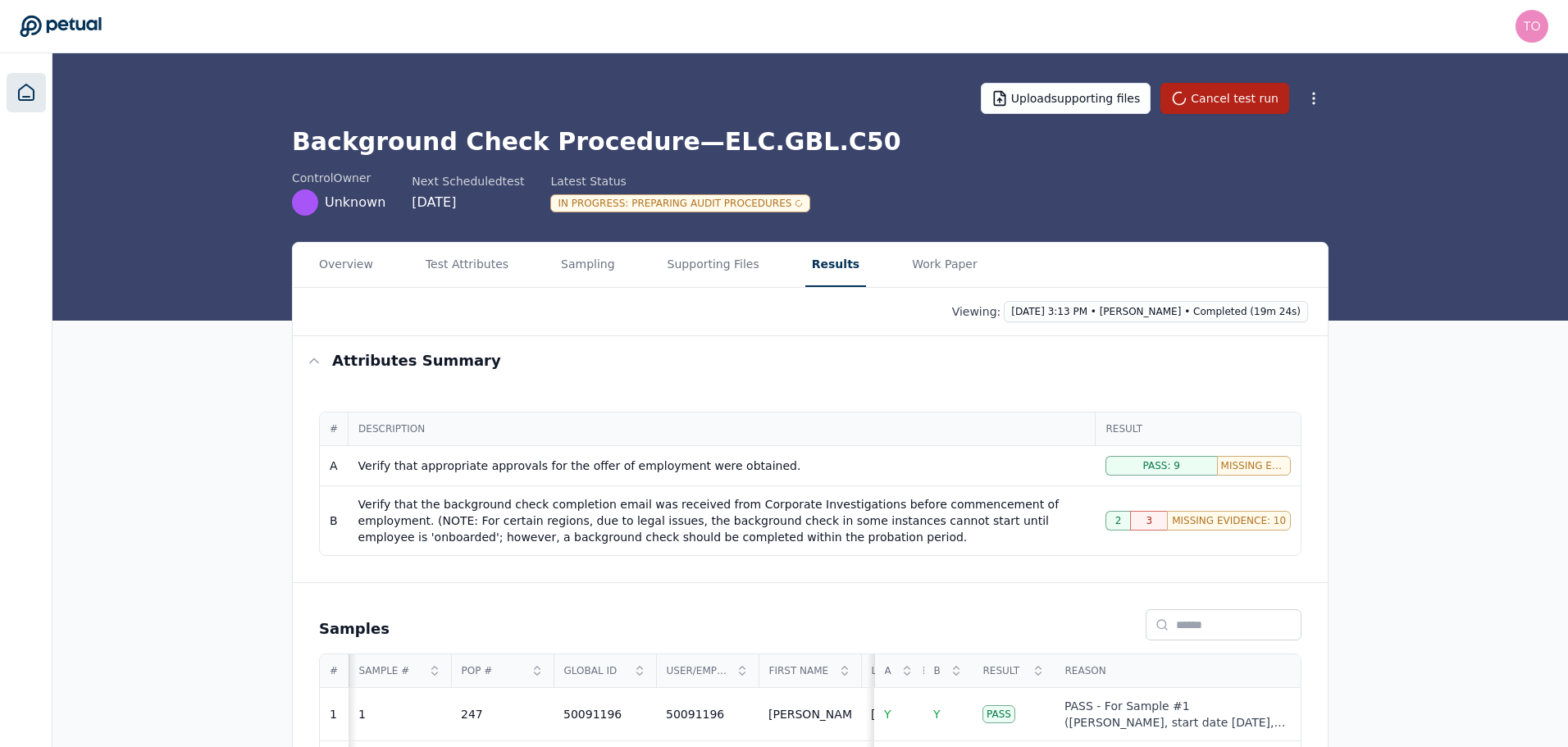
click at [37, 92] on link at bounding box center [27, 93] width 40 height 40
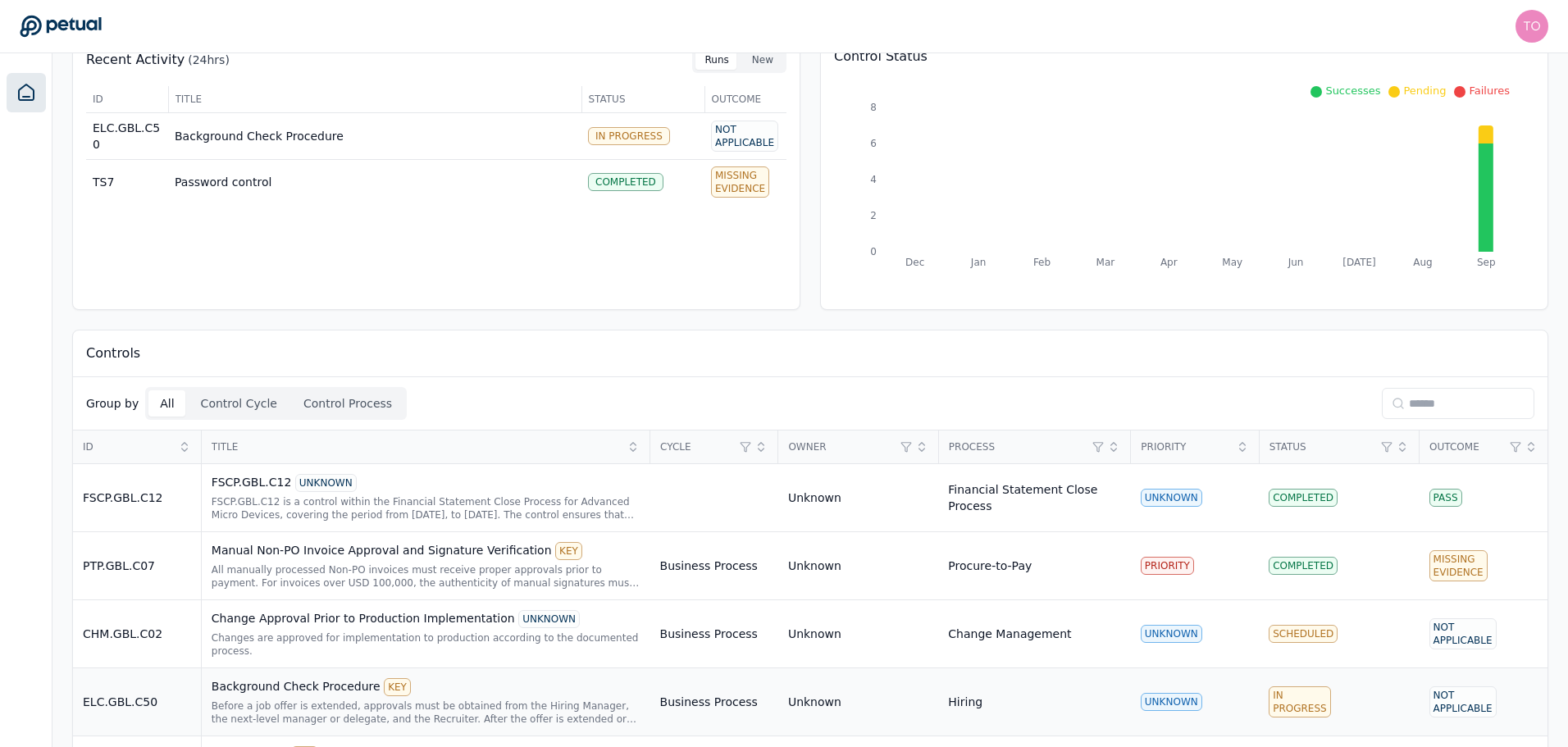
scroll to position [346, 0]
